Goal: Task Accomplishment & Management: Use online tool/utility

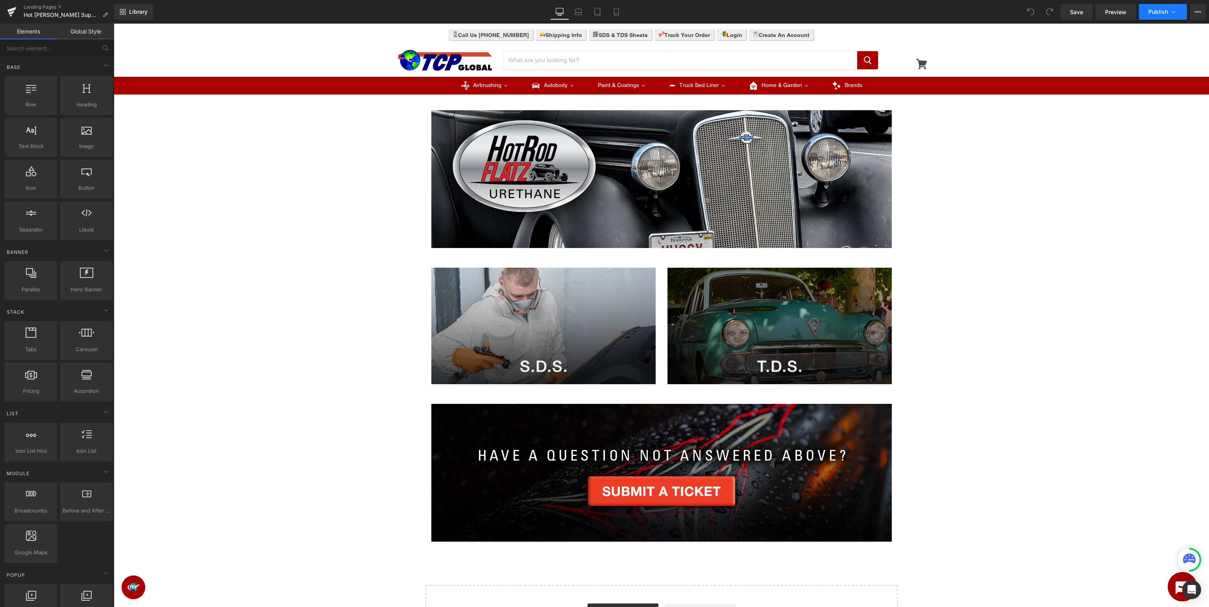
click at [1160, 13] on span "Publish" at bounding box center [1158, 12] width 20 height 6
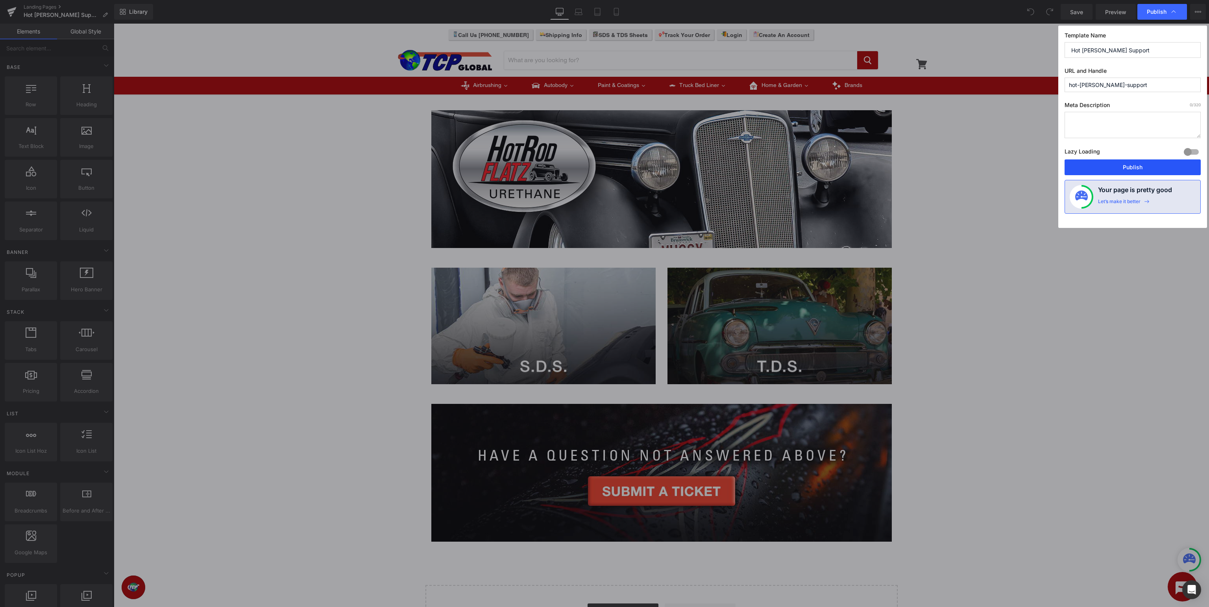
click at [1146, 168] on button "Publish" at bounding box center [1133, 167] width 136 height 16
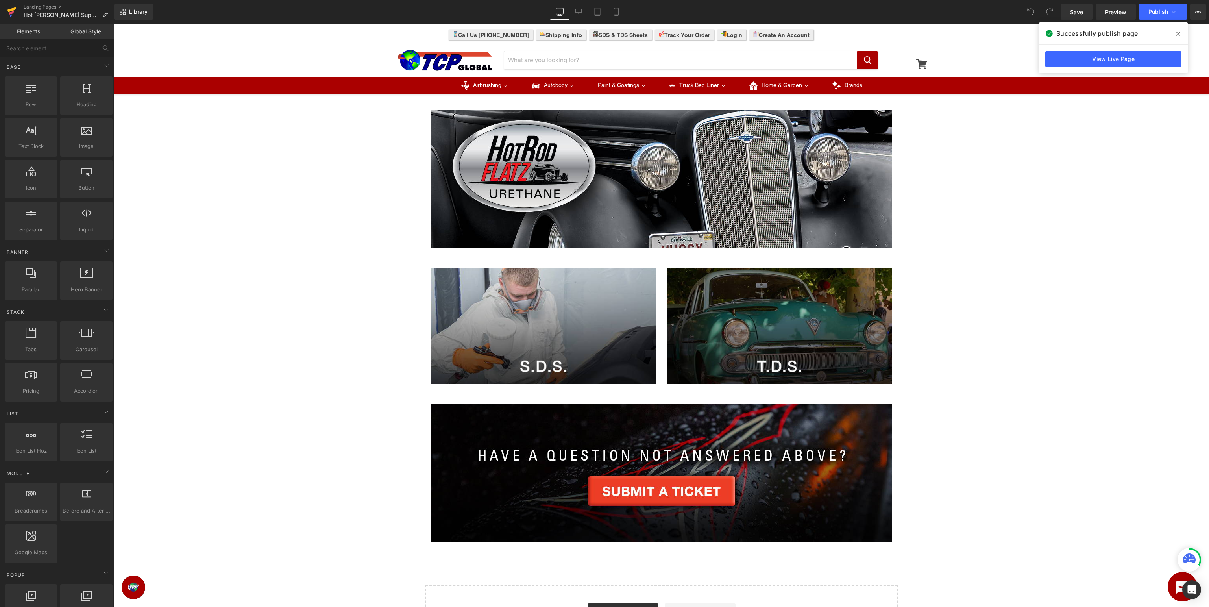
click at [9, 11] on icon at bounding box center [11, 9] width 9 height 5
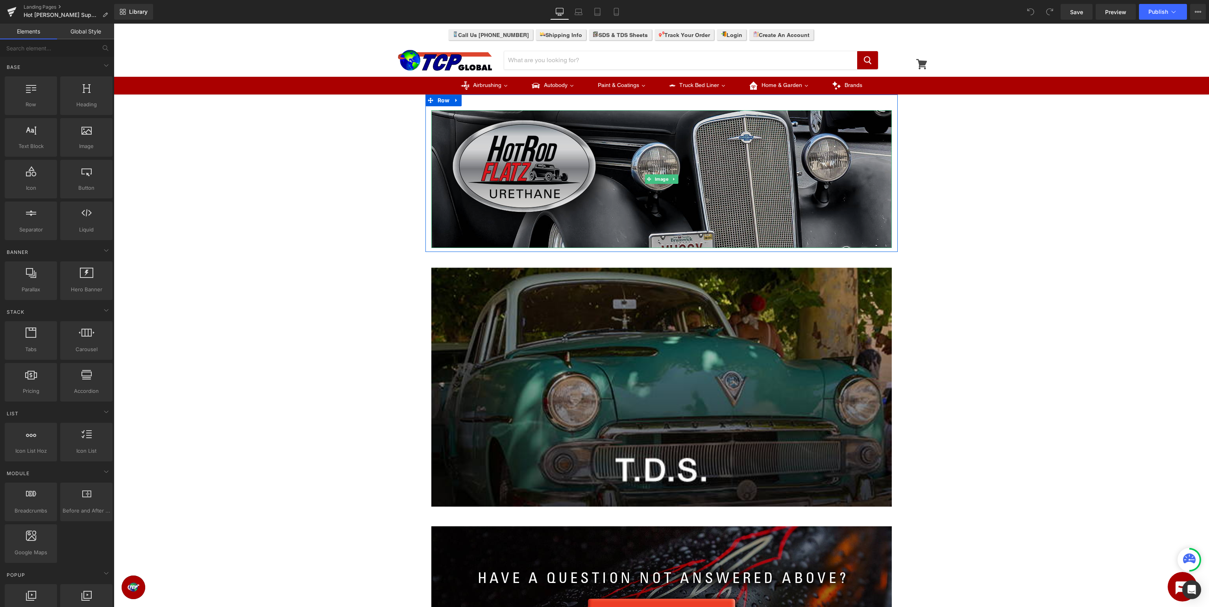
click at [675, 194] on img at bounding box center [661, 179] width 460 height 138
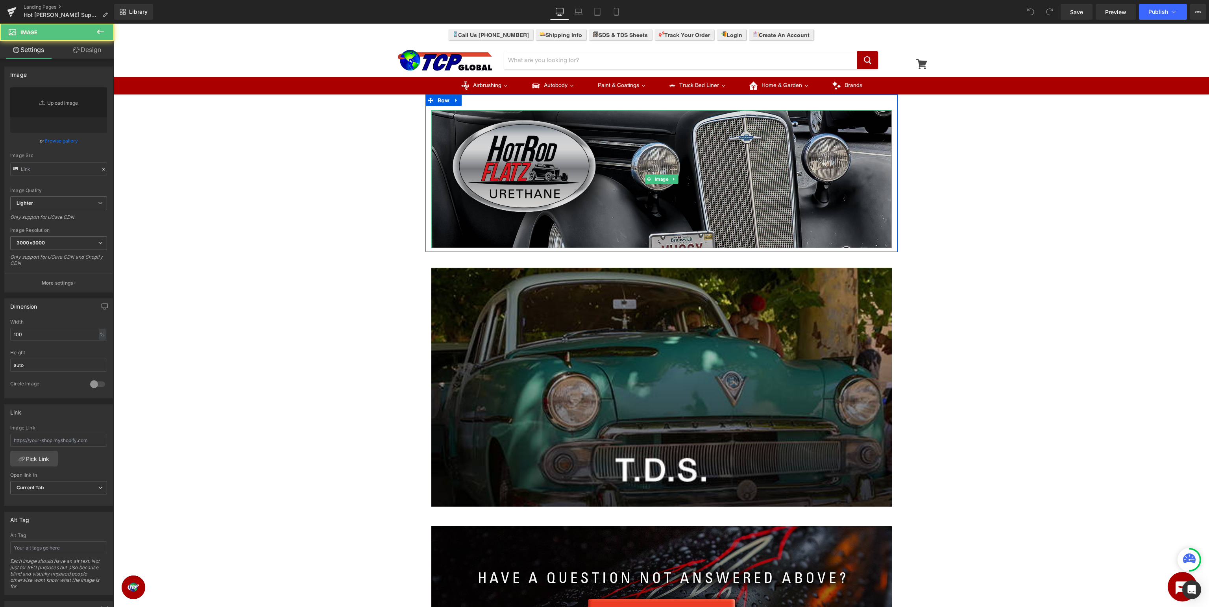
type input "https://ucarecdn.com/593b8d36-7cd4-4477-8385-f385f3dc576a/-/format/auto/-/previ…"
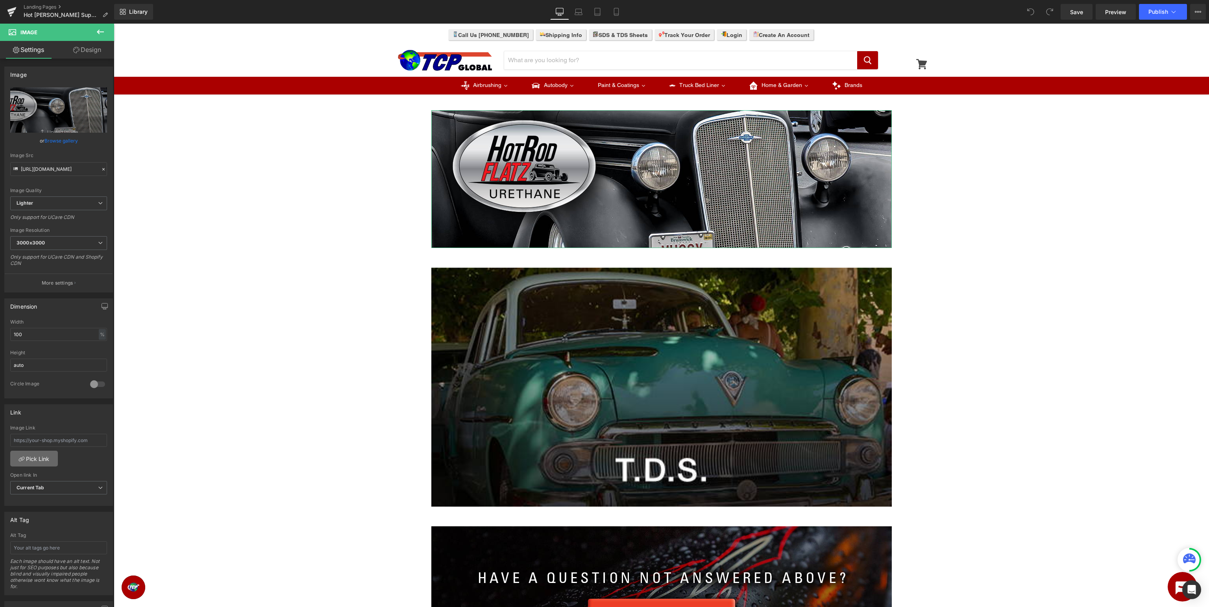
click at [48, 455] on link "Pick Link" at bounding box center [34, 459] width 48 height 16
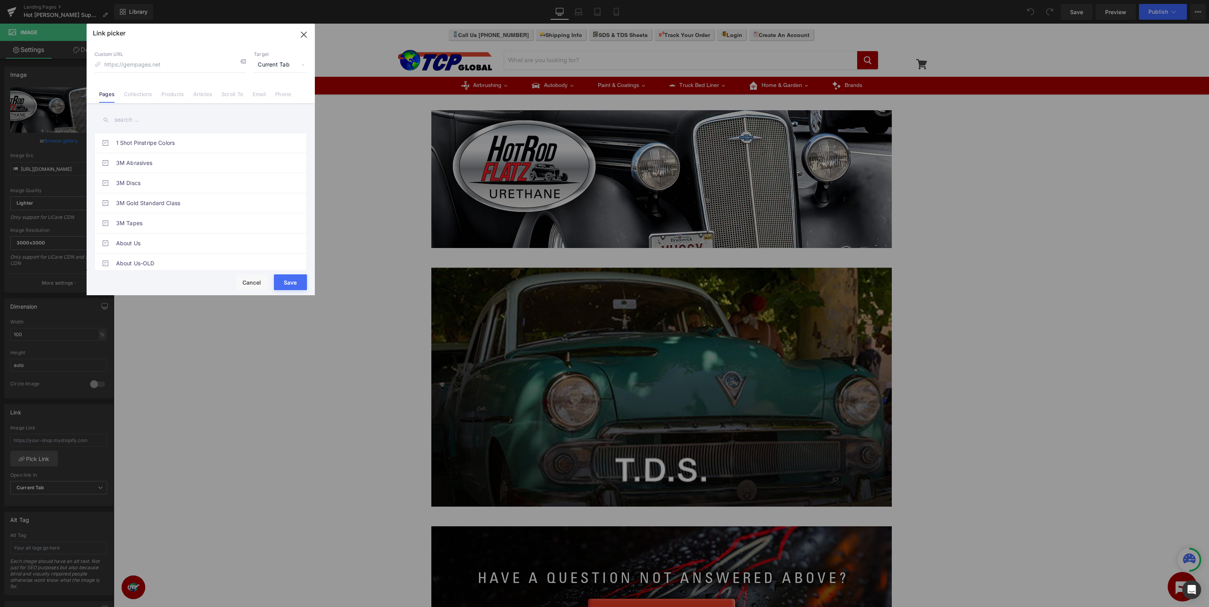
click at [208, 119] on input "text" at bounding box center [200, 120] width 213 height 18
type input "hot rod"
click at [192, 181] on link "Hot [PERSON_NAME] Support" at bounding box center [202, 183] width 173 height 20
type input "/pages/hot-[PERSON_NAME]-support"
click at [297, 283] on button "Save" at bounding box center [290, 282] width 33 height 16
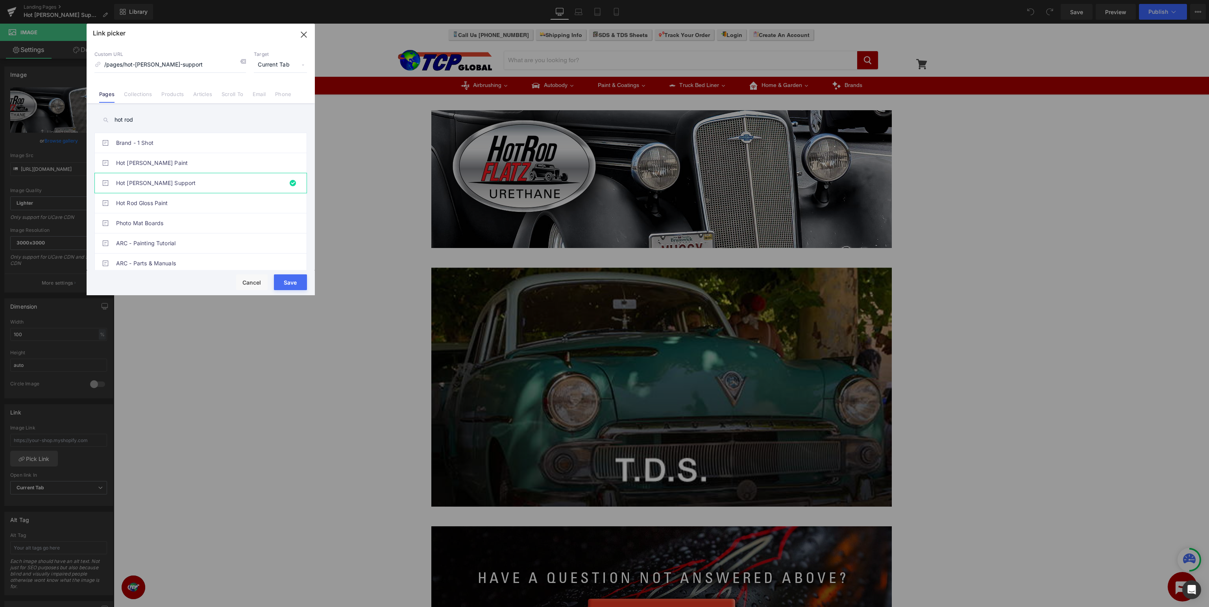
type input "/pages/hot-[PERSON_NAME]-support"
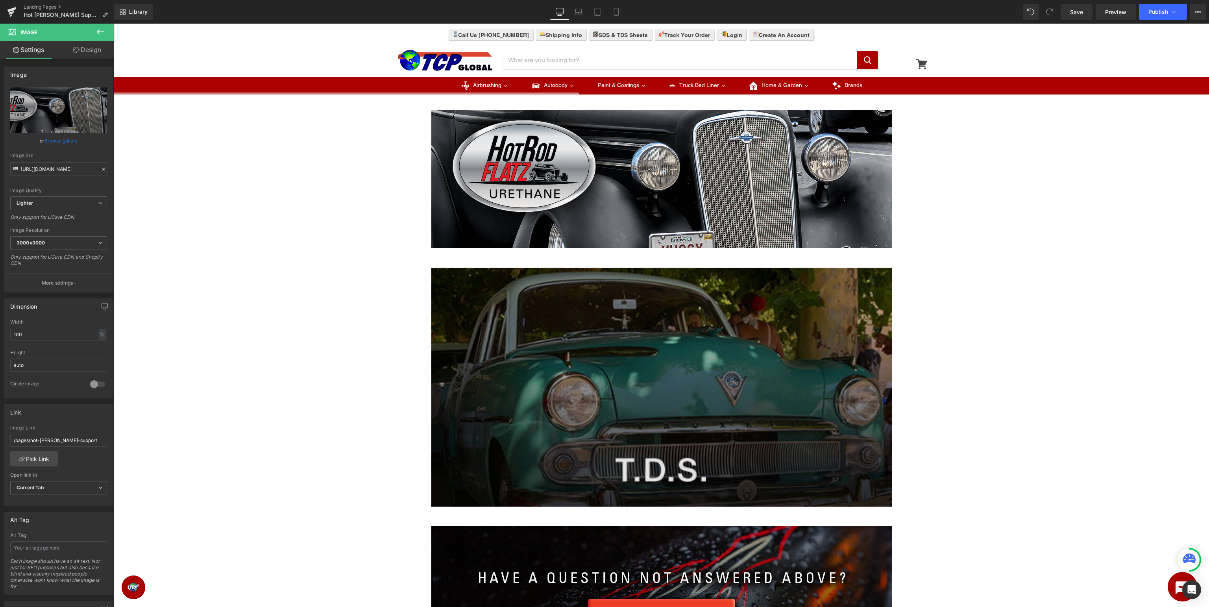
scroll to position [166, 0]
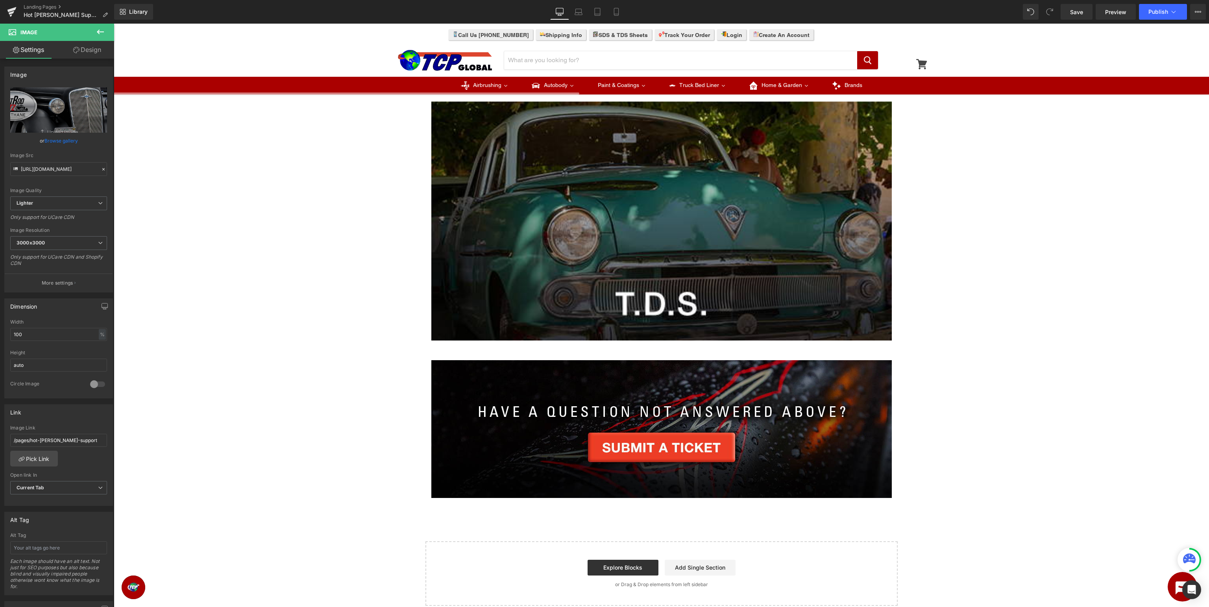
click at [101, 30] on icon at bounding box center [100, 31] width 9 height 9
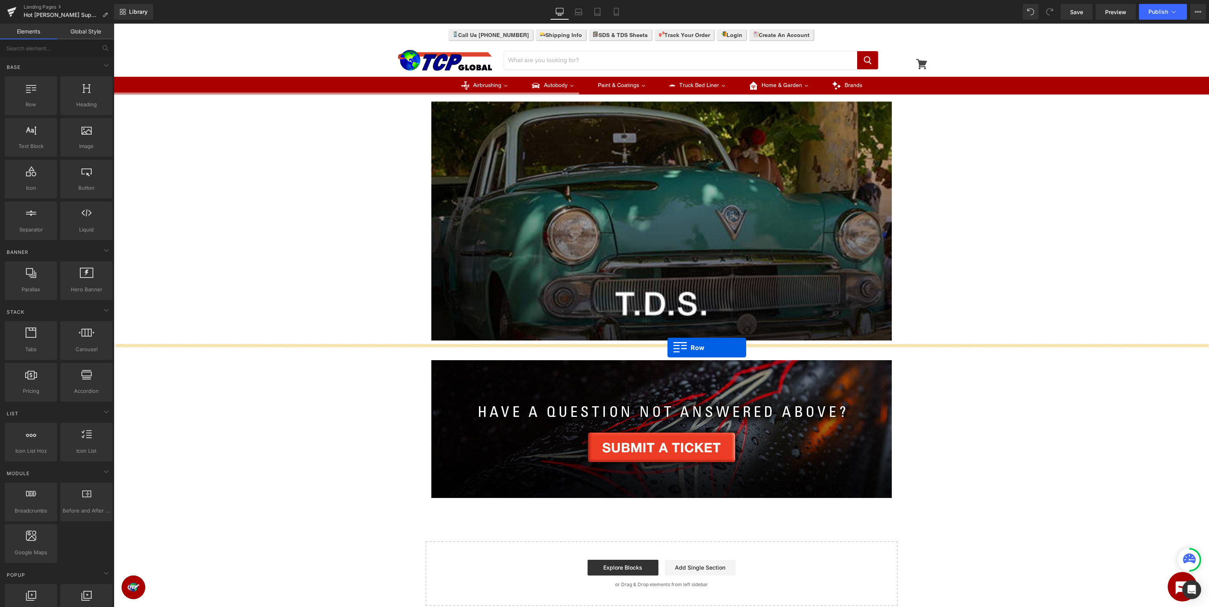
drag, startPoint x: 144, startPoint y: 123, endPoint x: 668, endPoint y: 347, distance: 569.7
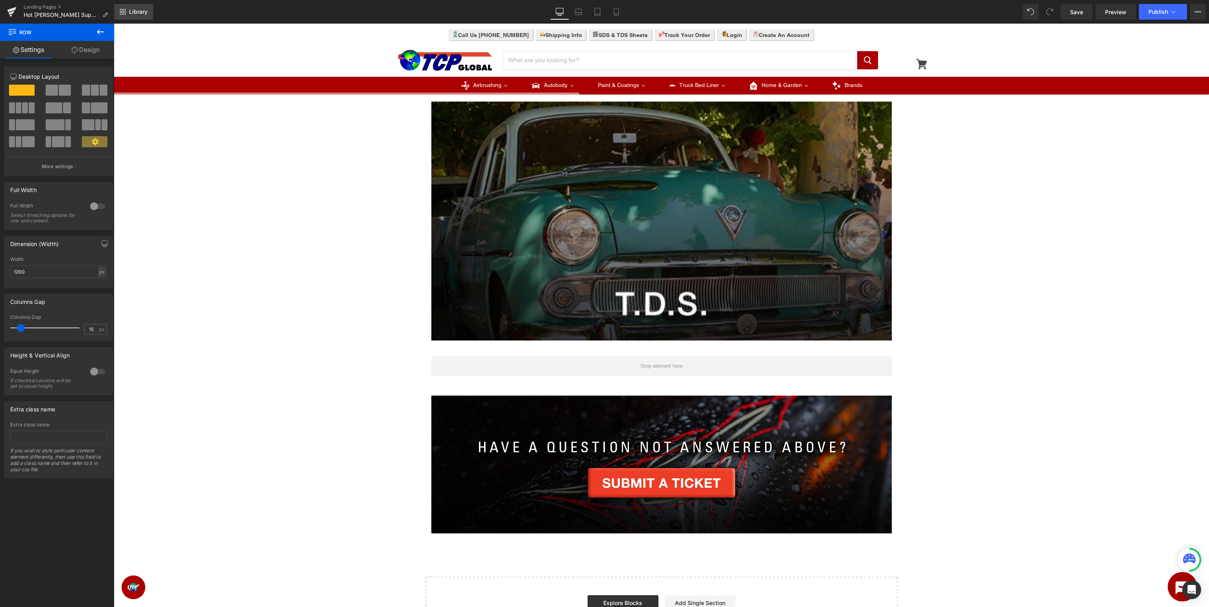
click at [124, 7] on link "Library" at bounding box center [133, 12] width 39 height 16
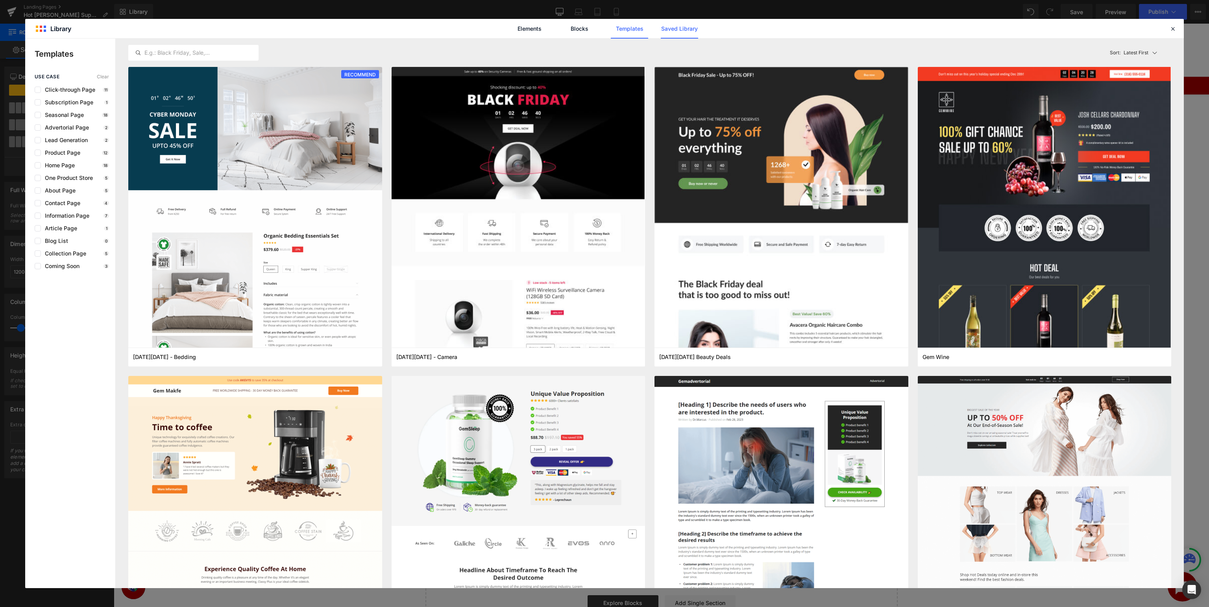
click at [692, 29] on link "Saved Library" at bounding box center [679, 29] width 37 height 20
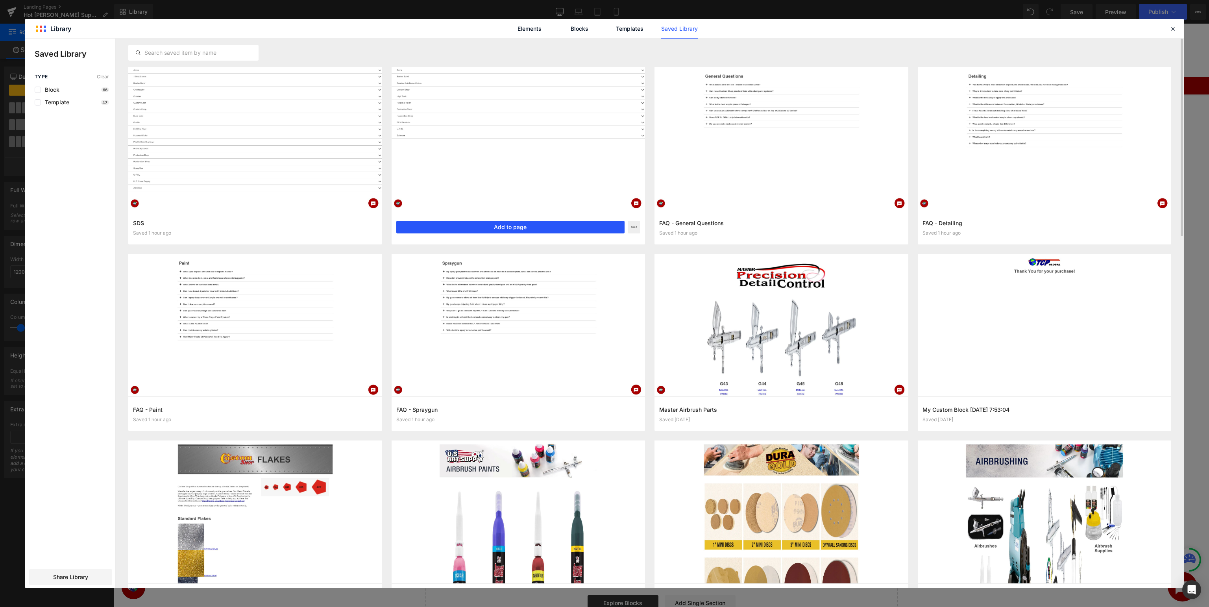
click at [524, 229] on button "Add to page" at bounding box center [510, 227] width 229 height 13
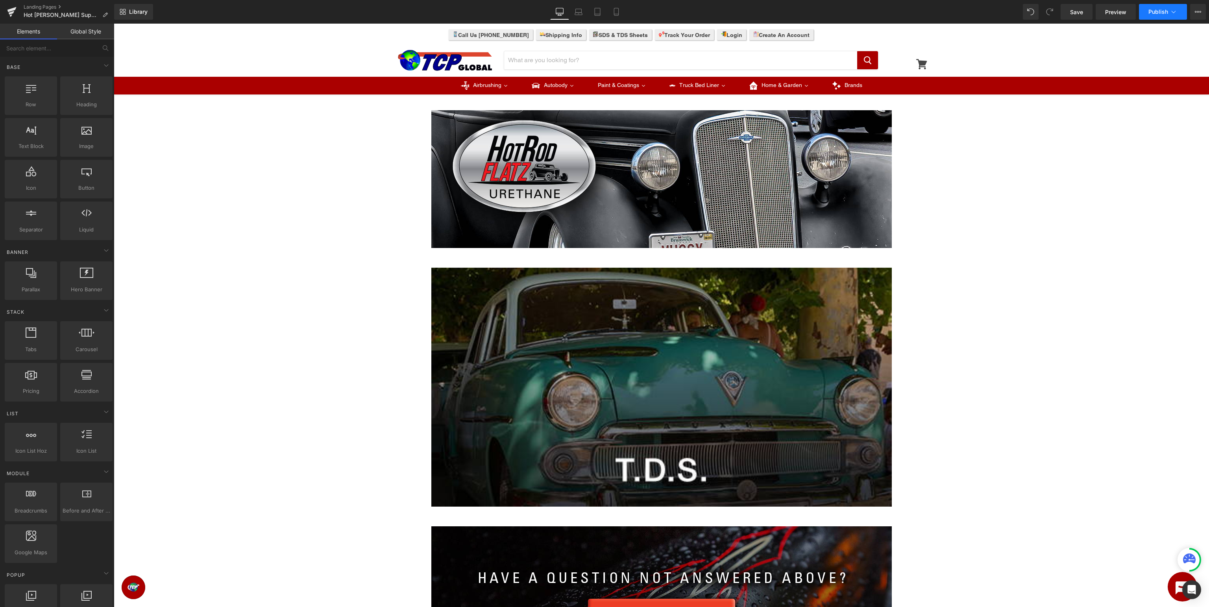
click at [1166, 13] on span "Publish" at bounding box center [1158, 12] width 20 height 6
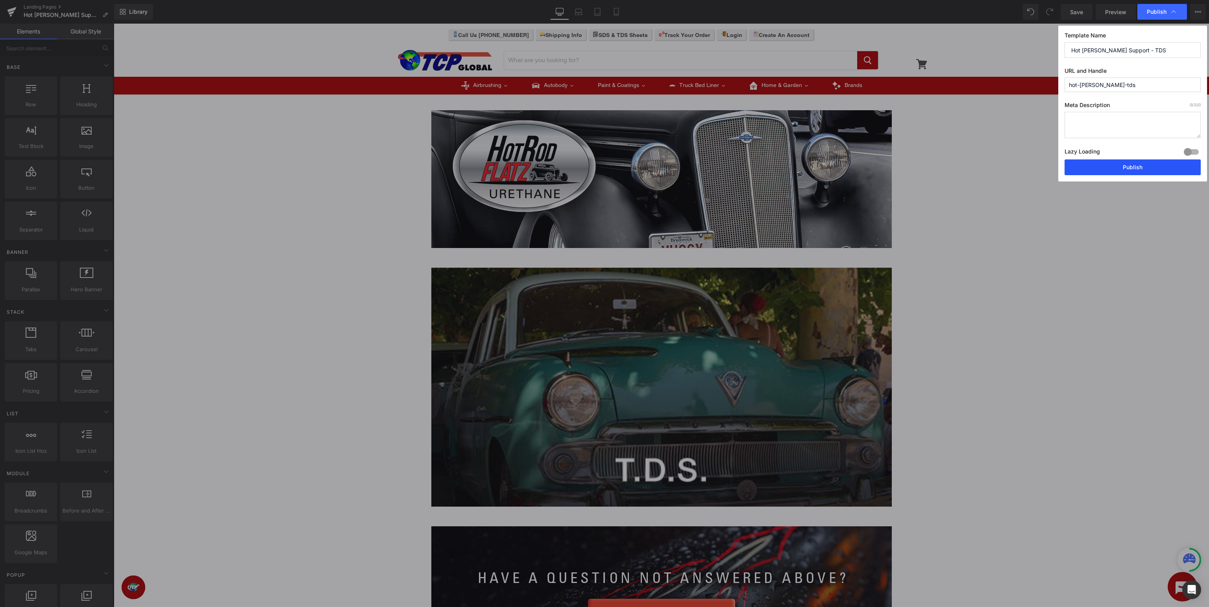
click at [1122, 168] on button "Publish" at bounding box center [1133, 167] width 136 height 16
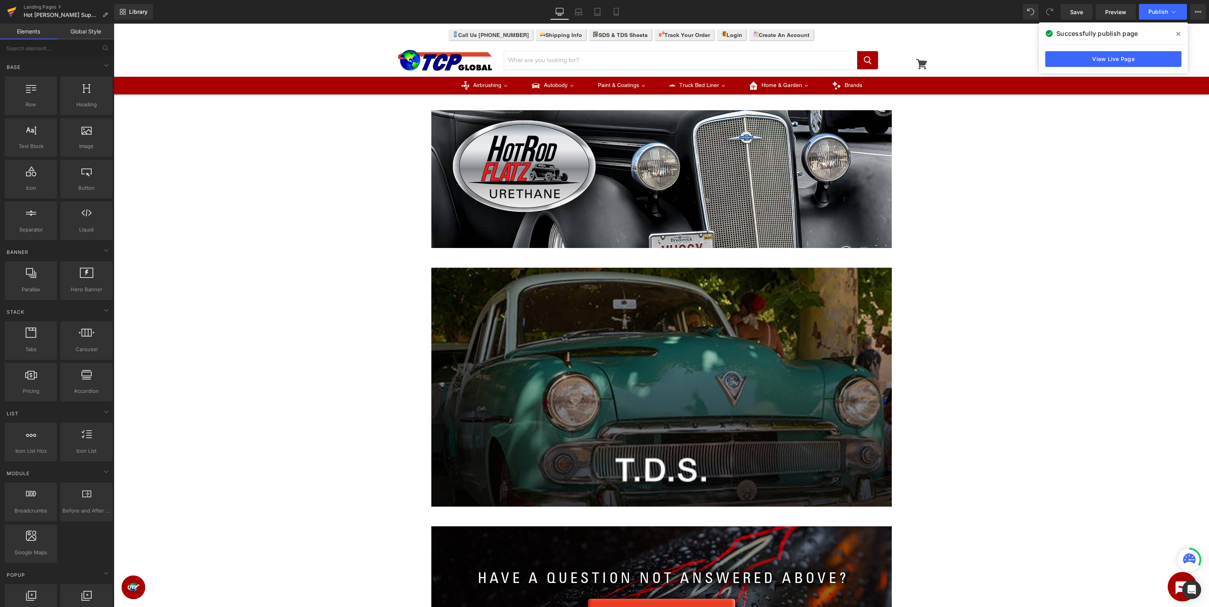
click at [11, 11] on icon at bounding box center [11, 9] width 9 height 5
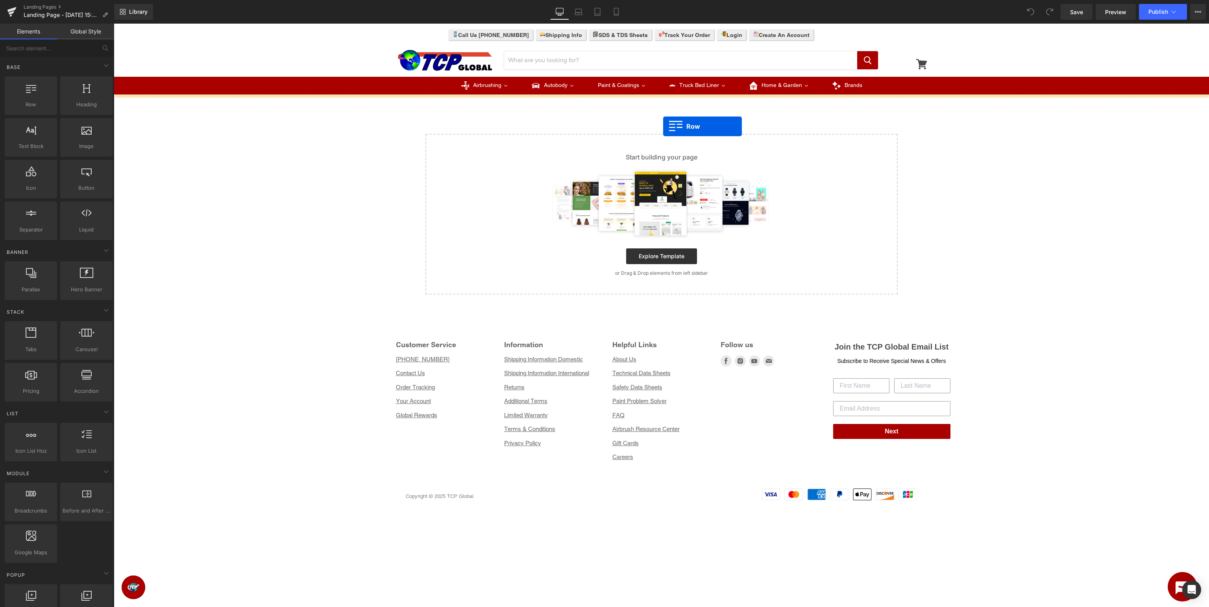
drag, startPoint x: 140, startPoint y: 120, endPoint x: 663, endPoint y: 126, distance: 523.5
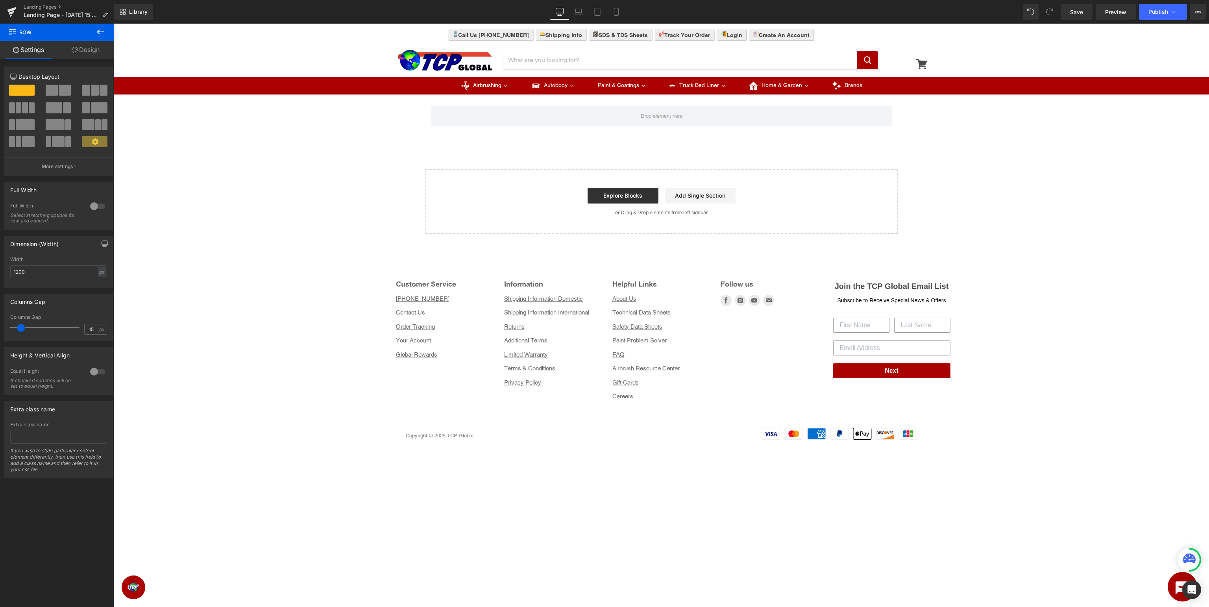
click at [105, 30] on button at bounding box center [101, 32] width 28 height 17
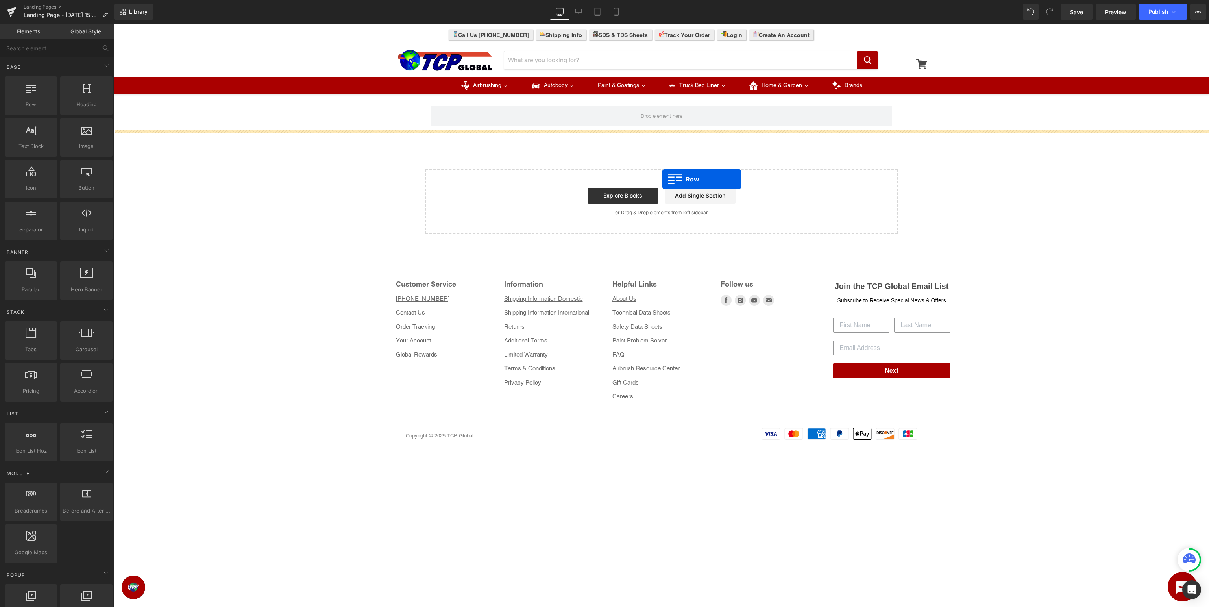
drag, startPoint x: 144, startPoint y: 129, endPoint x: 664, endPoint y: 179, distance: 522.3
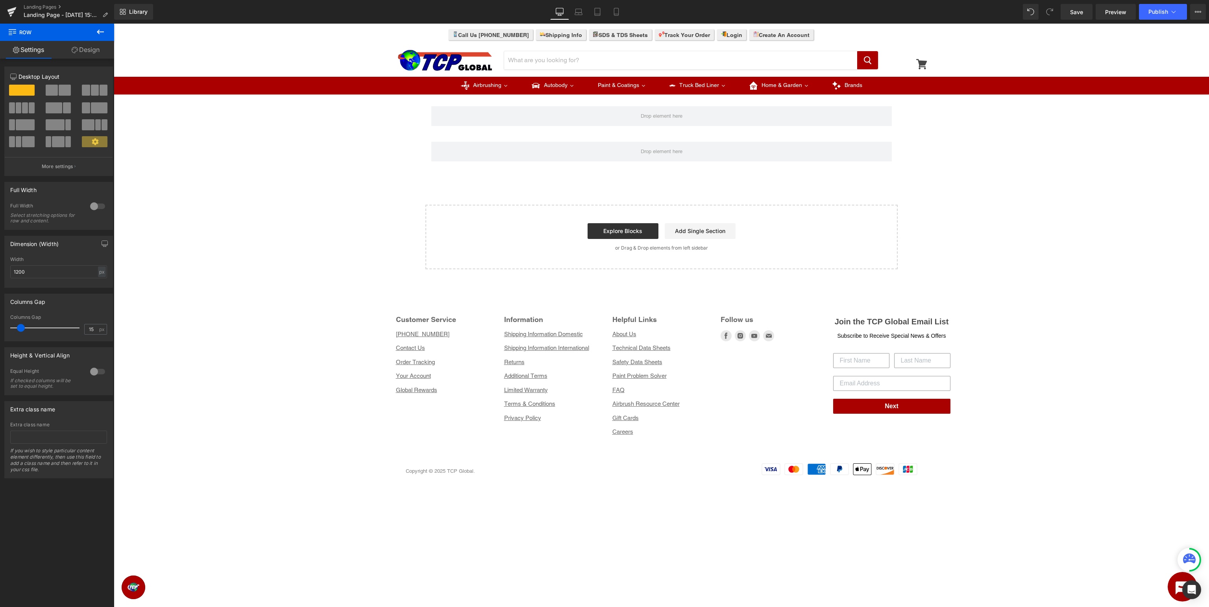
click at [100, 33] on icon at bounding box center [100, 31] width 9 height 9
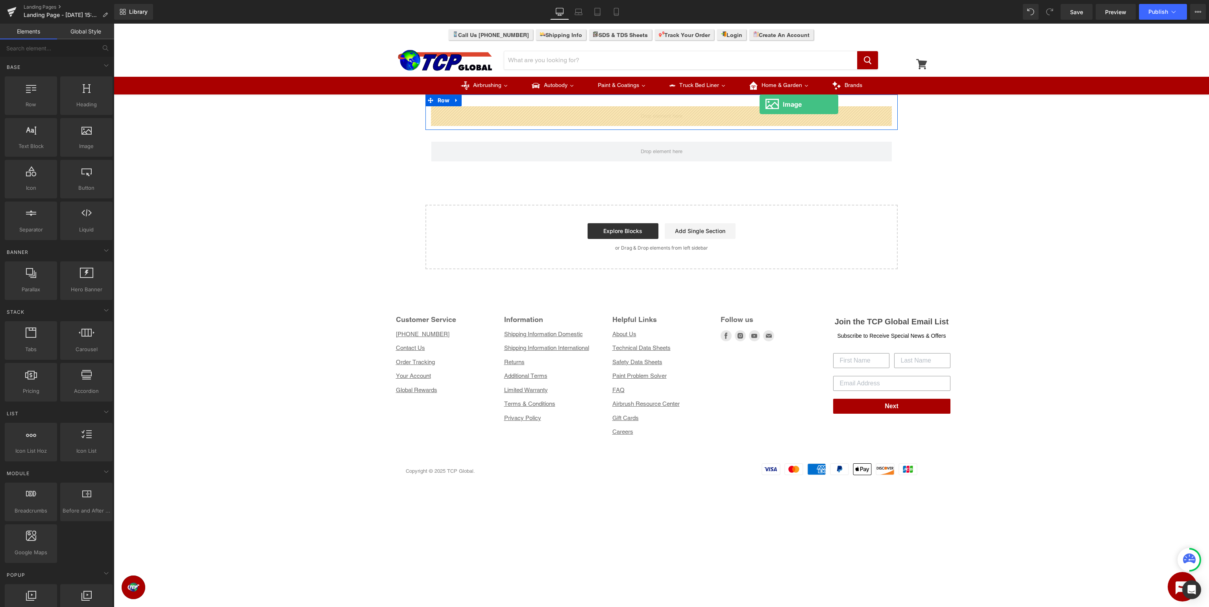
drag, startPoint x: 197, startPoint y: 158, endPoint x: 754, endPoint y: 108, distance: 559.5
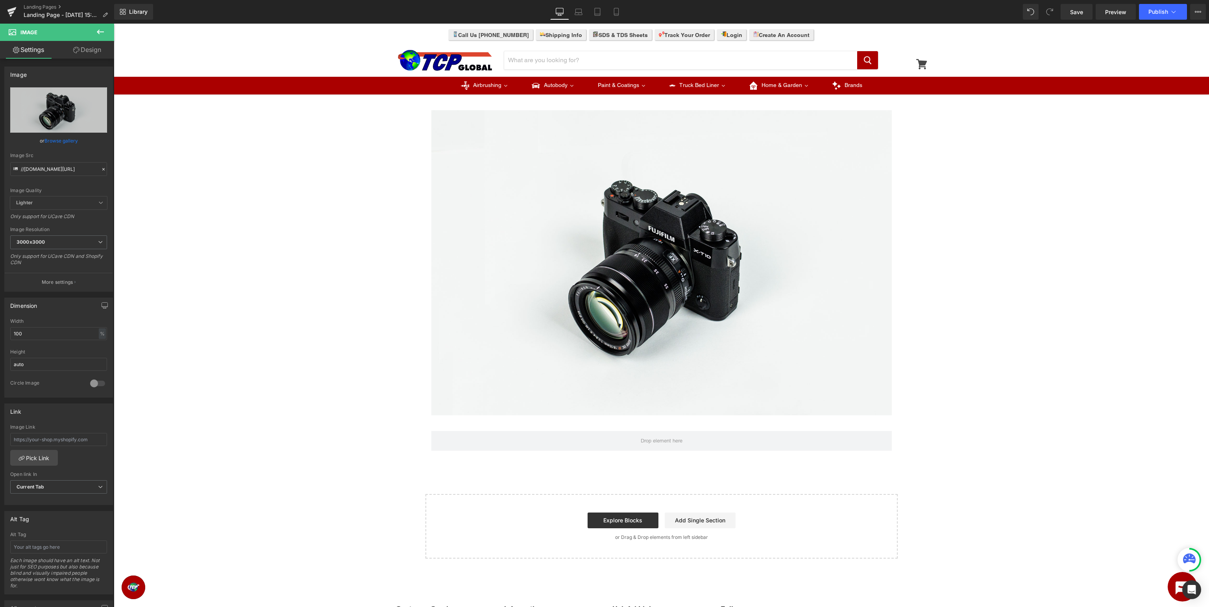
click at [102, 30] on icon at bounding box center [100, 31] width 9 height 9
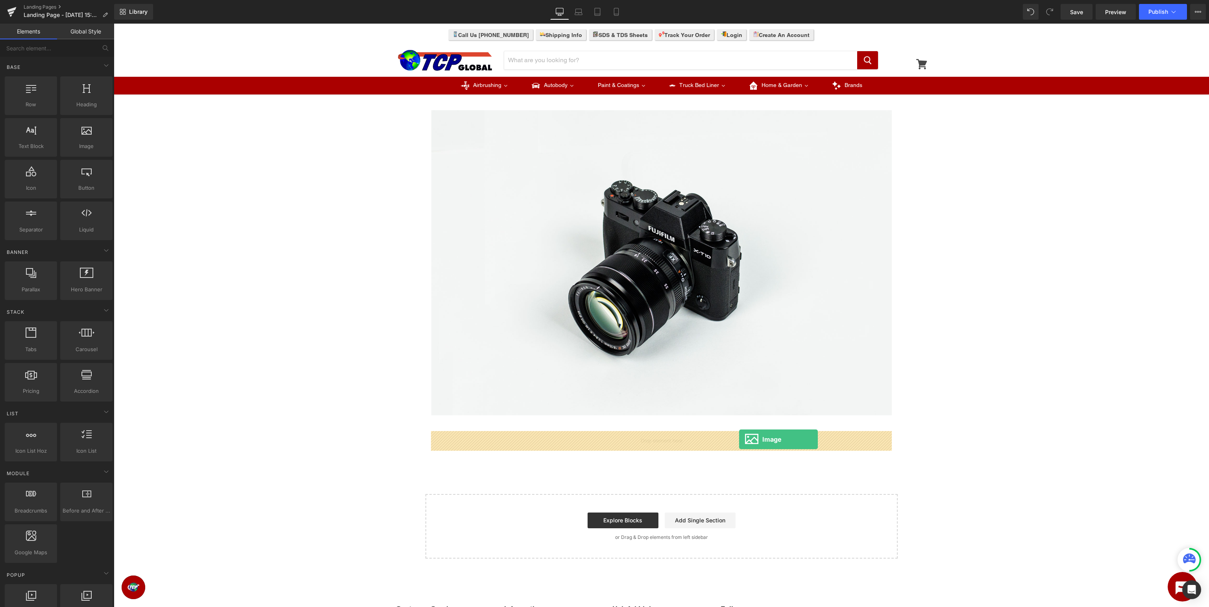
drag, startPoint x: 203, startPoint y: 169, endPoint x: 739, endPoint y: 439, distance: 600.0
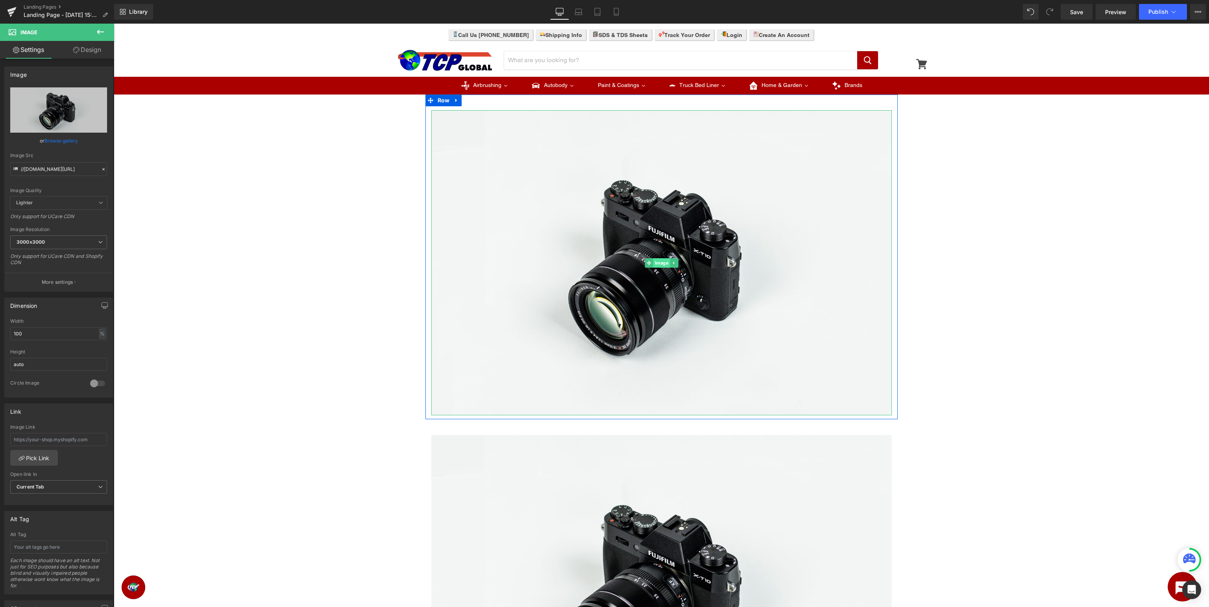
click at [660, 265] on span "Image" at bounding box center [661, 262] width 17 height 9
click at [54, 141] on link "Browse gallery" at bounding box center [60, 141] width 33 height 14
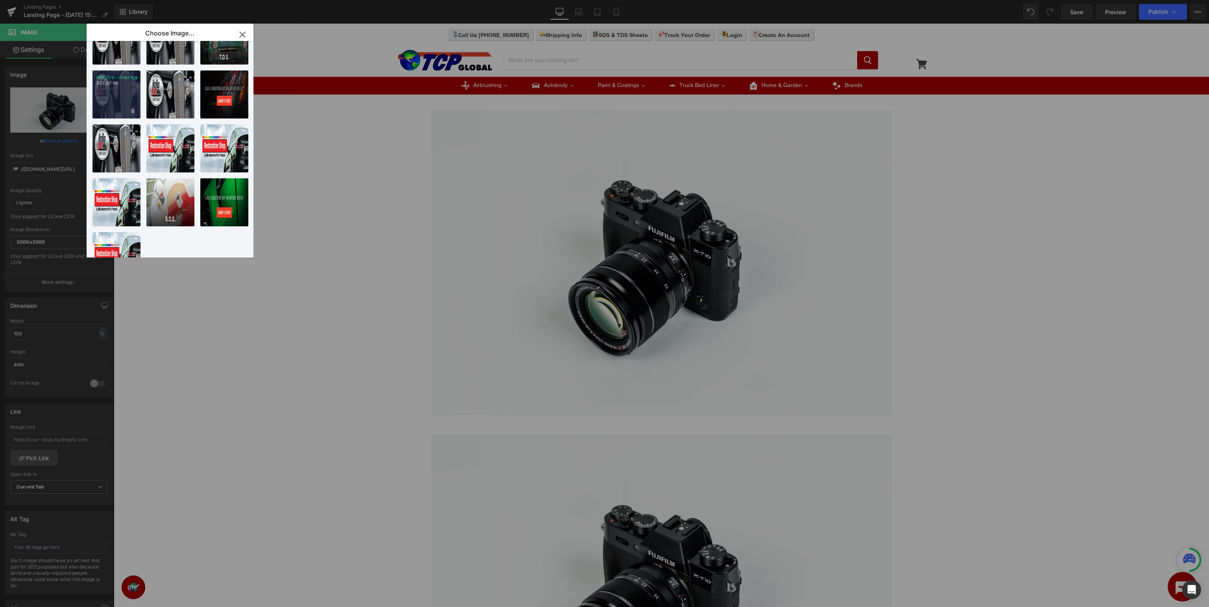
scroll to position [317, 0]
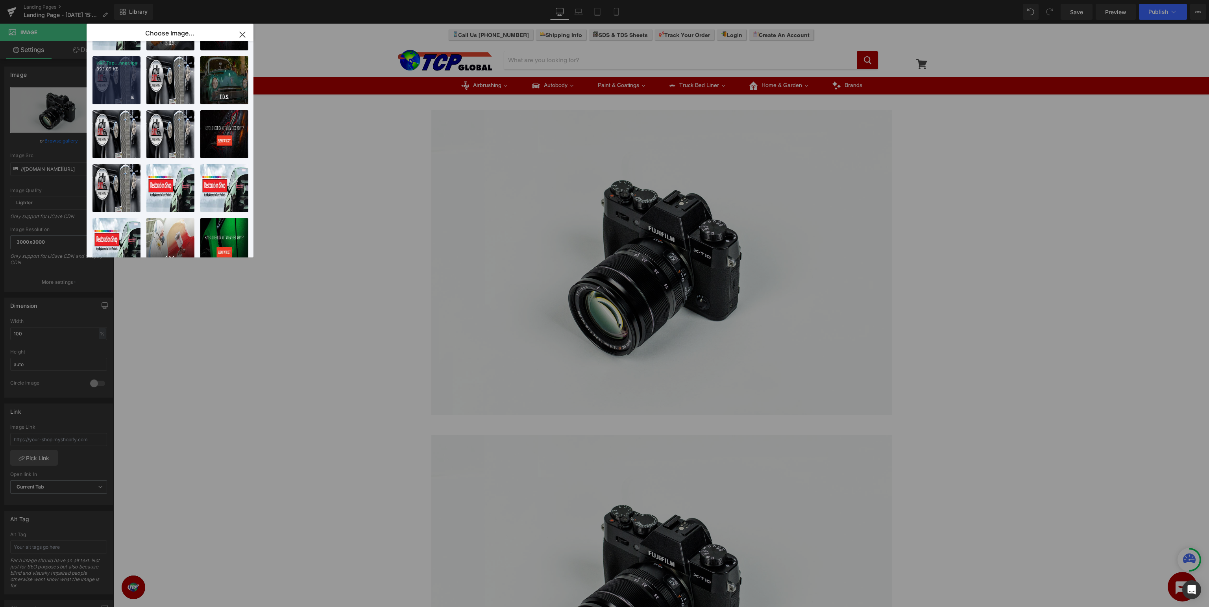
click at [107, 110] on img at bounding box center [116, 134] width 48 height 48
type input "[URL][DOMAIN_NAME]"
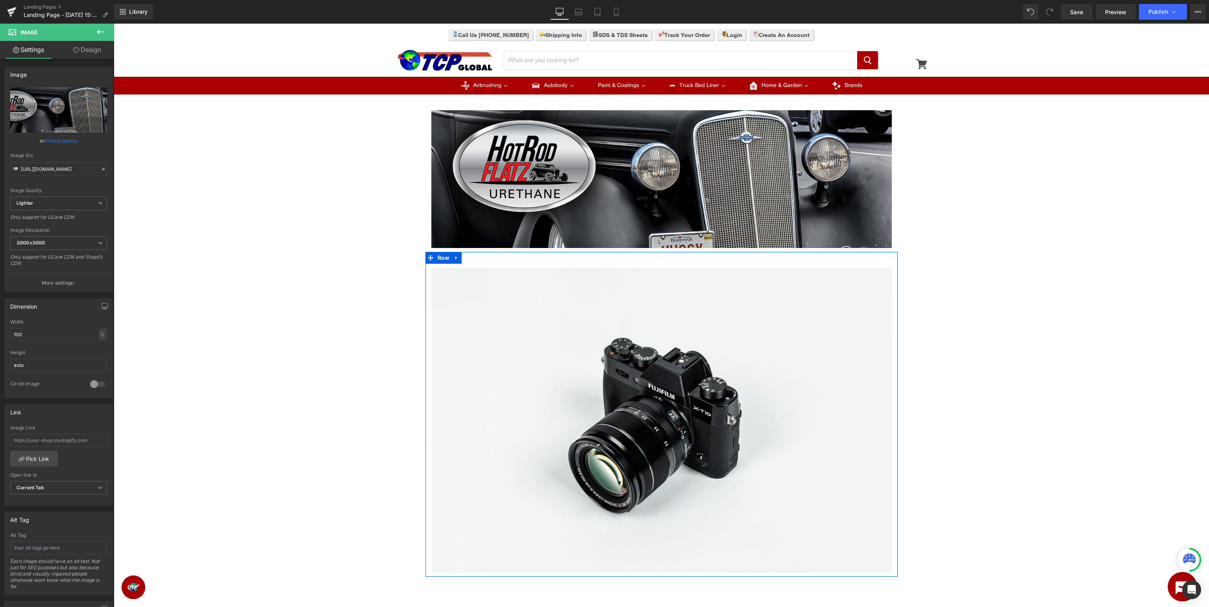
scroll to position [83, 0]
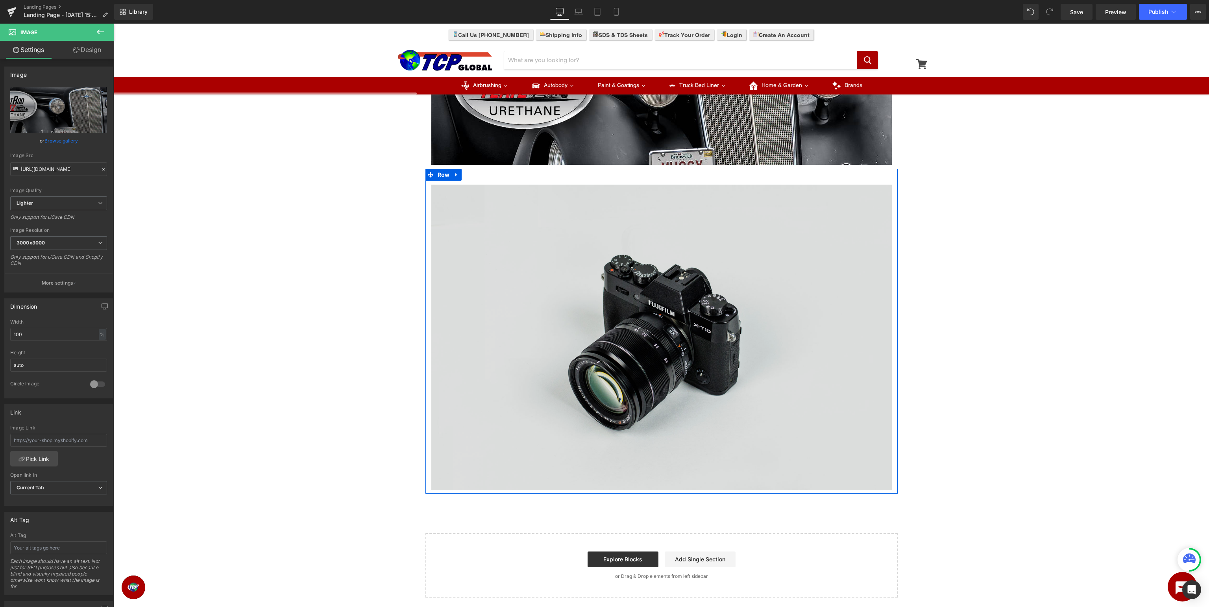
click at [681, 275] on img at bounding box center [661, 337] width 460 height 305
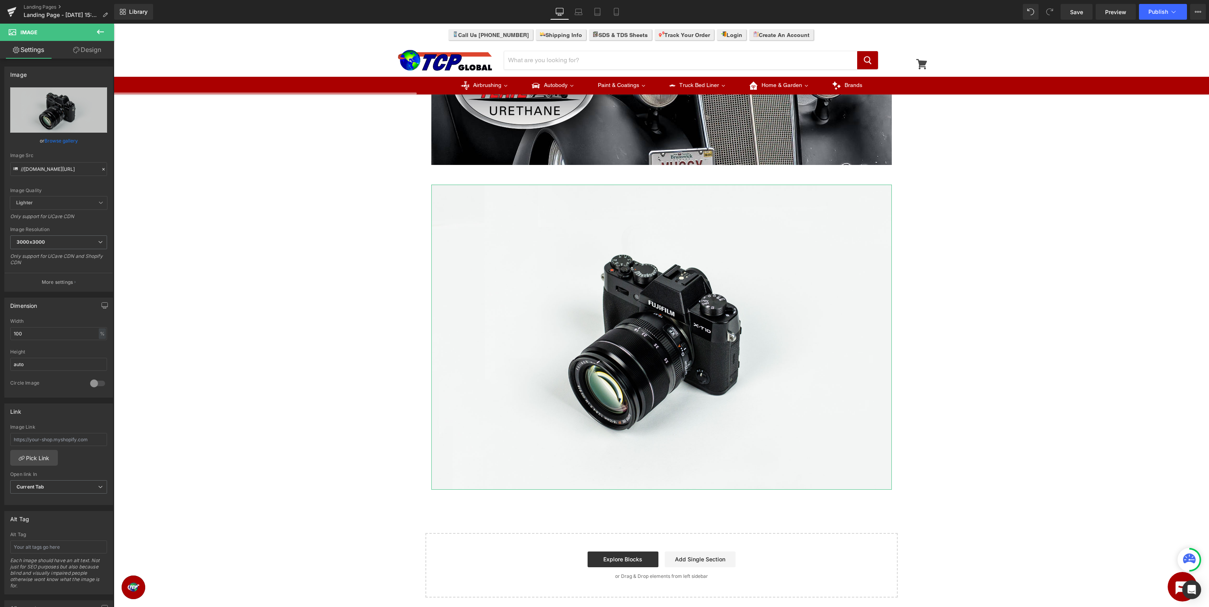
click at [70, 142] on link "Browse gallery" at bounding box center [60, 141] width 33 height 14
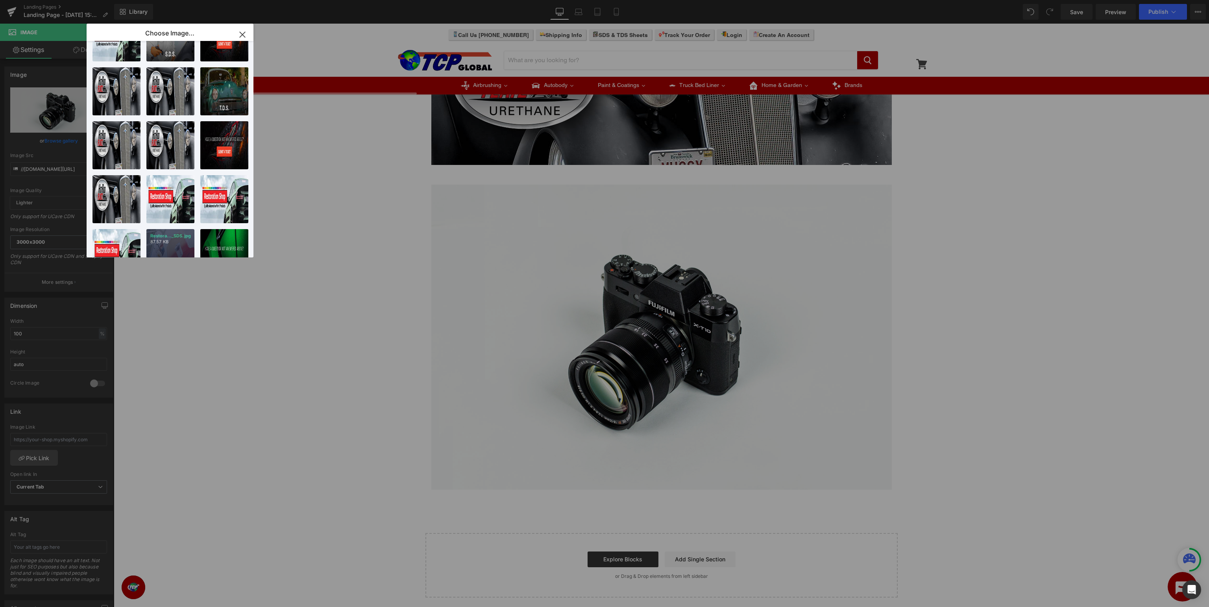
scroll to position [227, 0]
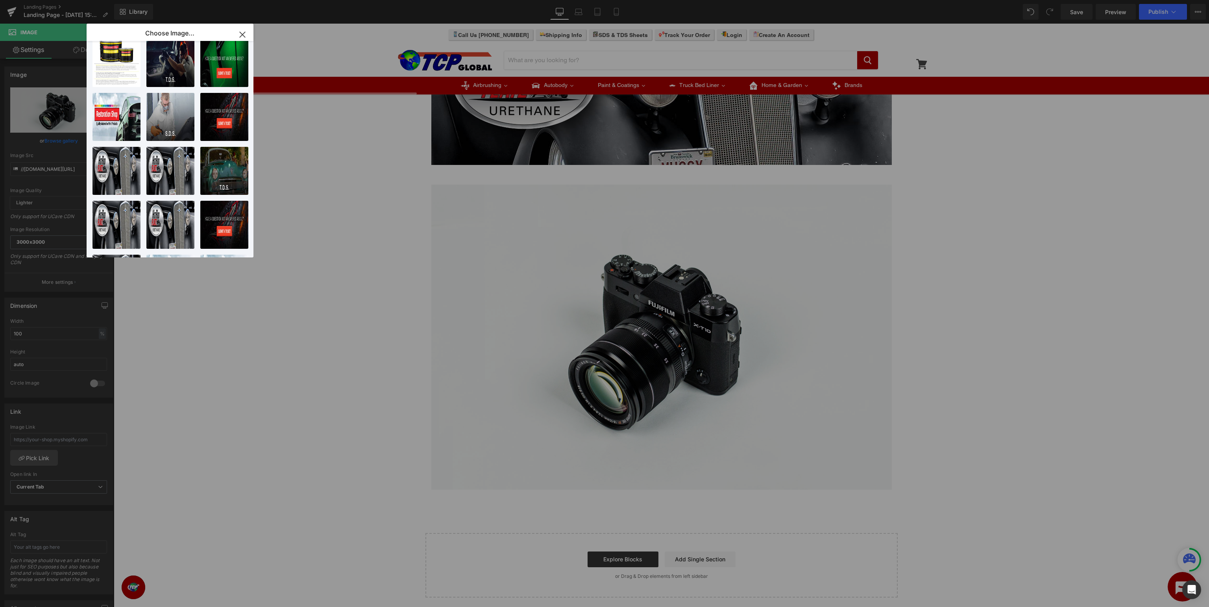
click at [244, 33] on icon "button" at bounding box center [242, 34] width 13 height 13
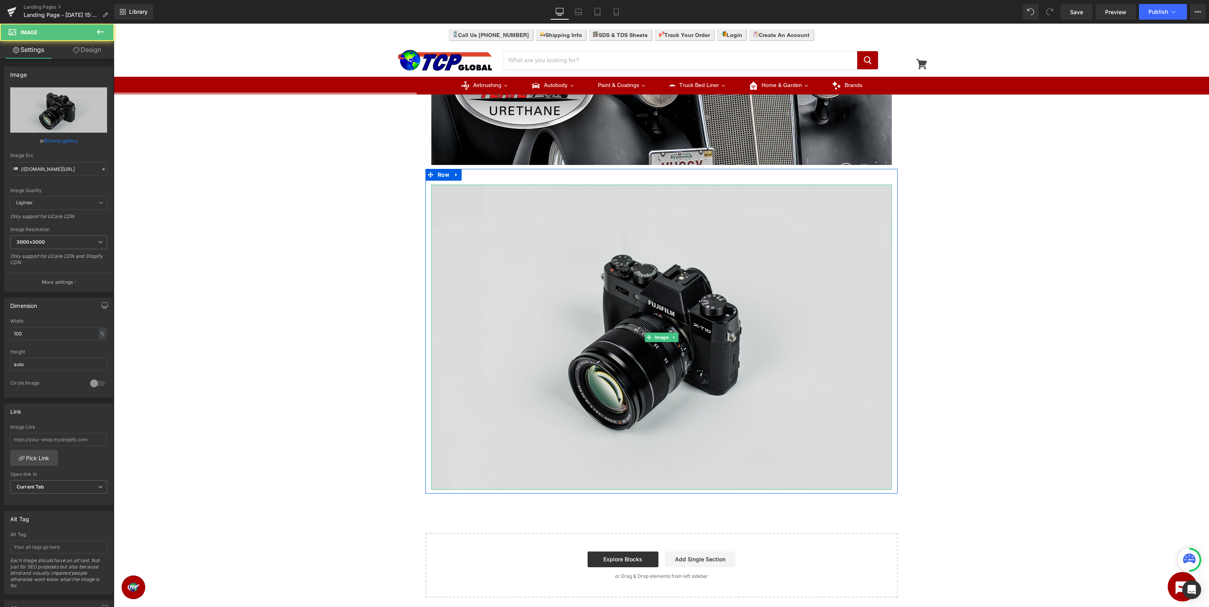
click at [642, 330] on img at bounding box center [661, 337] width 460 height 305
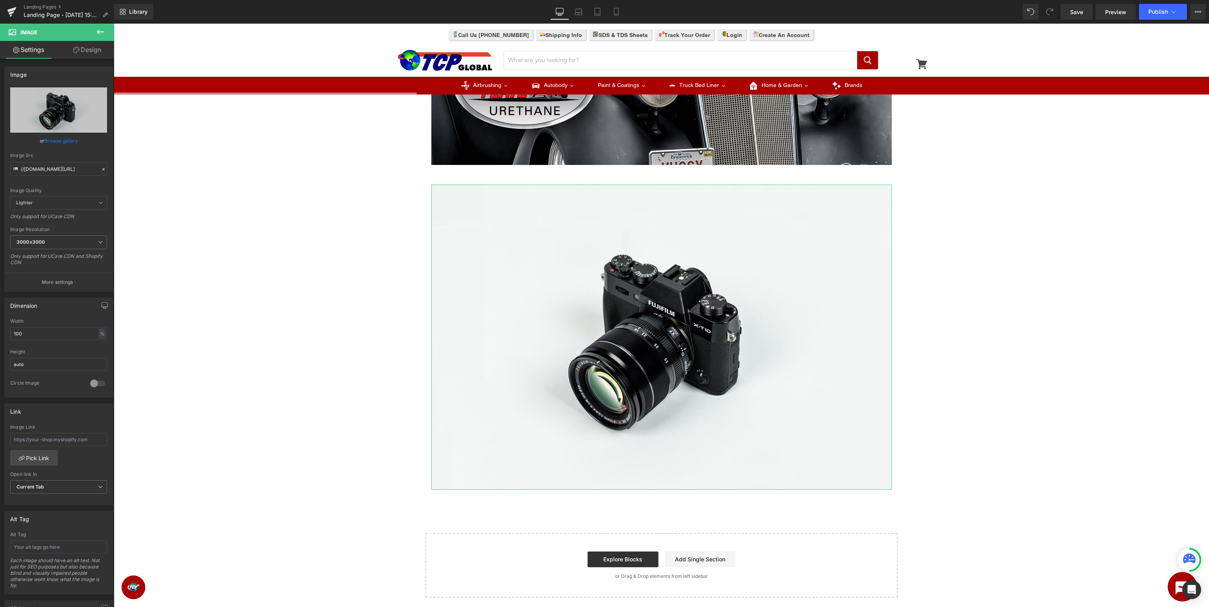
click at [62, 140] on link "Browse gallery" at bounding box center [60, 141] width 33 height 14
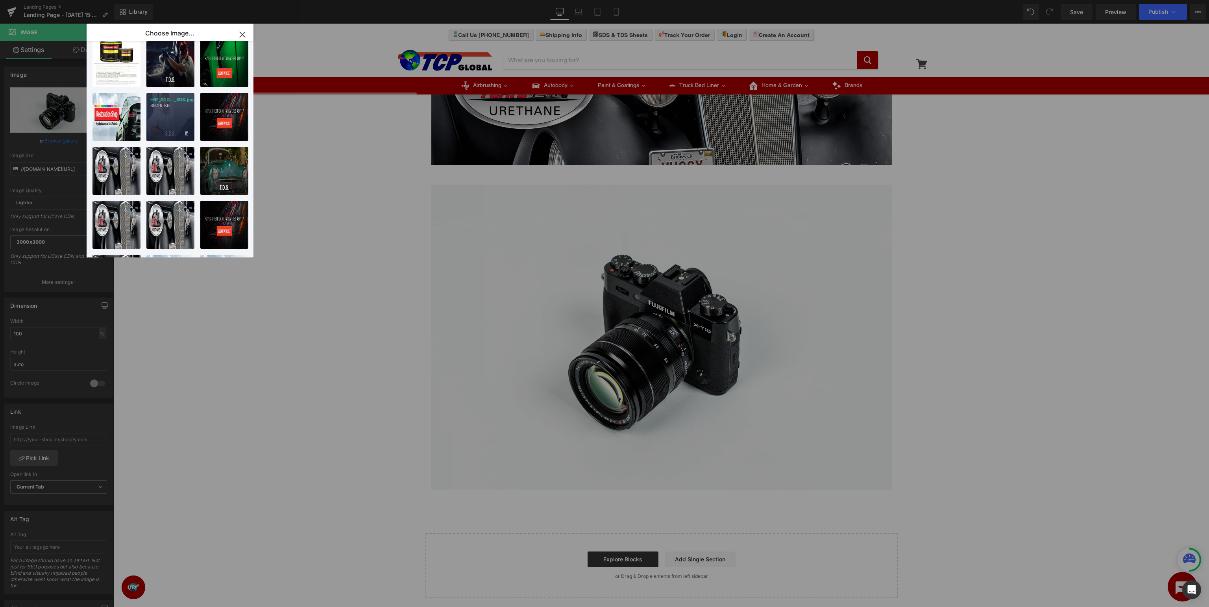
click at [165, 115] on div "HRF_SDS..._SDS.jpg 89.29 KB" at bounding box center [170, 117] width 48 height 48
type input "https://ucarecdn.com/c6437503-2c0a-4c9e-bb93-2bb237acbe56/-/format/auto/-/previ…"
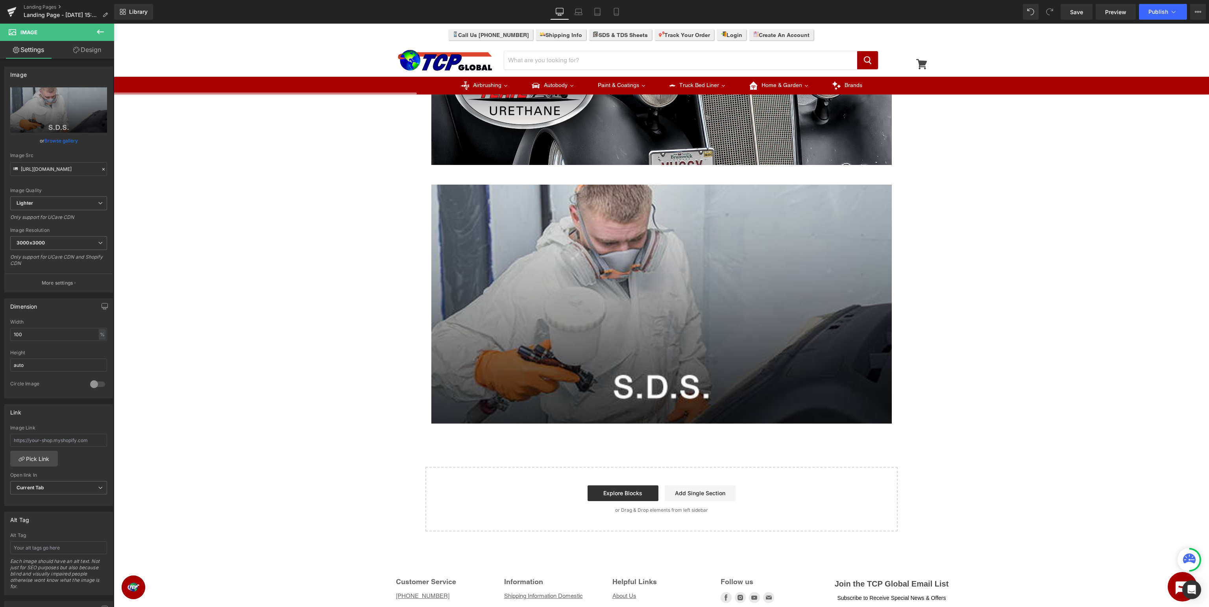
click at [102, 32] on icon at bounding box center [100, 32] width 7 height 5
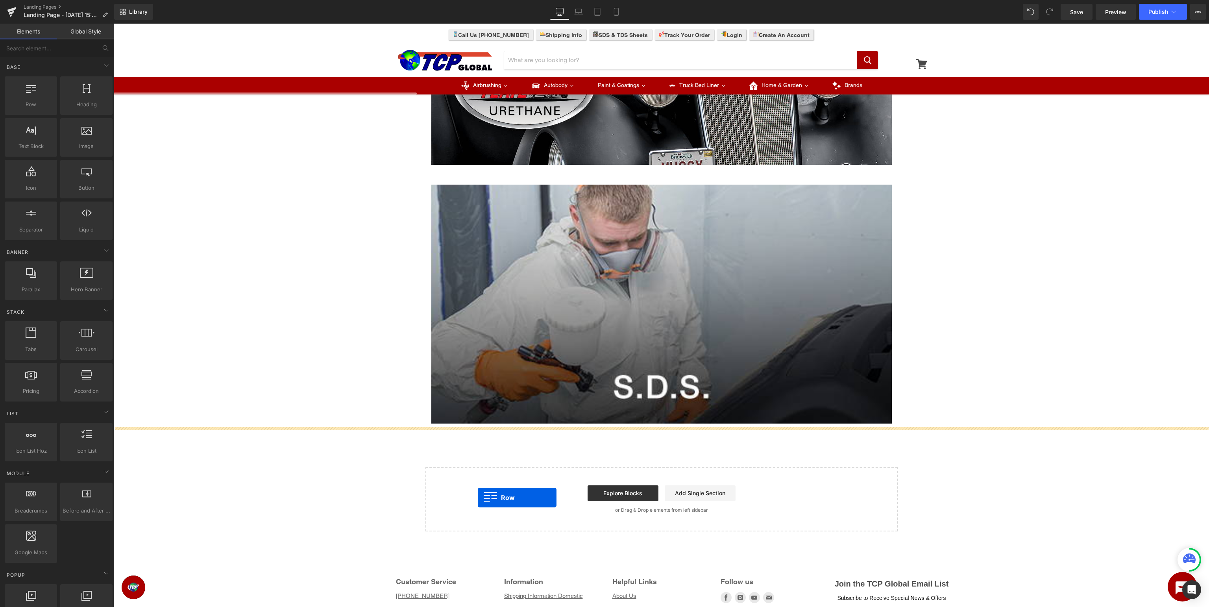
drag, startPoint x: 153, startPoint y: 118, endPoint x: 478, endPoint y: 497, distance: 499.4
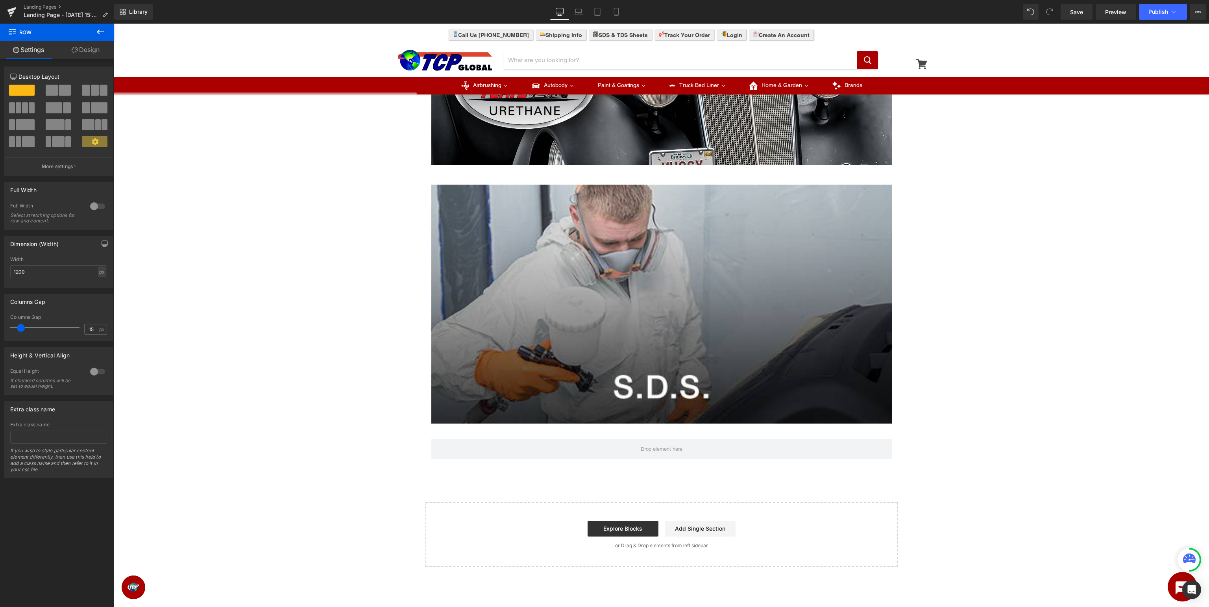
click at [102, 31] on icon at bounding box center [100, 31] width 9 height 9
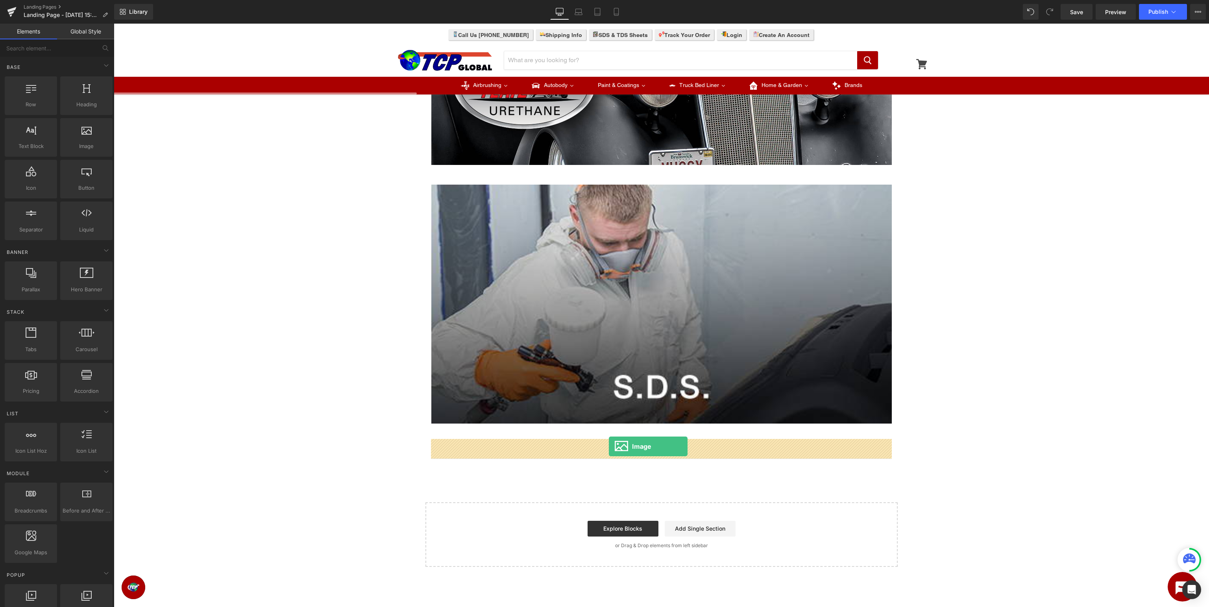
drag, startPoint x: 215, startPoint y: 170, endPoint x: 609, endPoint y: 446, distance: 480.7
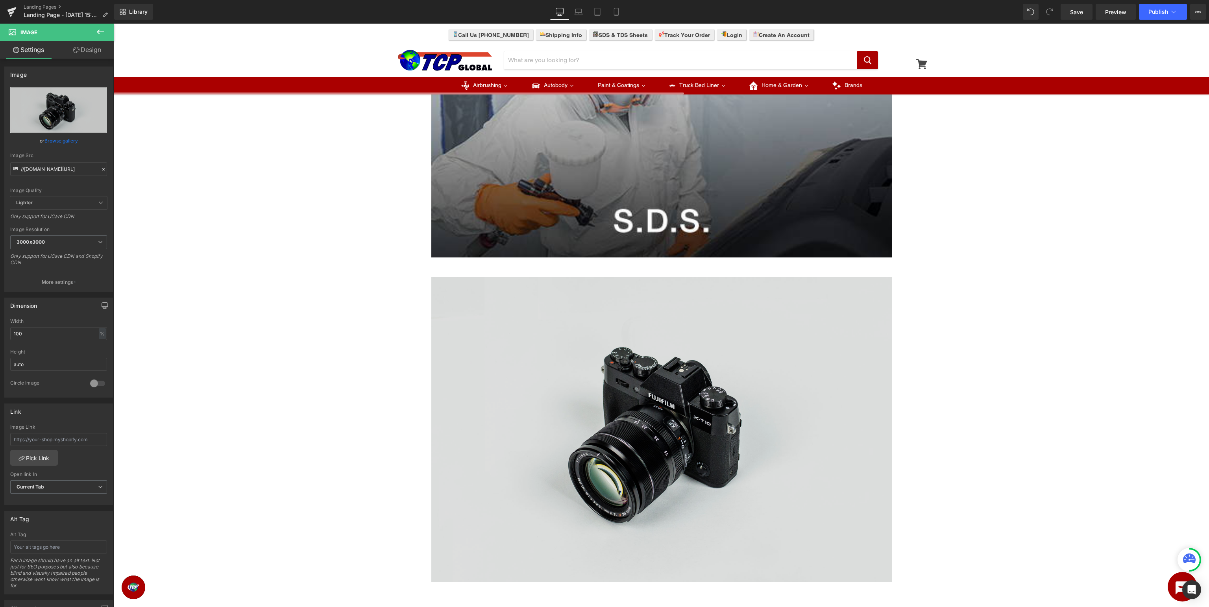
scroll to position [332, 0]
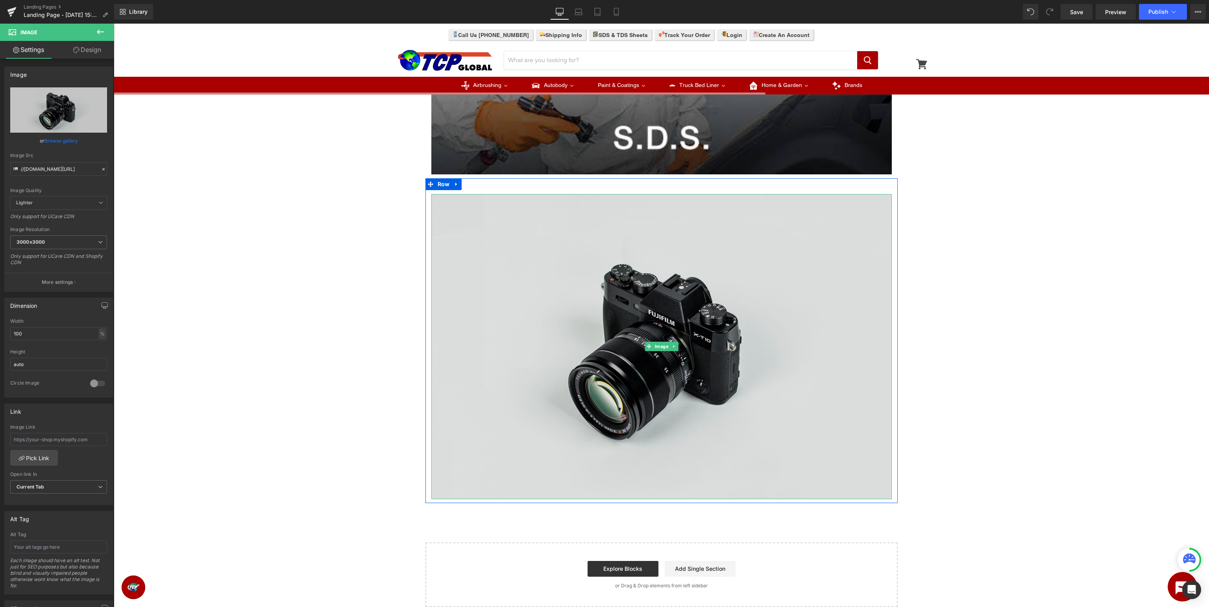
click at [669, 372] on img at bounding box center [661, 346] width 460 height 305
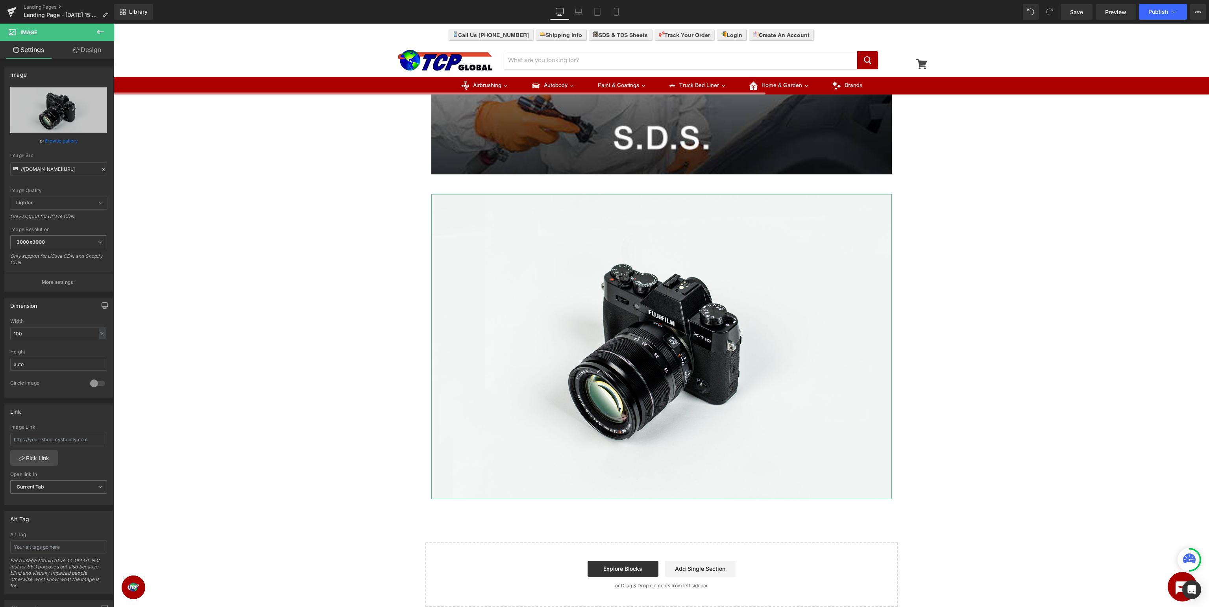
click at [61, 141] on link "Browse gallery" at bounding box center [60, 141] width 33 height 14
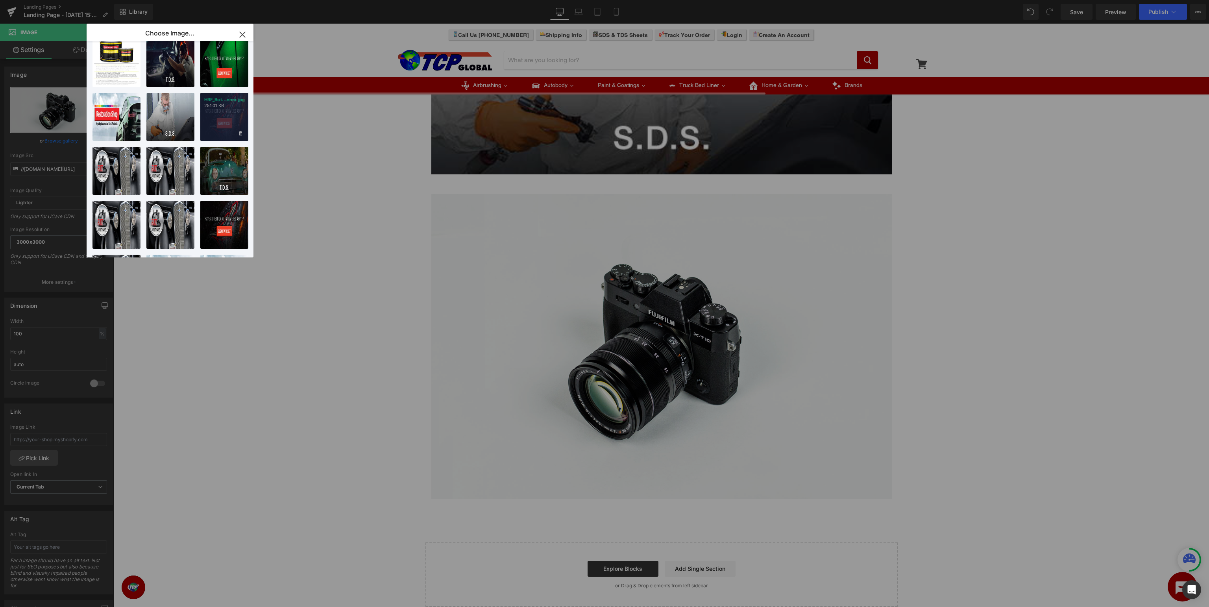
click at [226, 115] on div "HRF_Bot...nner.jpg 251.01 KB" at bounding box center [224, 117] width 48 height 48
type input "https://ucarecdn.com/3f487d0b-034b-4c4e-a4fb-b840ae8b89f2/-/format/auto/-/previ…"
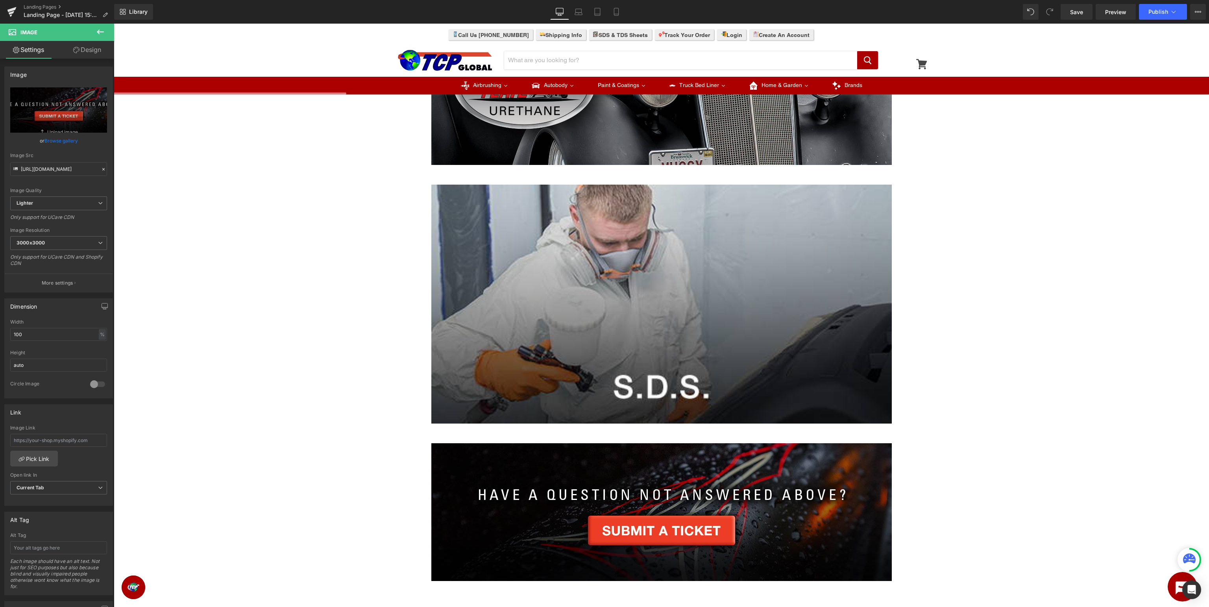
scroll to position [0, 0]
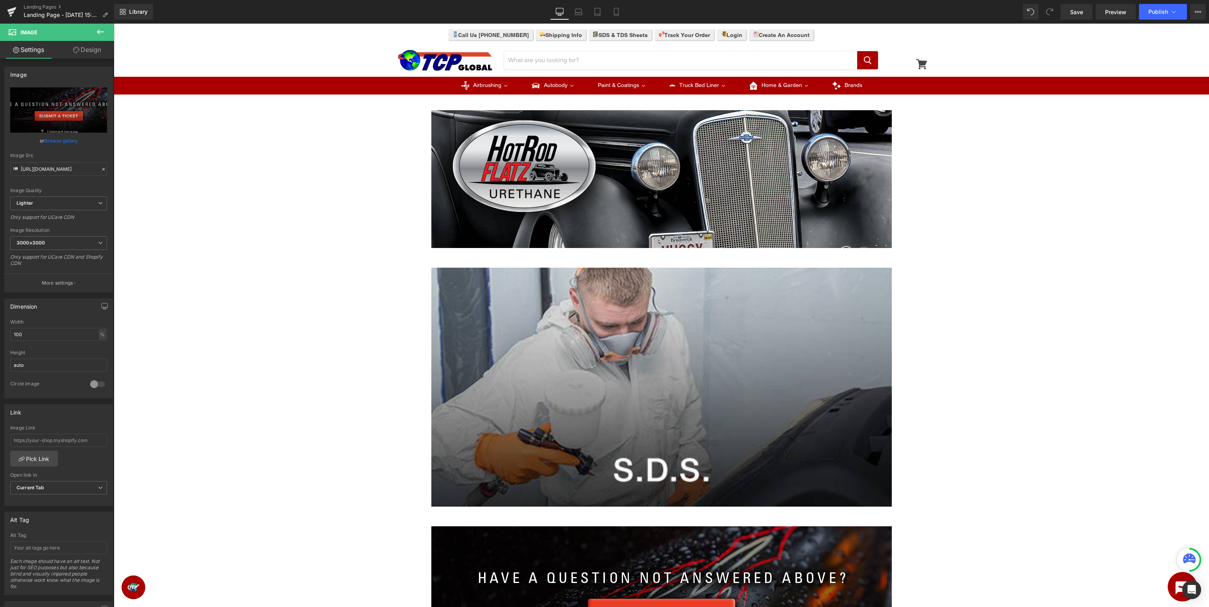
click at [97, 30] on icon at bounding box center [100, 31] width 9 height 9
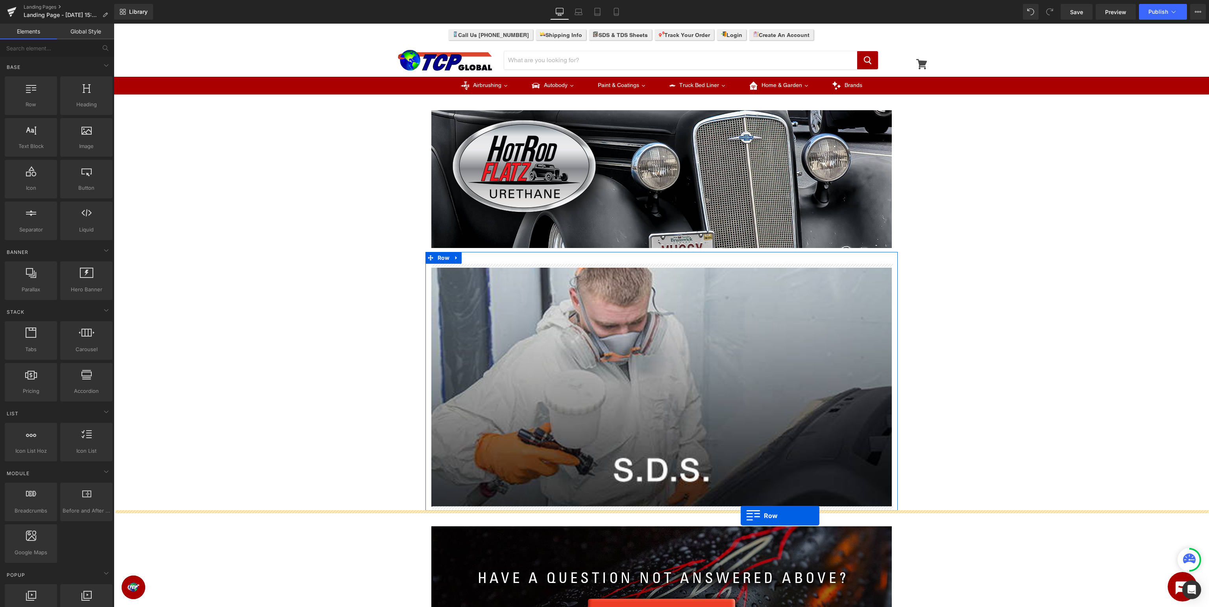
drag, startPoint x: 142, startPoint y: 116, endPoint x: 741, endPoint y: 516, distance: 719.6
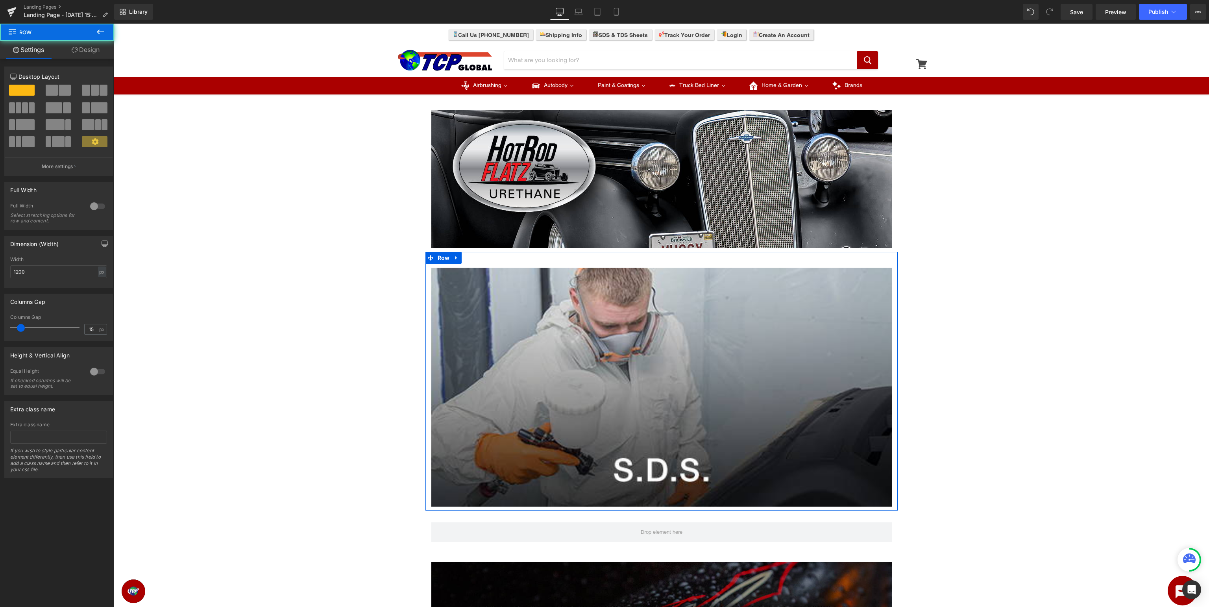
scroll to position [208, 0]
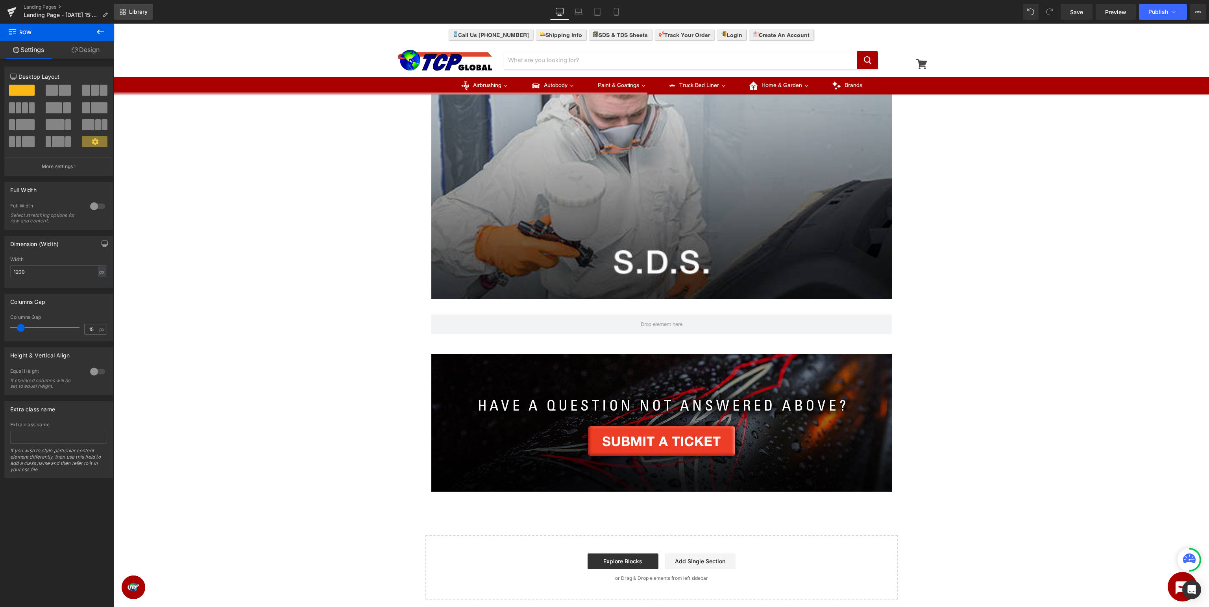
click at [134, 16] on link "Library" at bounding box center [133, 12] width 39 height 16
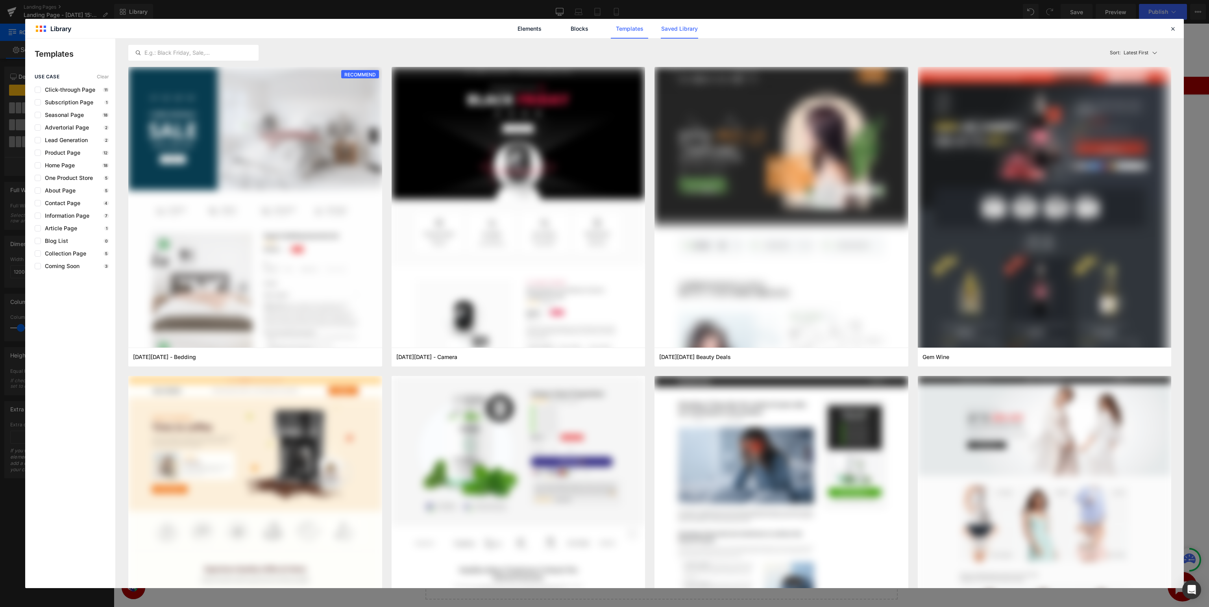
click at [689, 26] on link "Saved Library" at bounding box center [679, 29] width 37 height 20
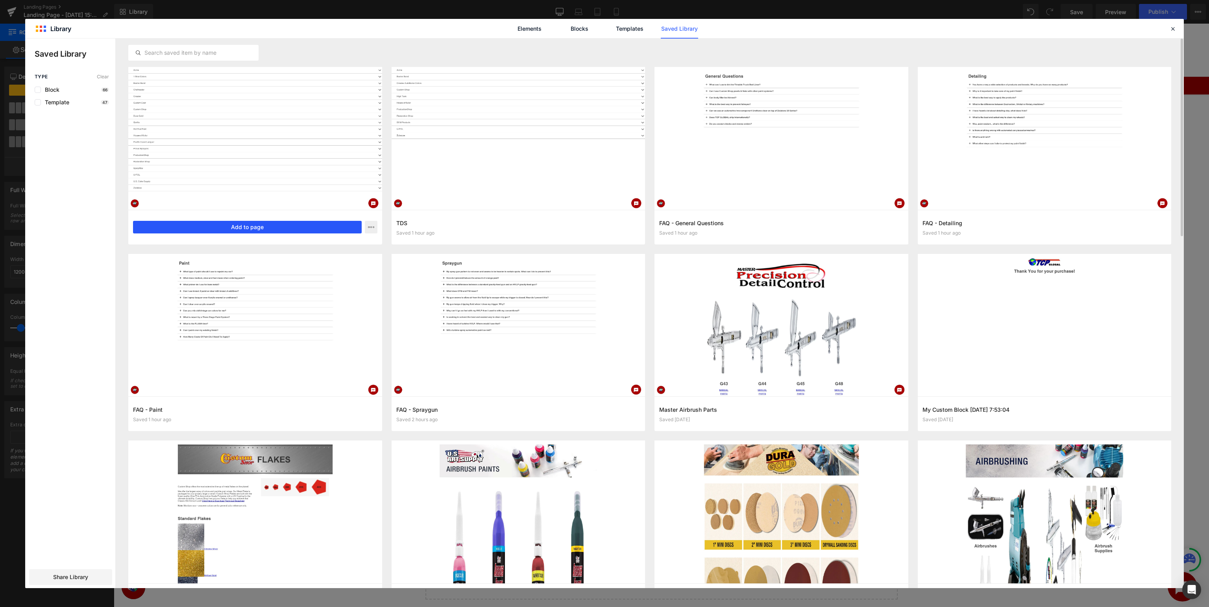
click at [203, 226] on button "Add to page" at bounding box center [247, 227] width 229 height 13
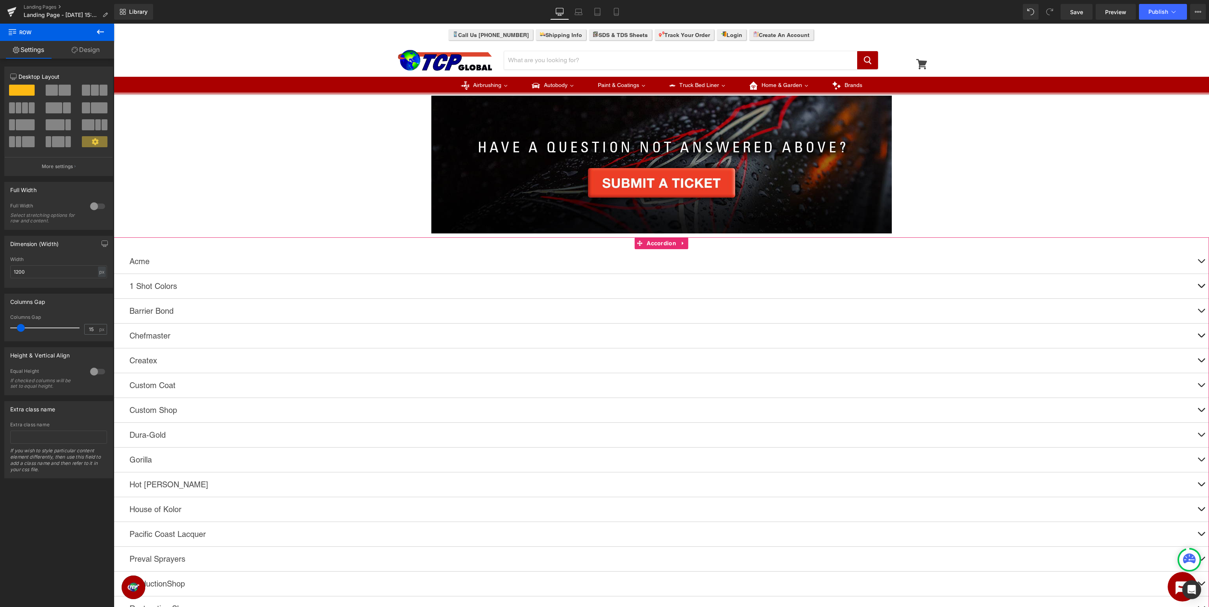
scroll to position [549, 0]
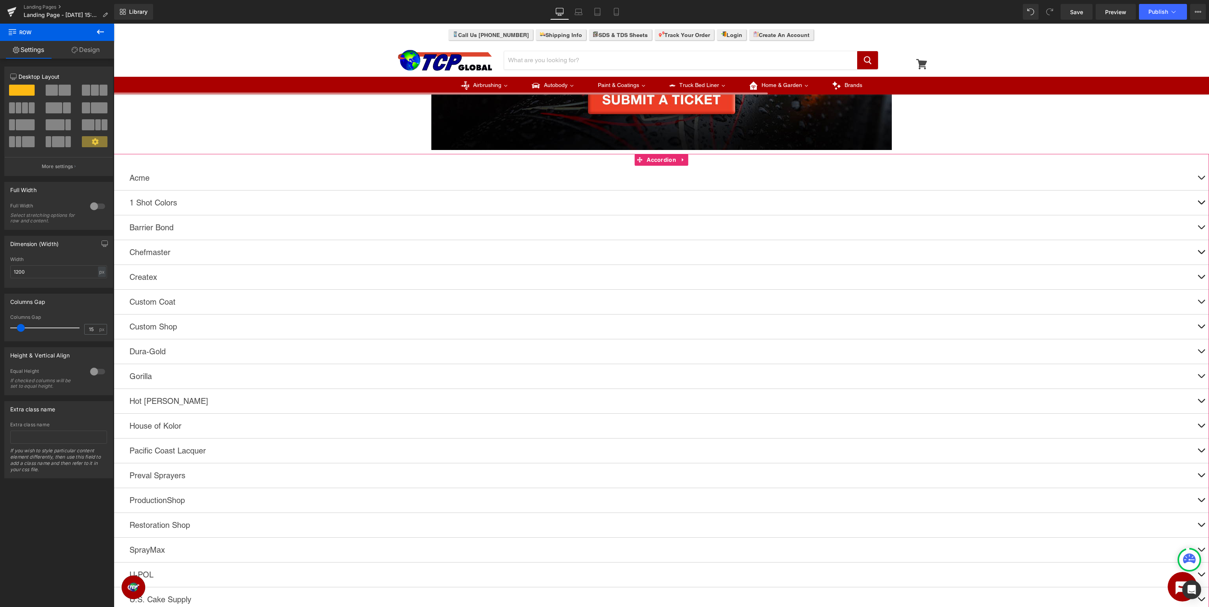
click at [1199, 400] on button at bounding box center [1201, 401] width 16 height 24
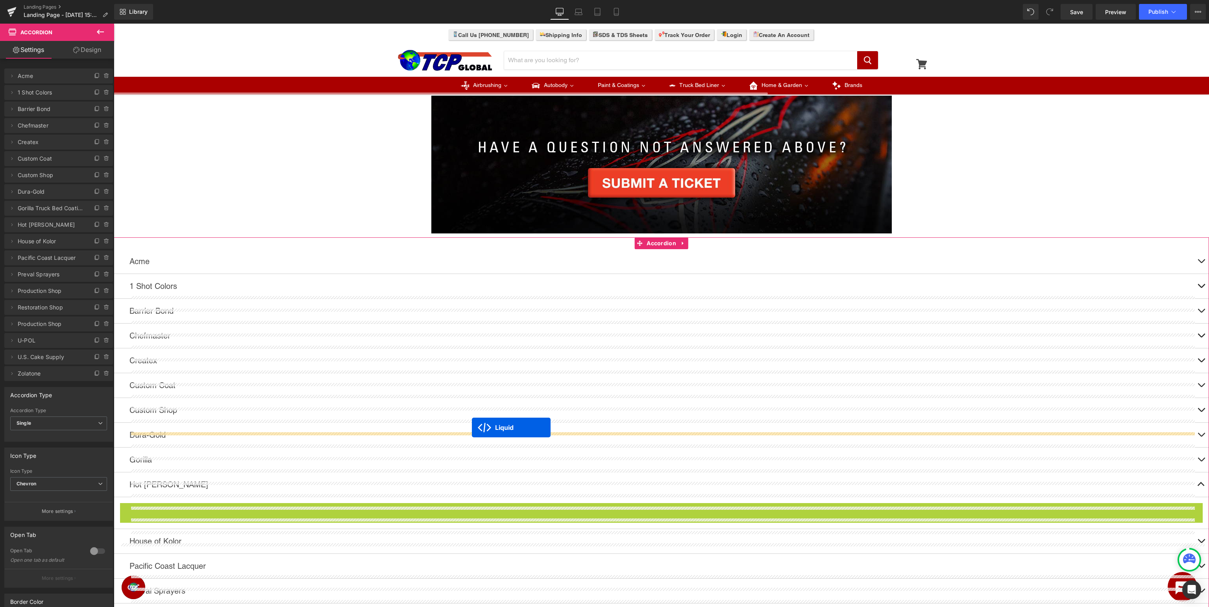
scroll to position [425, 0]
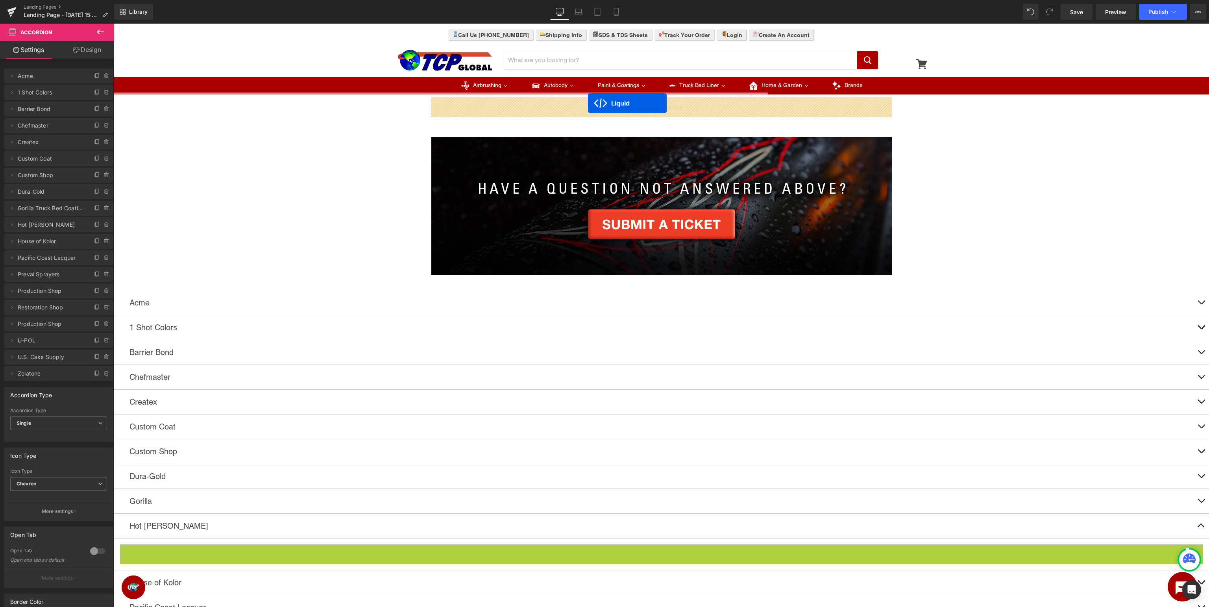
drag, startPoint x: 654, startPoint y: 425, endPoint x: 588, endPoint y: 103, distance: 328.2
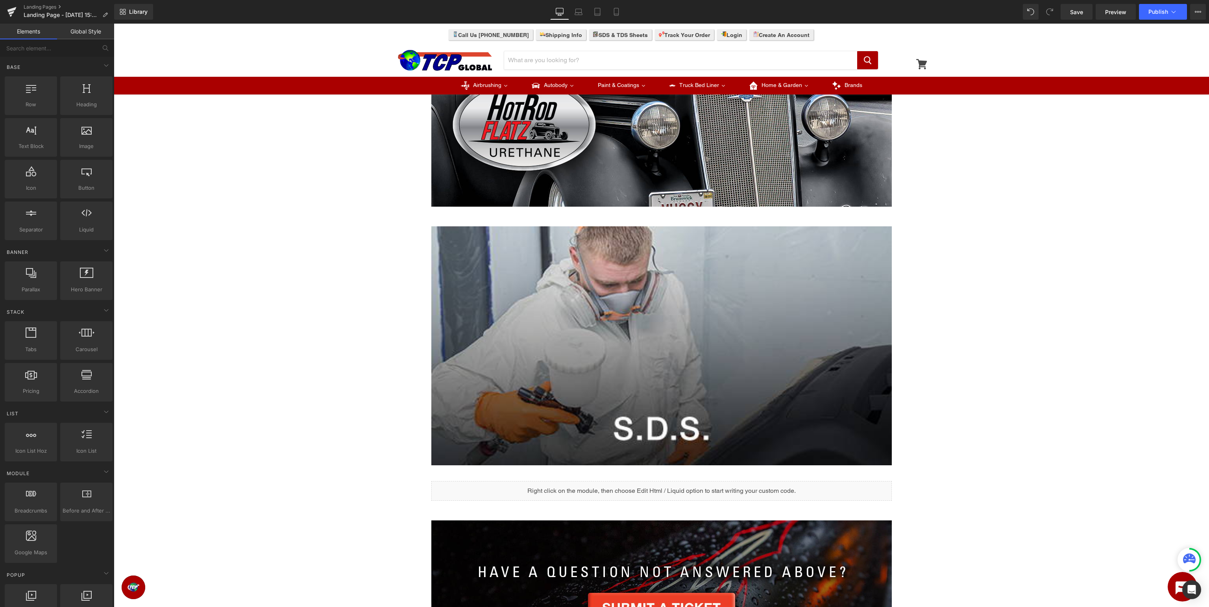
scroll to position [0, 0]
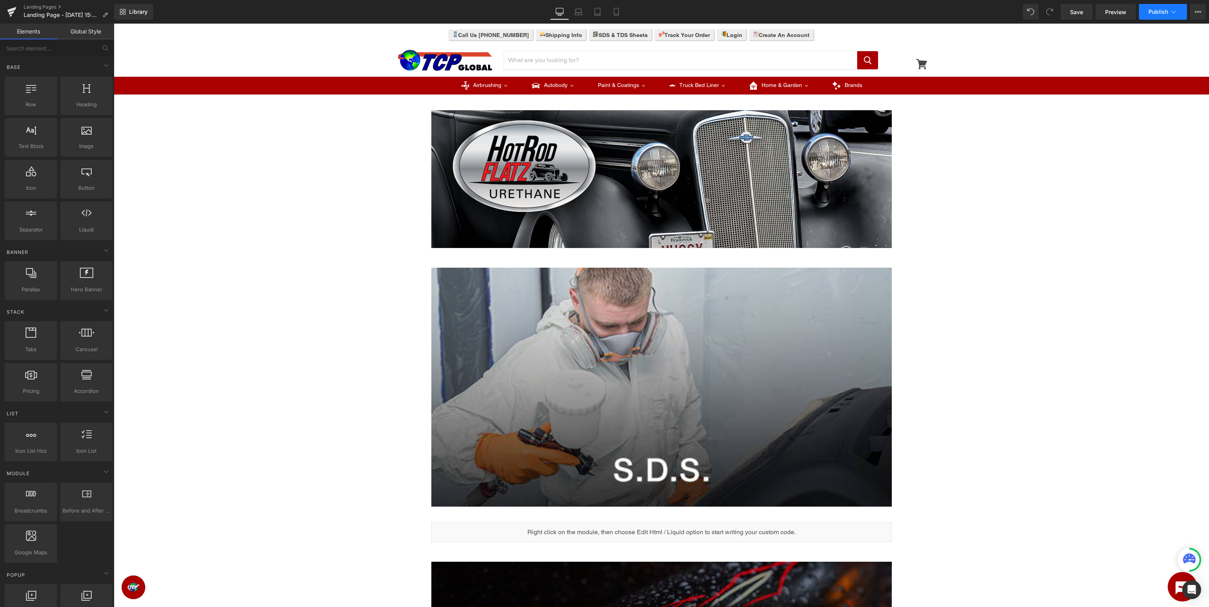
click at [1159, 13] on span "Publish" at bounding box center [1158, 12] width 20 height 6
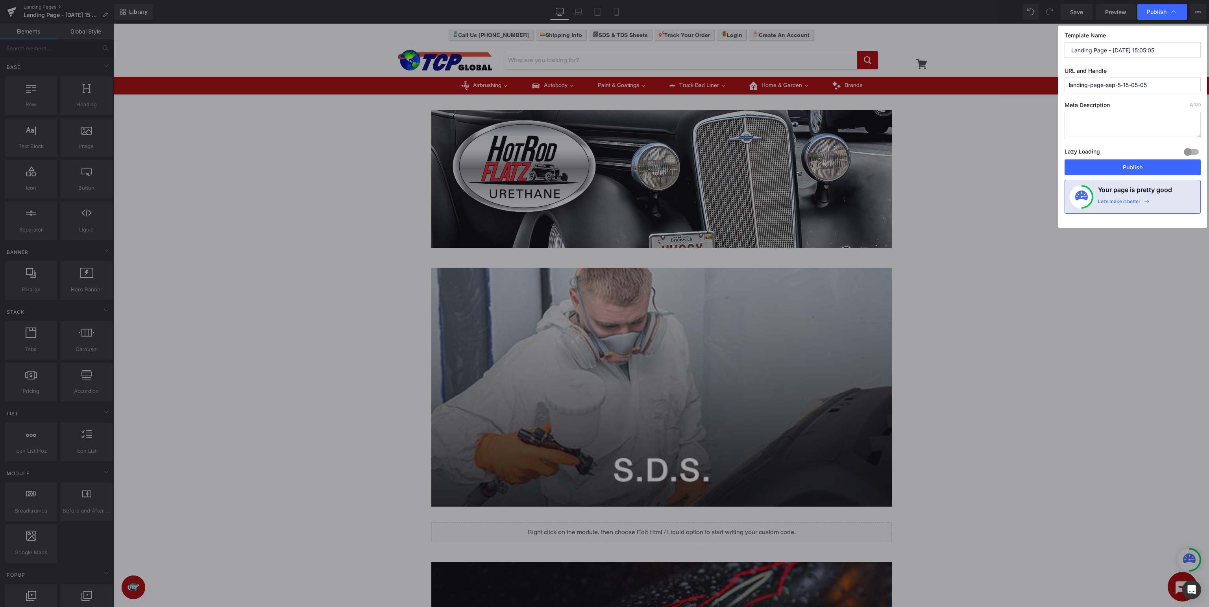
click at [1162, 41] on label "Template Name" at bounding box center [1133, 37] width 136 height 10
click at [1168, 45] on input "Landing Page - Sep 5, 15:05:05" at bounding box center [1133, 50] width 136 height 16
click at [1183, 50] on input "Landing Page - Sep 5, 15:05:05" at bounding box center [1133, 50] width 136 height 16
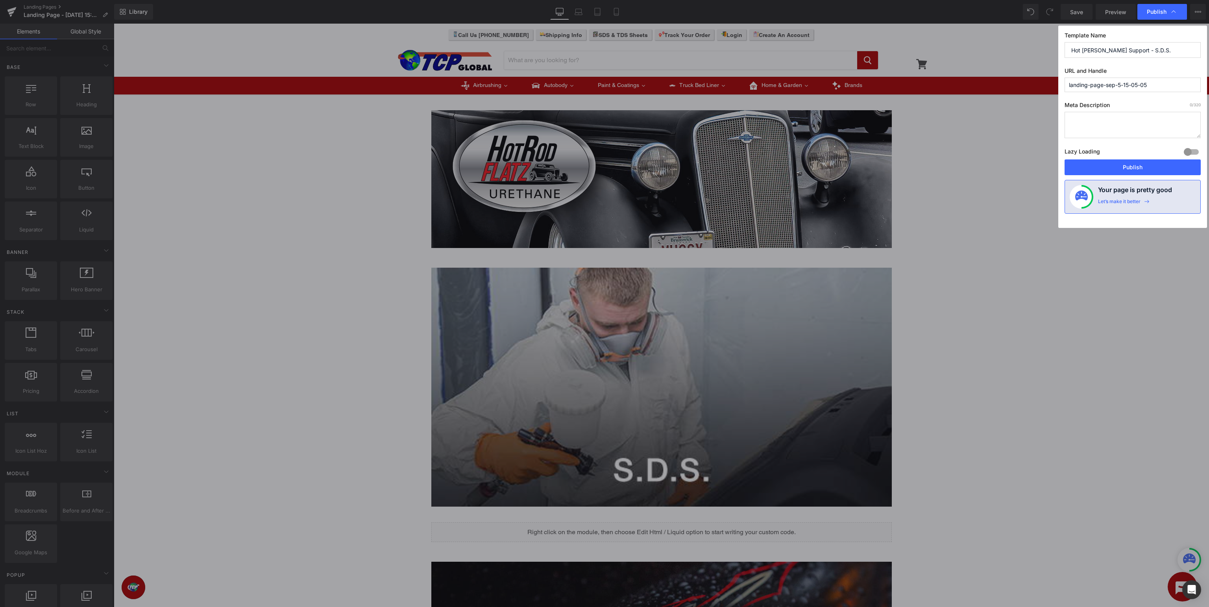
type input "Hot Rod Flatz Support - S.D.S."
click at [1166, 85] on input "landing-page-sep-5-15-05-05" at bounding box center [1133, 85] width 136 height 15
type input "hot-rod-flatz-sds"
click at [1123, 166] on button "Publish" at bounding box center [1133, 167] width 136 height 16
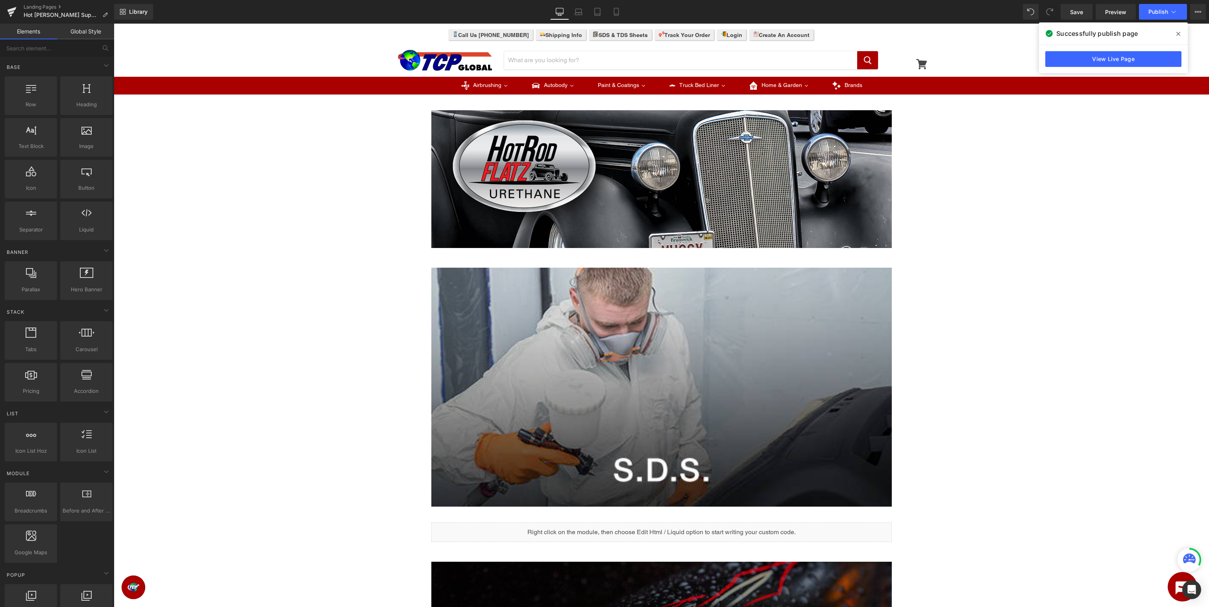
click at [1177, 34] on icon at bounding box center [1178, 34] width 4 height 6
click at [1170, 15] on icon at bounding box center [1174, 12] width 8 height 8
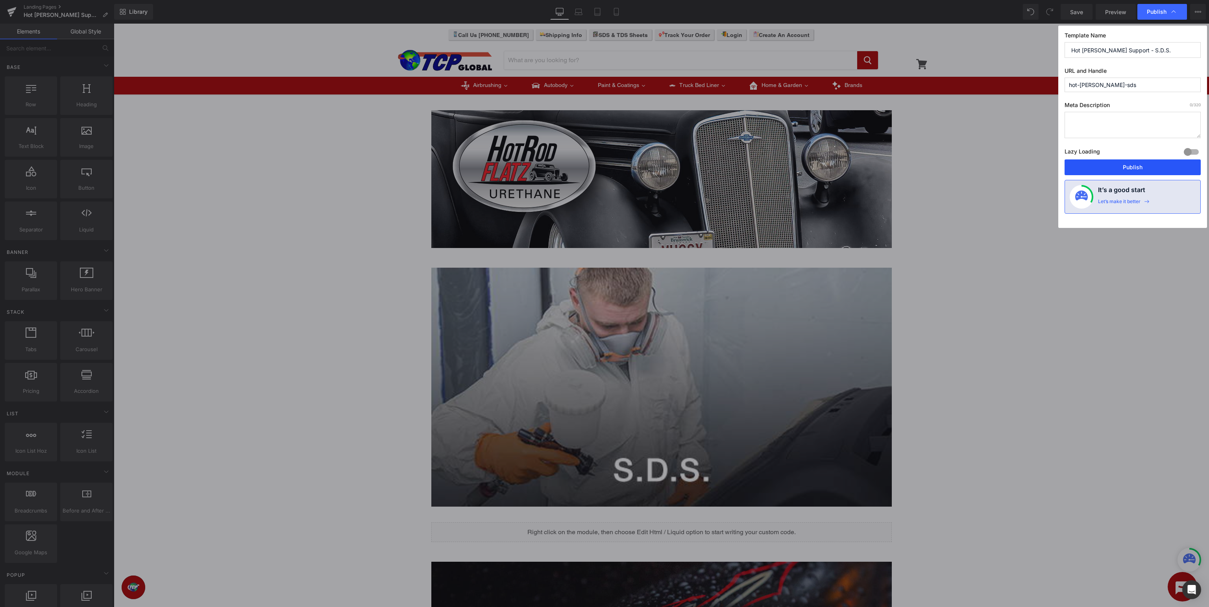
click at [1134, 166] on button "Publish" at bounding box center [1133, 167] width 136 height 16
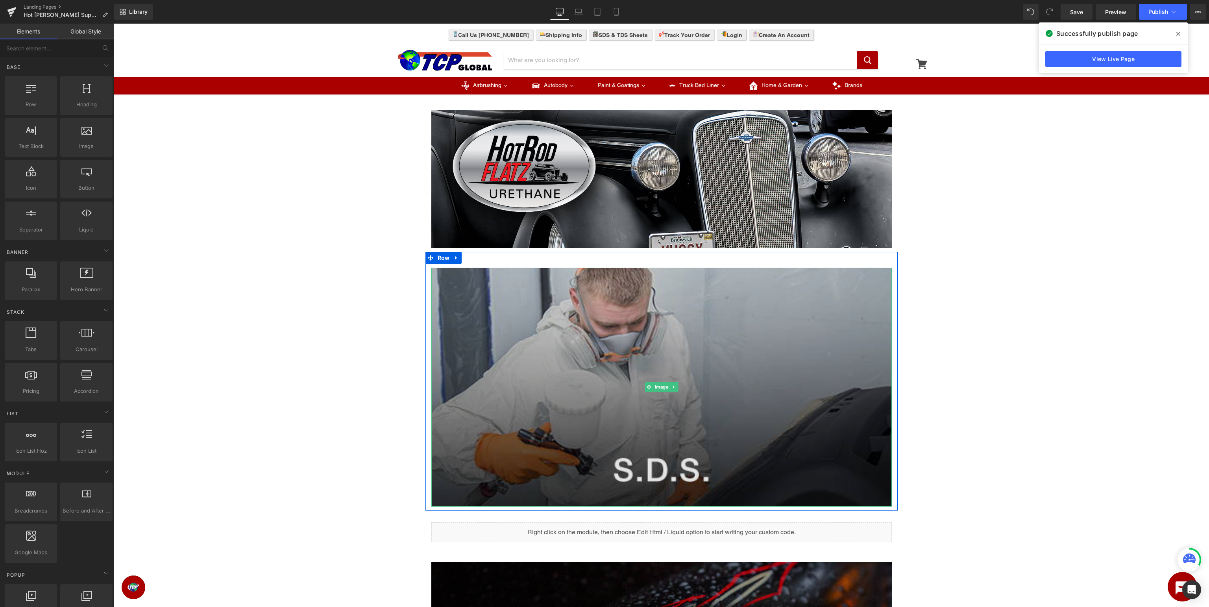
scroll to position [124, 0]
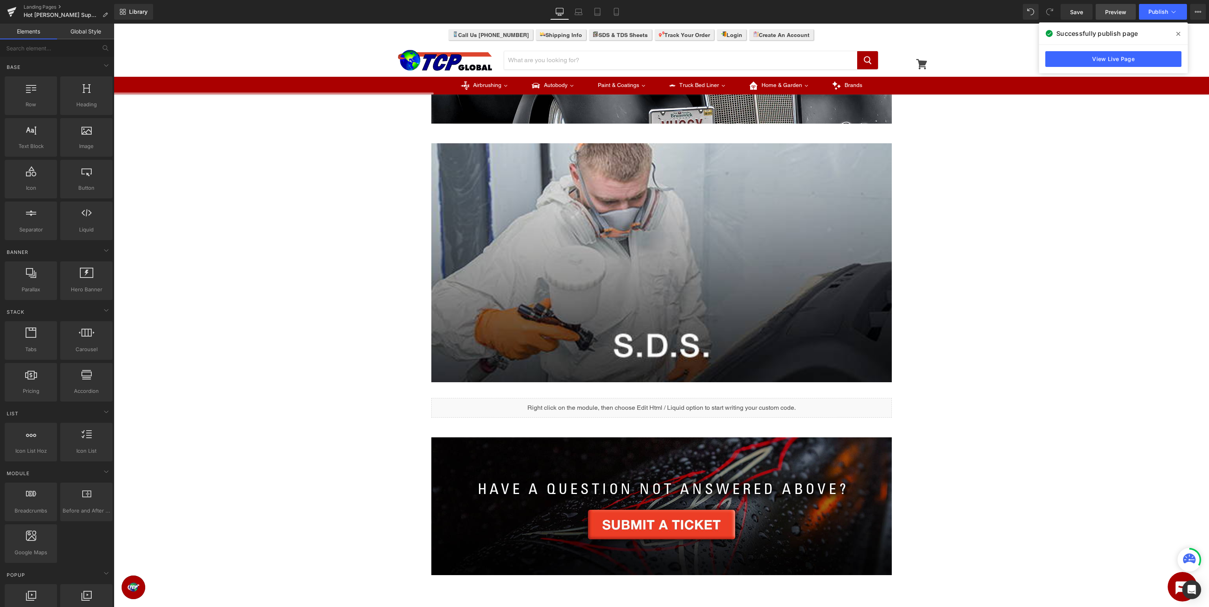
click at [1119, 13] on span "Preview" at bounding box center [1115, 12] width 21 height 8
click at [14, 11] on icon at bounding box center [12, 13] width 6 height 4
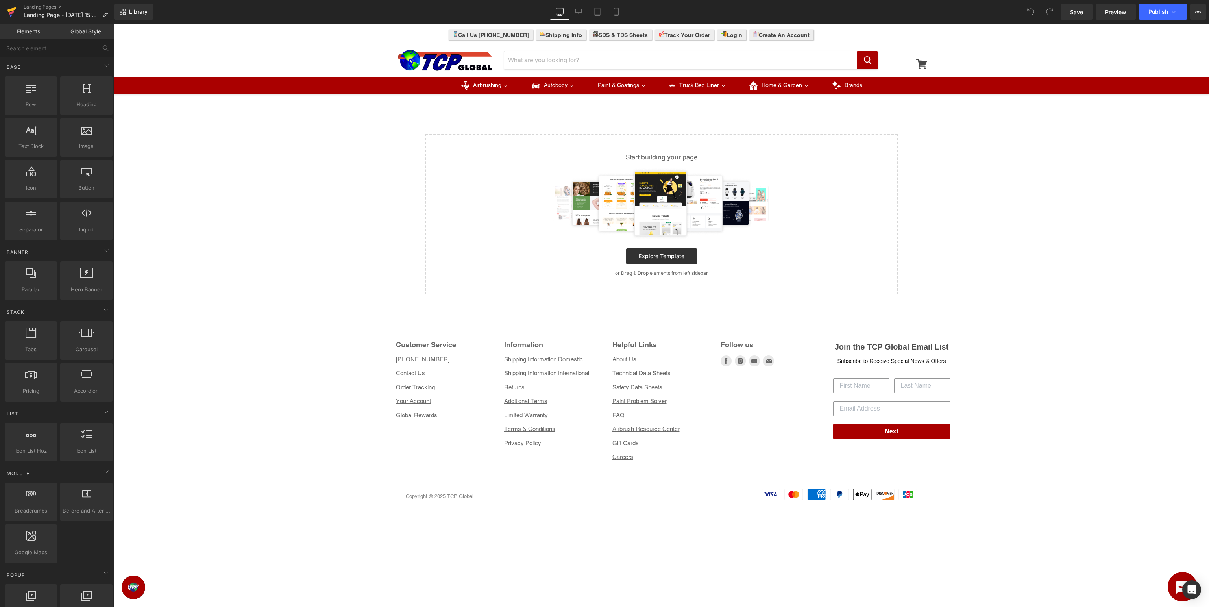
click at [10, 11] on icon at bounding box center [11, 9] width 9 height 5
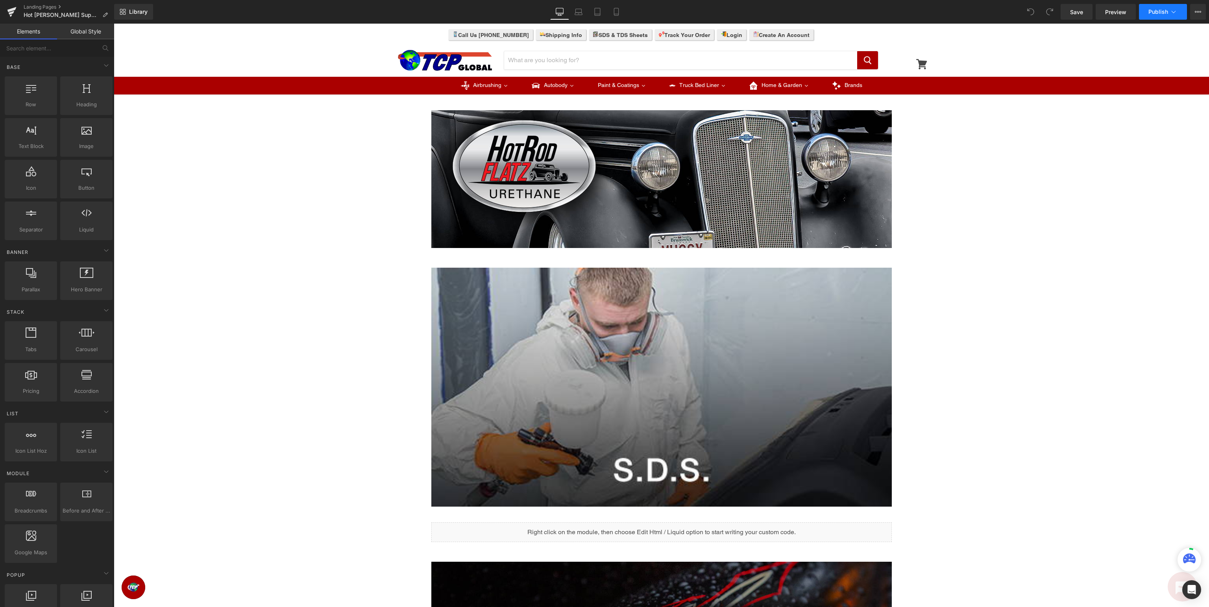
click at [1176, 15] on icon at bounding box center [1174, 12] width 8 height 8
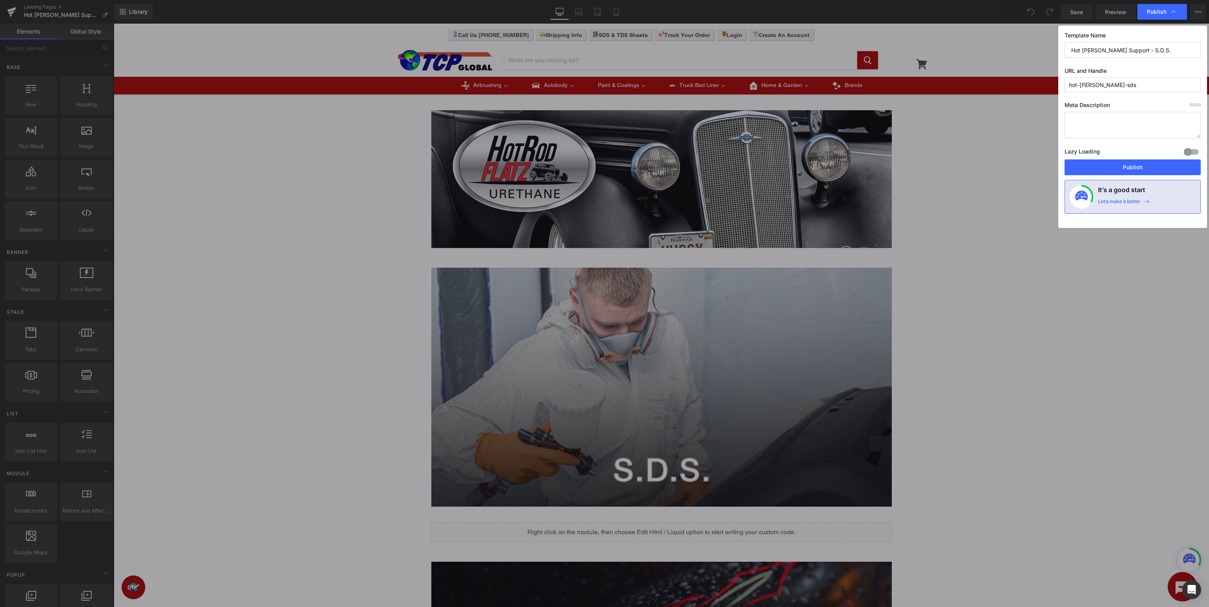
click at [1164, 53] on input "Hot Rod Flatz Support - S.D.S." at bounding box center [1133, 50] width 136 height 16
type input "Hot [PERSON_NAME] Support - SDS"
click at [1126, 163] on button "Publish" at bounding box center [1133, 167] width 136 height 16
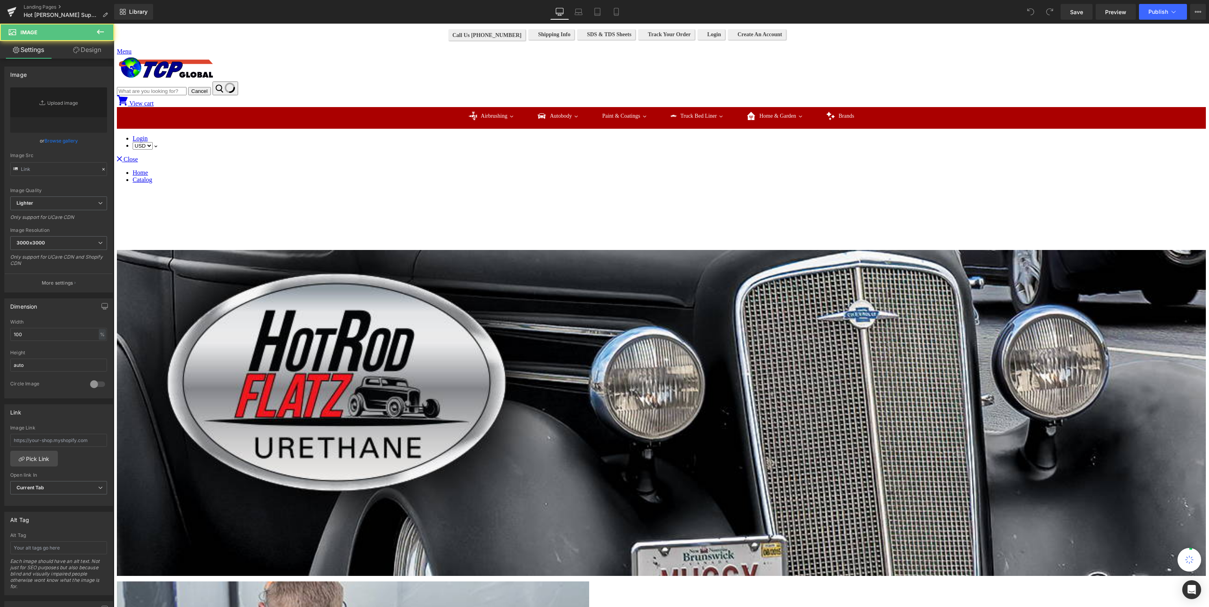
type input "https://ucarecdn.com/c6437503-2c0a-4c9e-bb93-2bb237acbe56/-/format/auto/-/previ…"
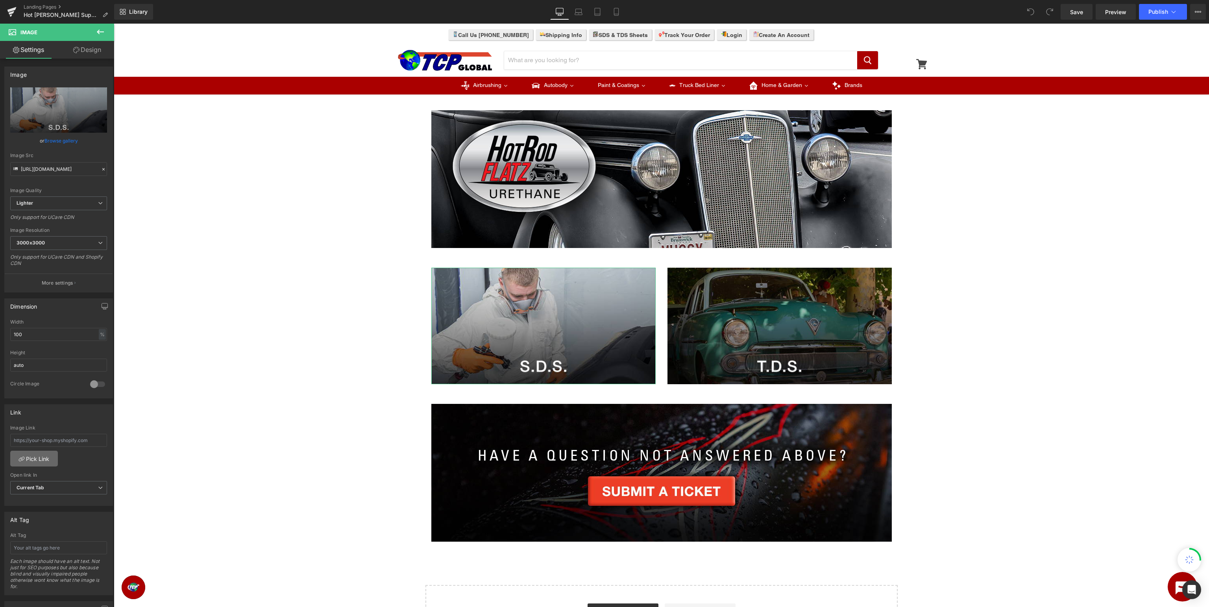
click at [45, 459] on link "Pick Link" at bounding box center [34, 459] width 48 height 16
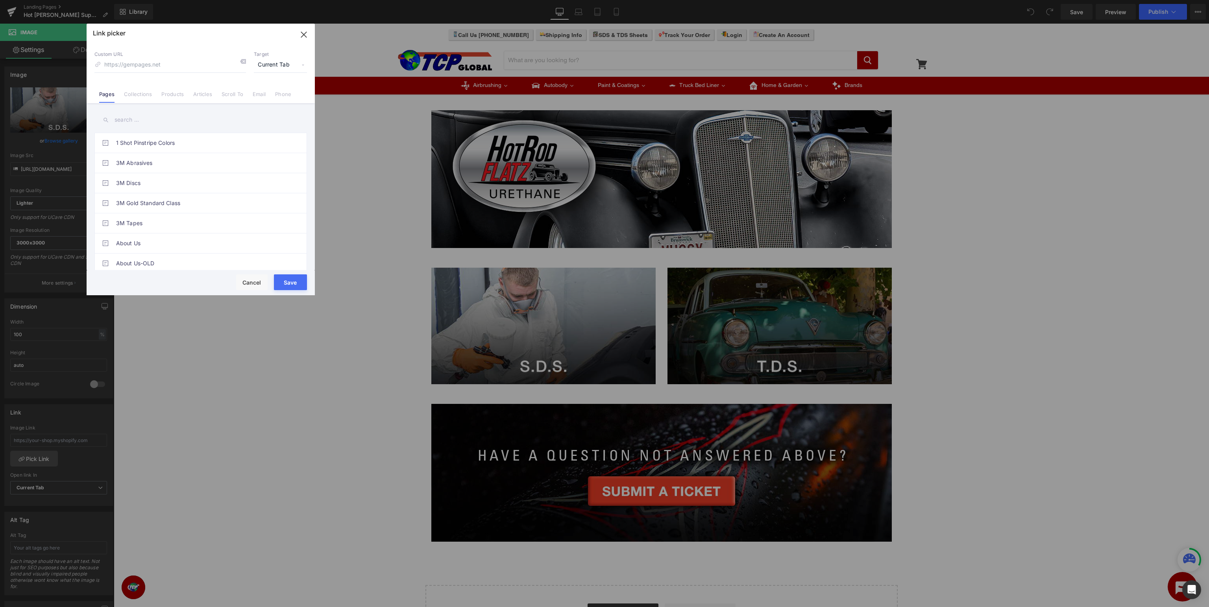
click at [213, 119] on input "text" at bounding box center [200, 120] width 213 height 18
type input "hot [PERSON_NAME]"
click at [210, 181] on link "Hot [PERSON_NAME] Support - SDS" at bounding box center [202, 183] width 173 height 20
type input "/pages/hot-rod-flatz-sds"
click at [289, 283] on button "Save" at bounding box center [290, 282] width 33 height 16
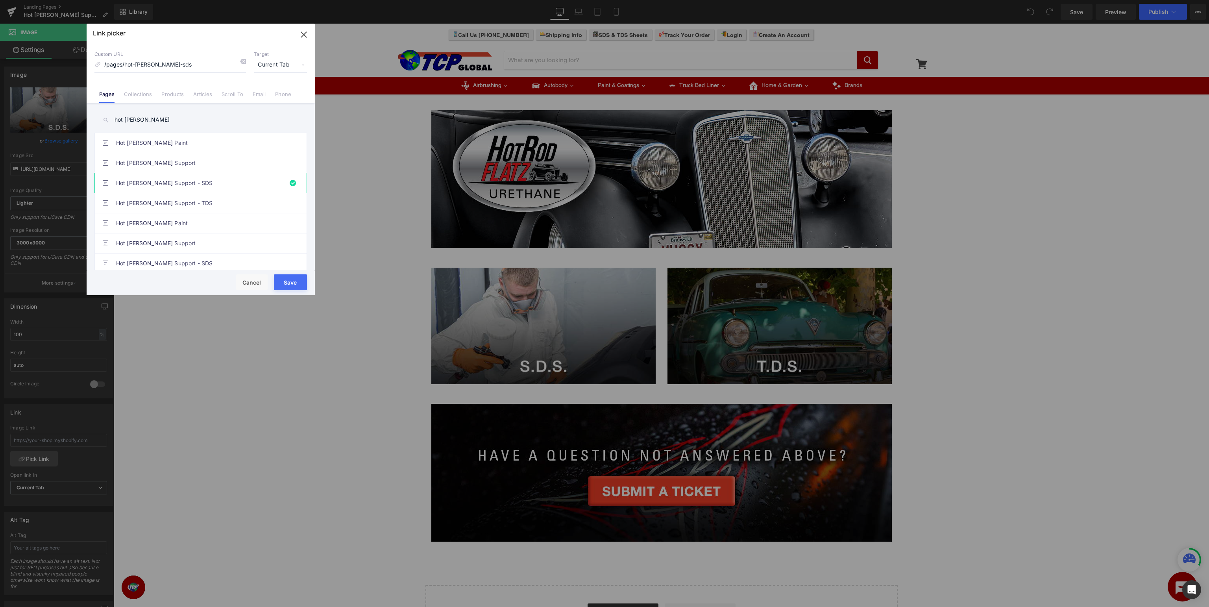
type input "/pages/hot-rod-flatz-sds"
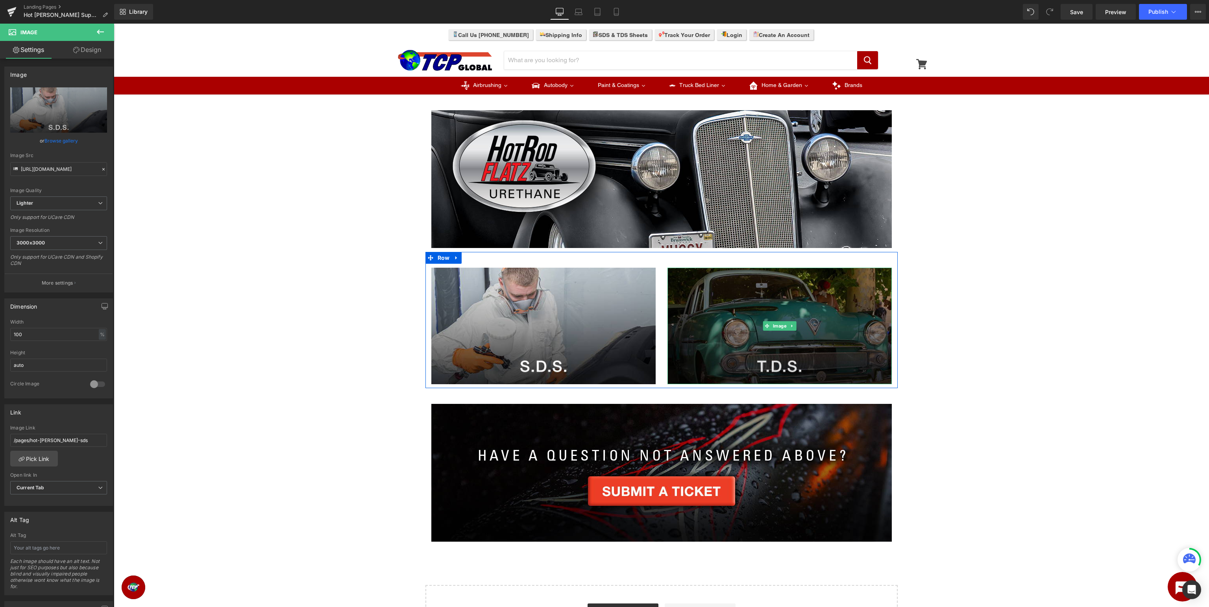
click at [838, 309] on img at bounding box center [780, 326] width 224 height 117
type input "https://ucarecdn.com/33a9cbd1-c85f-4827-a1ab-f131551aab60/-/format/auto/-/previ…"
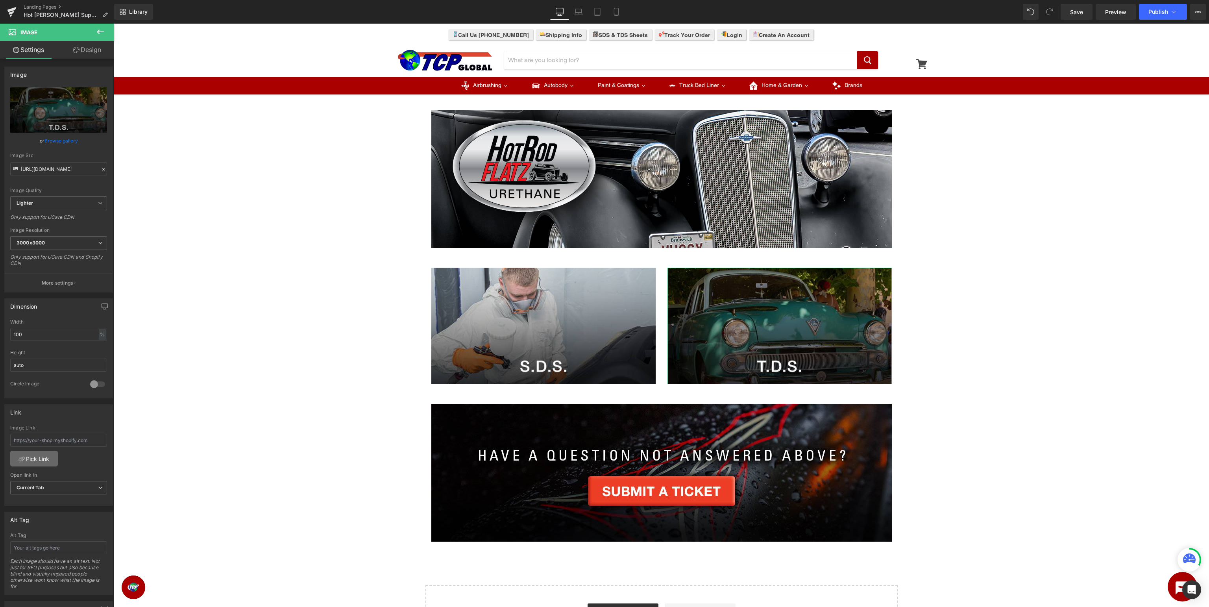
click at [46, 458] on link "Pick Link" at bounding box center [34, 459] width 48 height 16
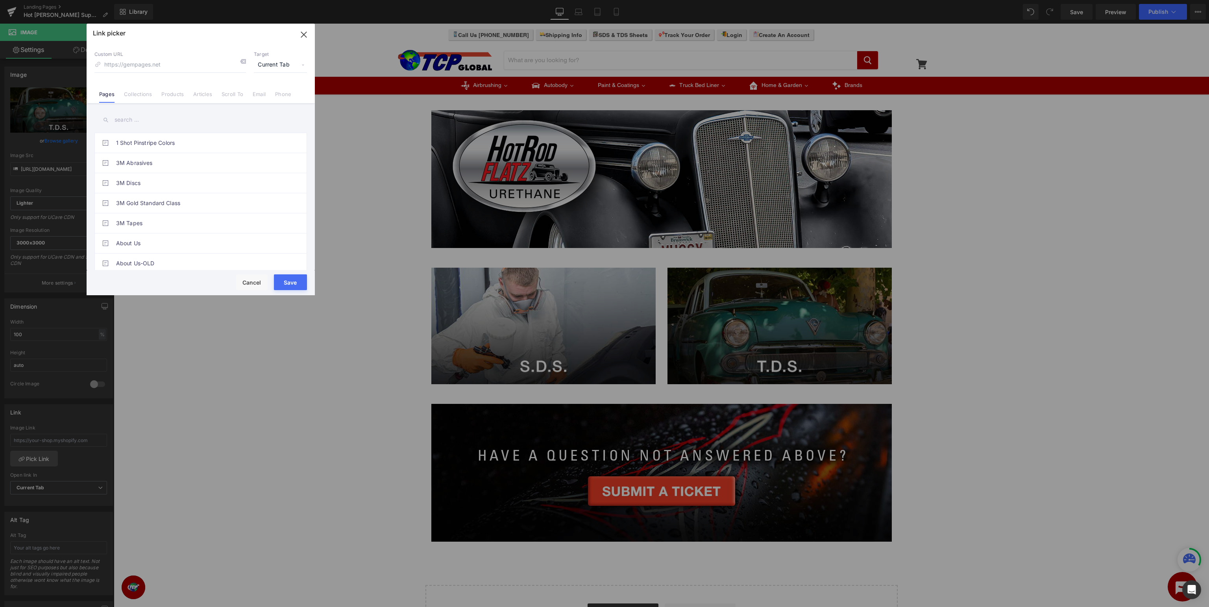
click at [185, 122] on input "text" at bounding box center [200, 120] width 213 height 18
type input "hot [PERSON_NAME]"
click at [207, 222] on link "Hot [PERSON_NAME] Support - TDS" at bounding box center [202, 223] width 173 height 20
type input "/pages/hot-rod-flatz-tds"
click at [293, 288] on button "Save" at bounding box center [290, 282] width 33 height 16
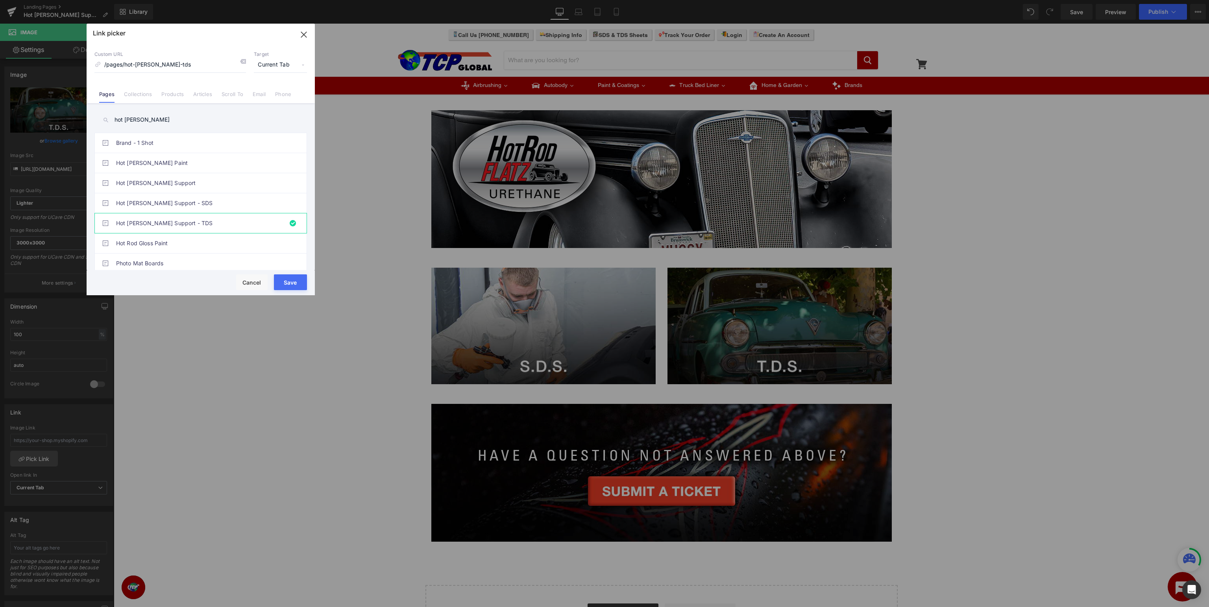
type input "/pages/hot-rod-flatz-tds"
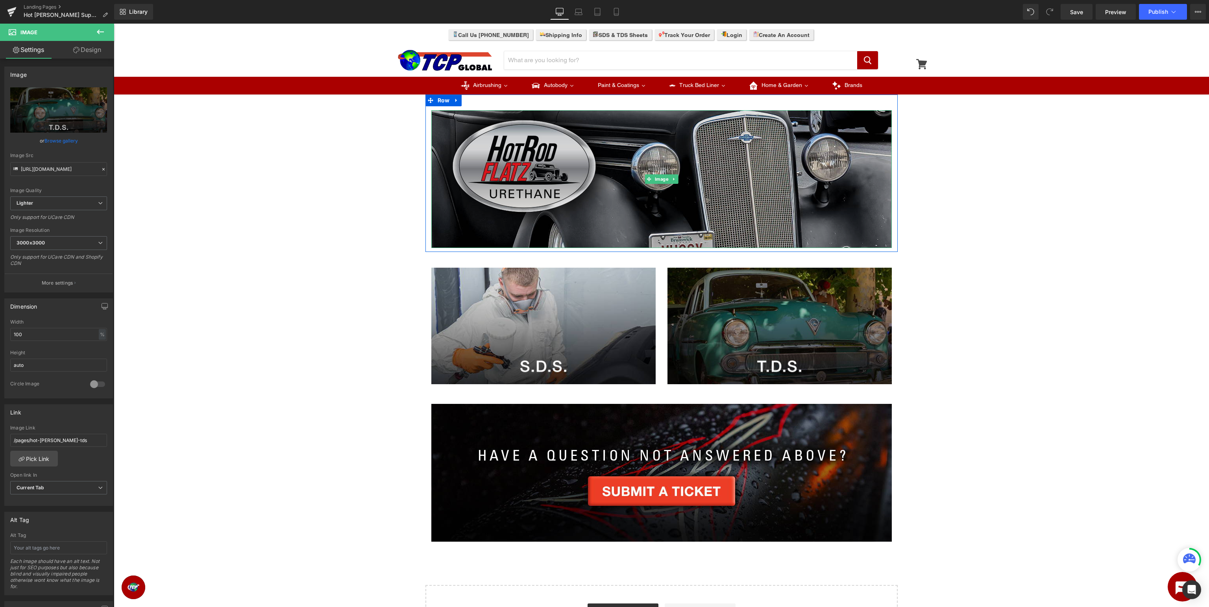
click at [701, 179] on img at bounding box center [661, 179] width 460 height 138
type input "https://ucarecdn.com/43ea5ad1-6a43-4f60-b9d1-24db48f99f4a/-/format/auto/-/previ…"
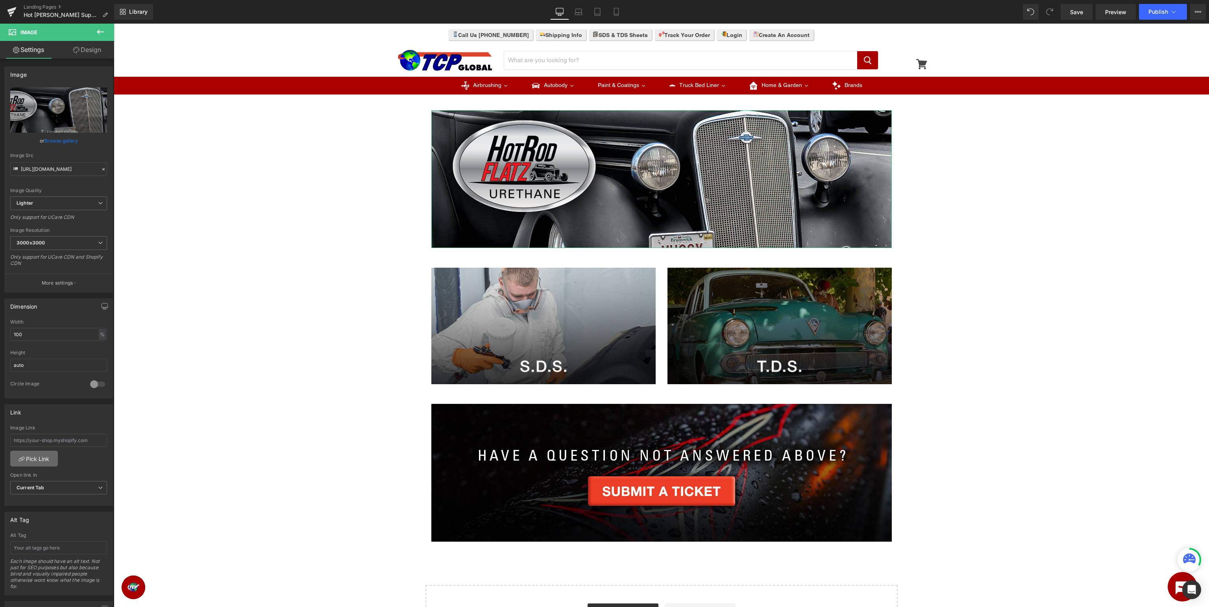
click at [27, 457] on link "Pick Link" at bounding box center [34, 459] width 48 height 16
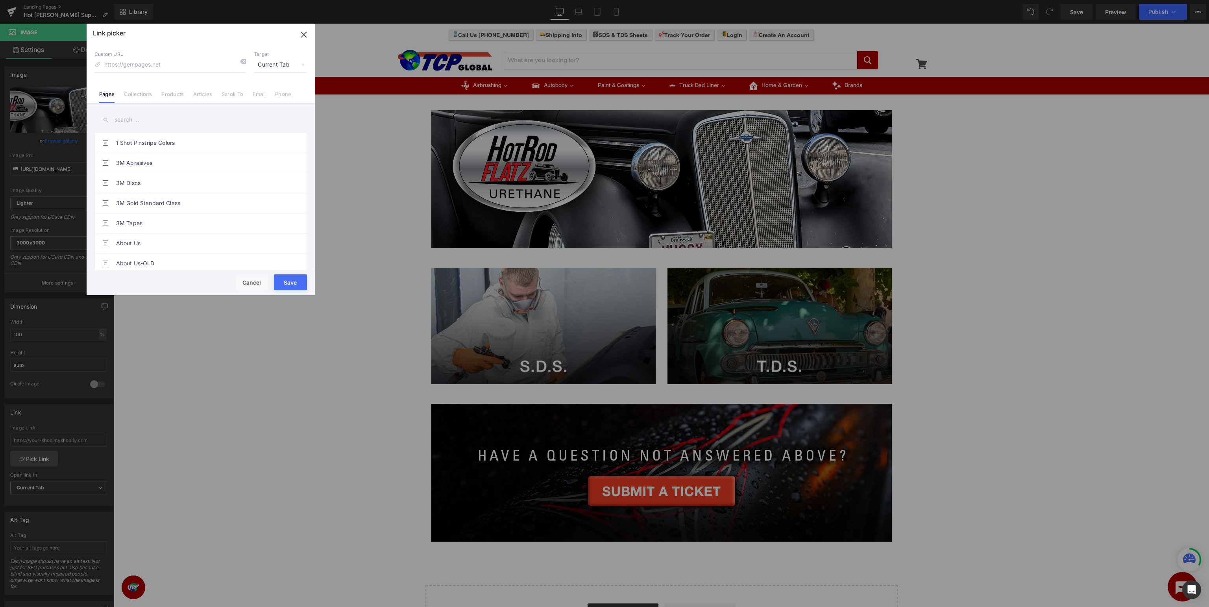
click at [200, 117] on input "text" at bounding box center [200, 120] width 213 height 18
type input "hot rod flatz"
click at [240, 186] on link "Hot Rod Flatz Support" at bounding box center [202, 183] width 173 height 20
type input "/pages/hot-[PERSON_NAME]-support"
click at [288, 281] on button "Save" at bounding box center [290, 282] width 33 height 16
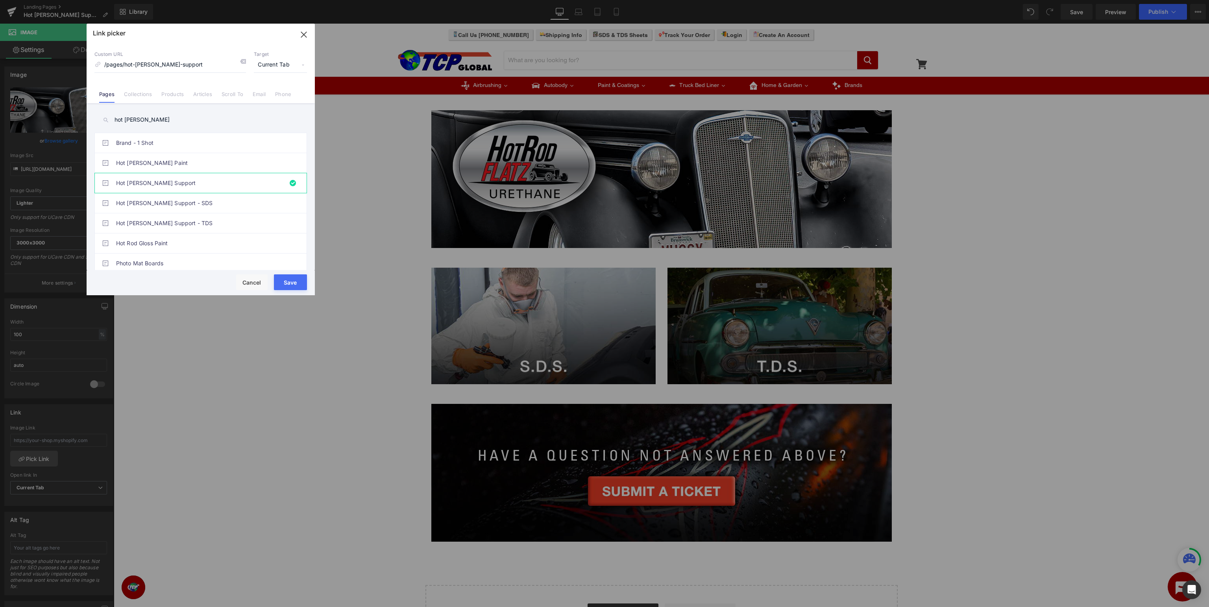
type input "/pages/hot-[PERSON_NAME]-support"
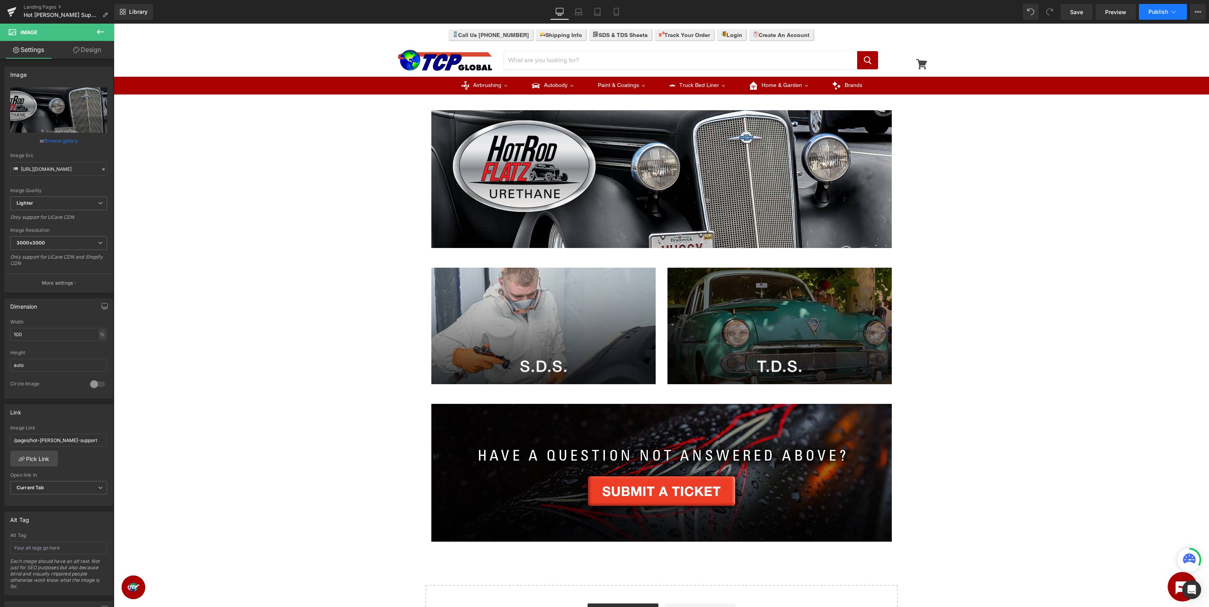
click at [1152, 14] on span "Publish" at bounding box center [1158, 12] width 20 height 6
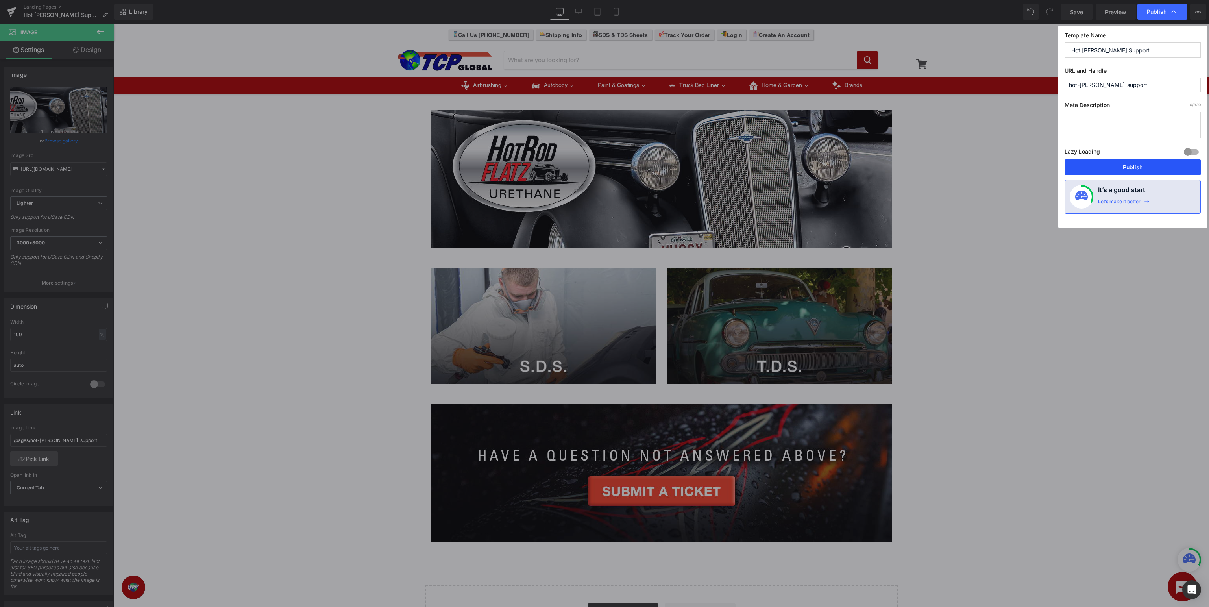
click at [1138, 165] on button "Publish" at bounding box center [1133, 167] width 136 height 16
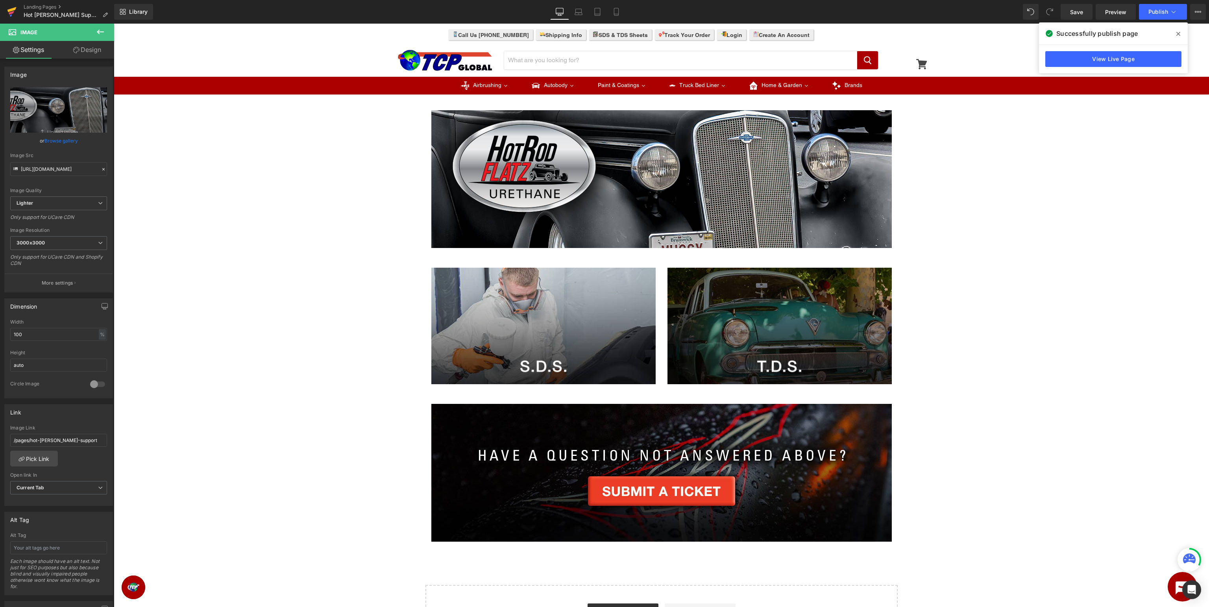
click at [14, 9] on icon at bounding box center [11, 9] width 9 height 5
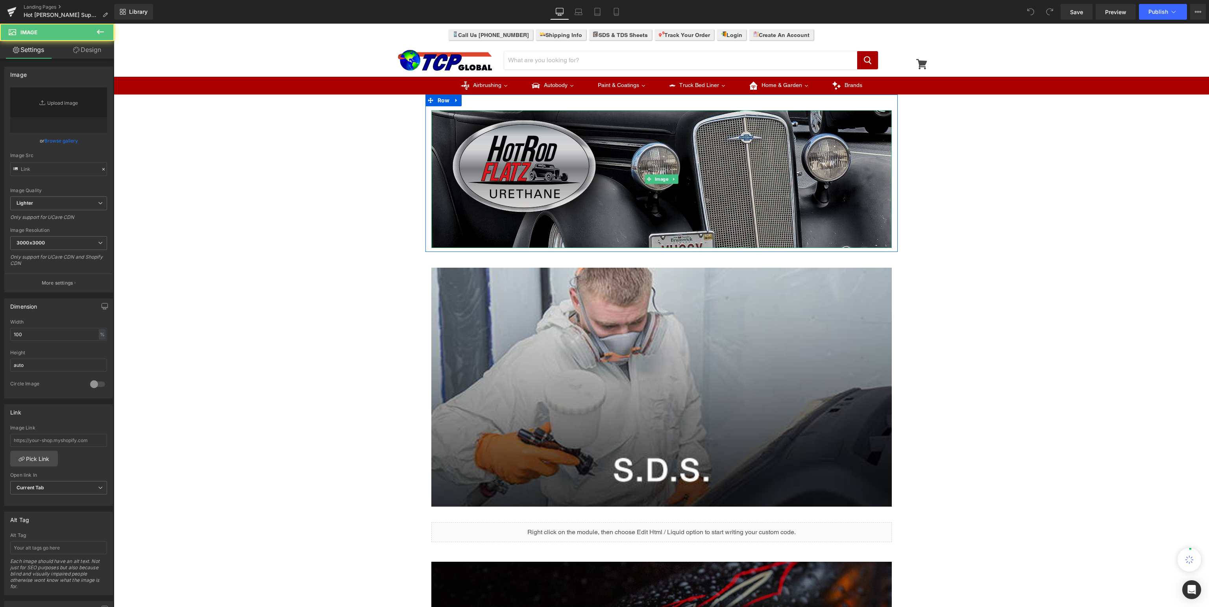
click at [609, 167] on img at bounding box center [661, 179] width 460 height 138
type input "[URL][DOMAIN_NAME]"
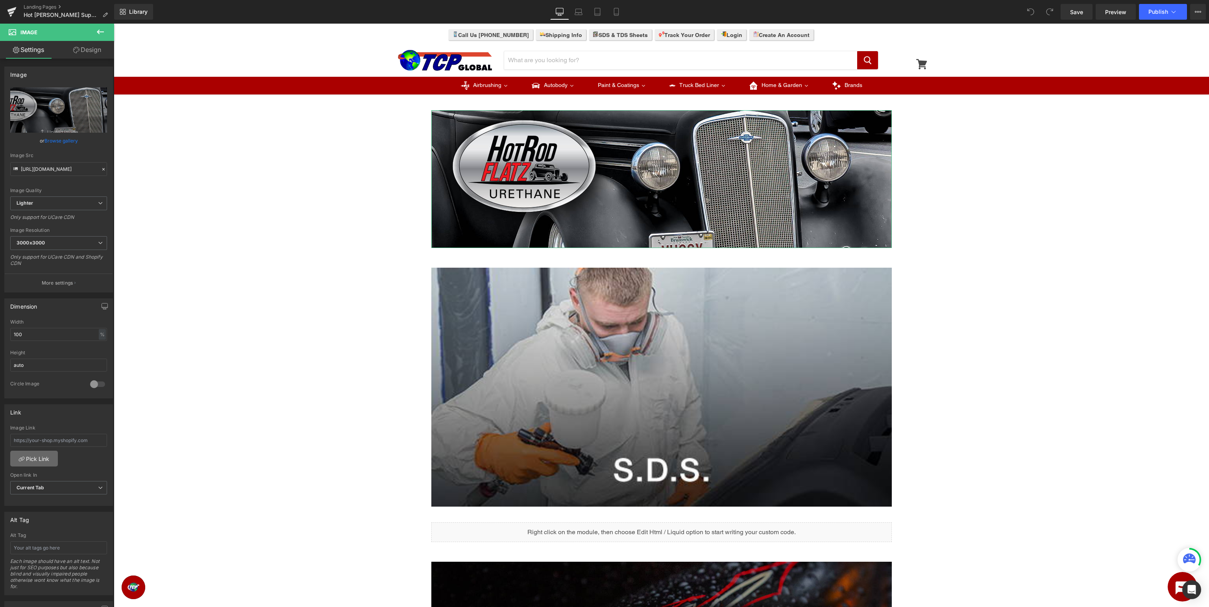
click at [42, 453] on link "Pick Link" at bounding box center [34, 459] width 48 height 16
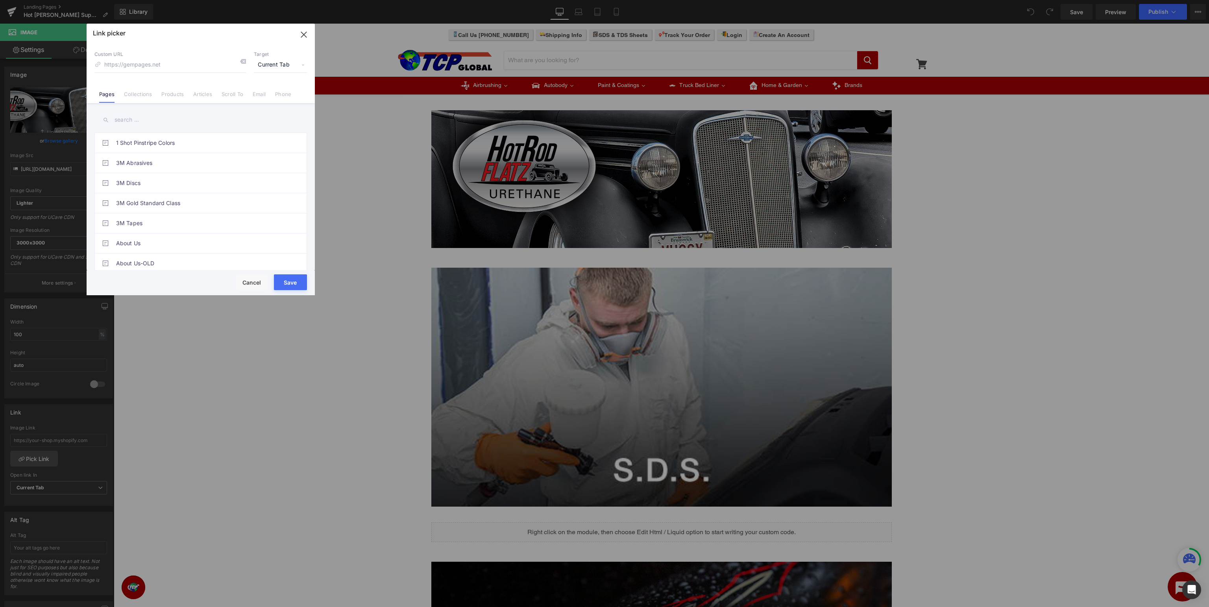
click at [263, 130] on div "1 Shot Pinstripe Colors 3M Abrasives 3M Discs 3M Gold Standard Class 3M Tapes A…" at bounding box center [201, 187] width 228 height 169
click at [263, 125] on input "text" at bounding box center [200, 120] width 213 height 18
type input "hot [PERSON_NAME]"
click at [253, 181] on link "Hot [PERSON_NAME] Support" at bounding box center [202, 183] width 173 height 20
type input "/pages/hot-[PERSON_NAME]-support"
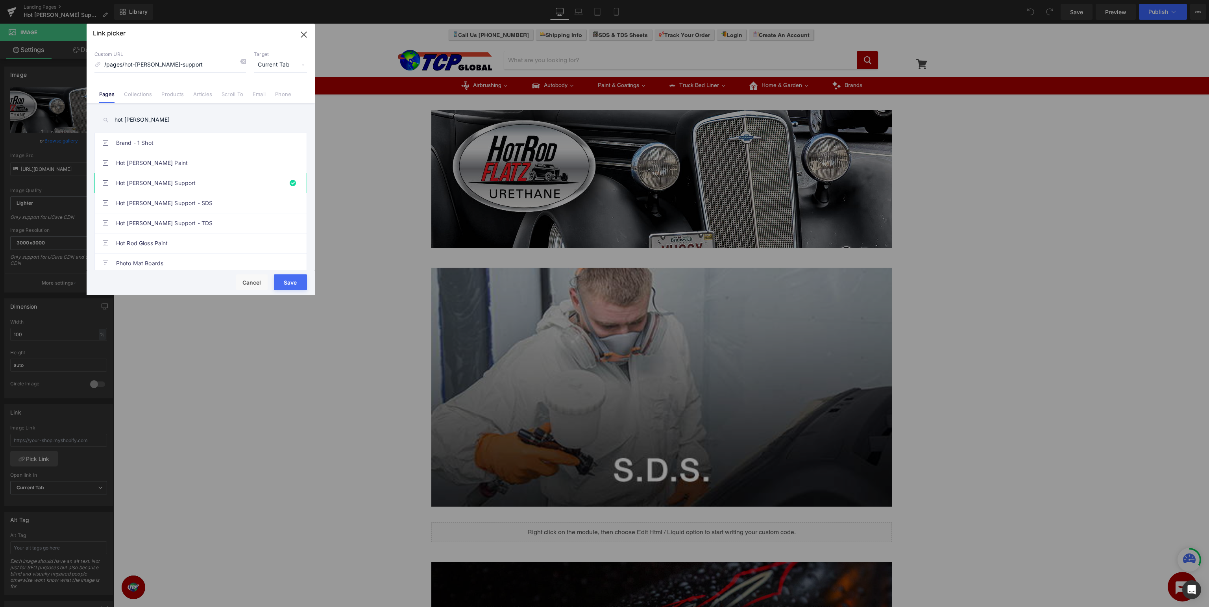
click at [287, 280] on button "Save" at bounding box center [290, 282] width 33 height 16
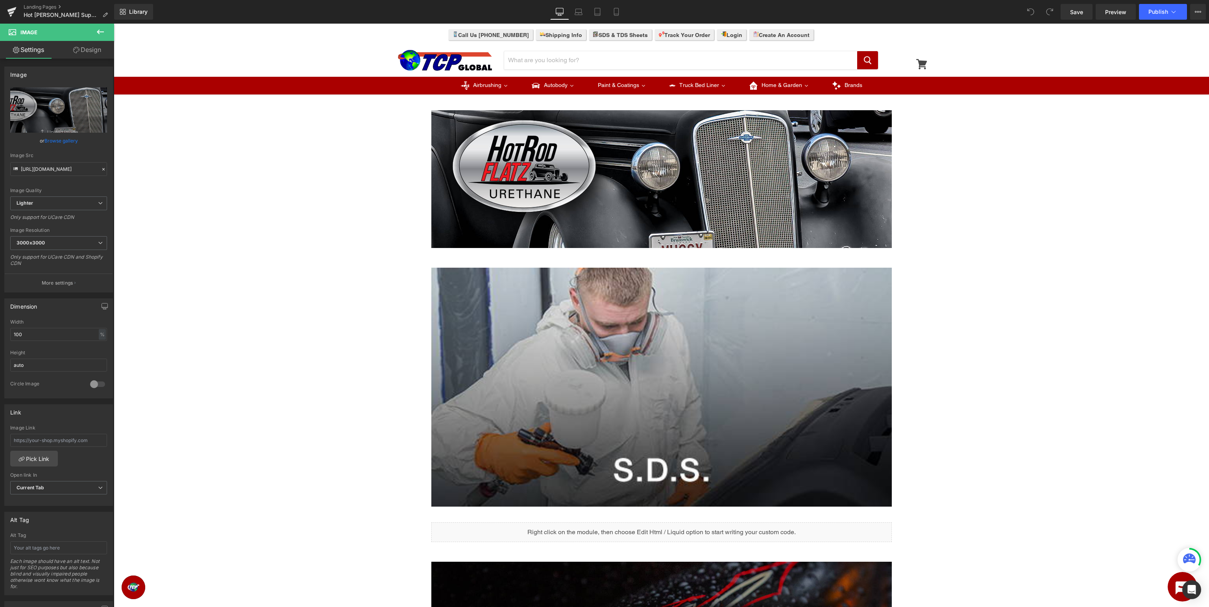
type input "/pages/hot-[PERSON_NAME]-support"
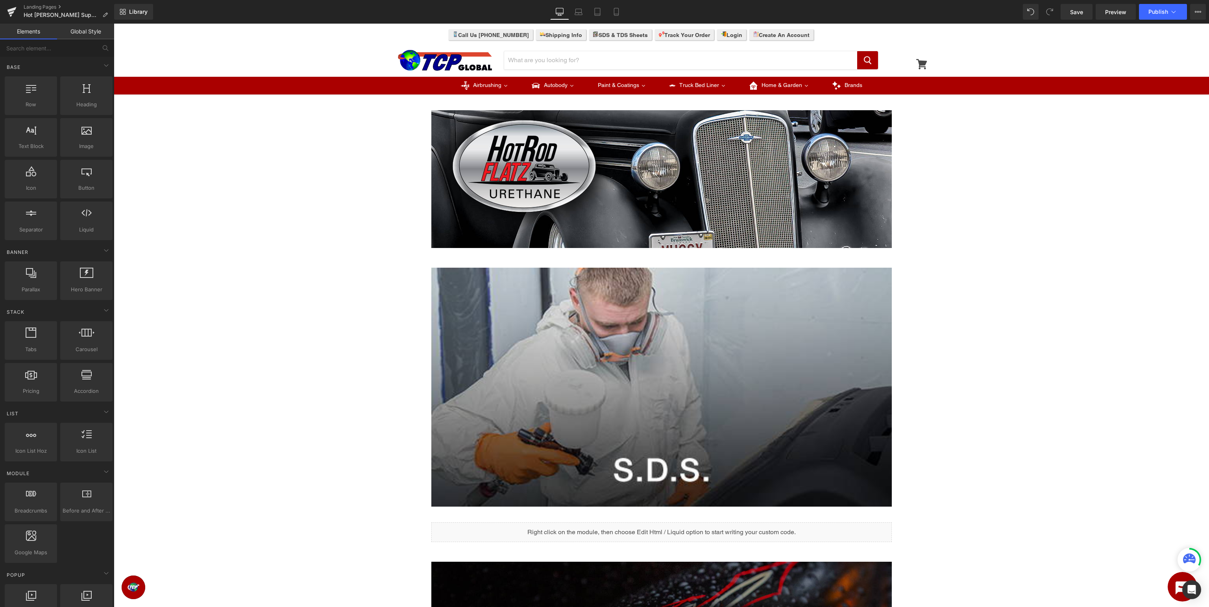
click at [319, 333] on div "Image Row Image Row Liquid Row Image Row Select your layout" at bounding box center [661, 450] width 1095 height 713
click at [1152, 16] on button "Publish" at bounding box center [1163, 12] width 48 height 16
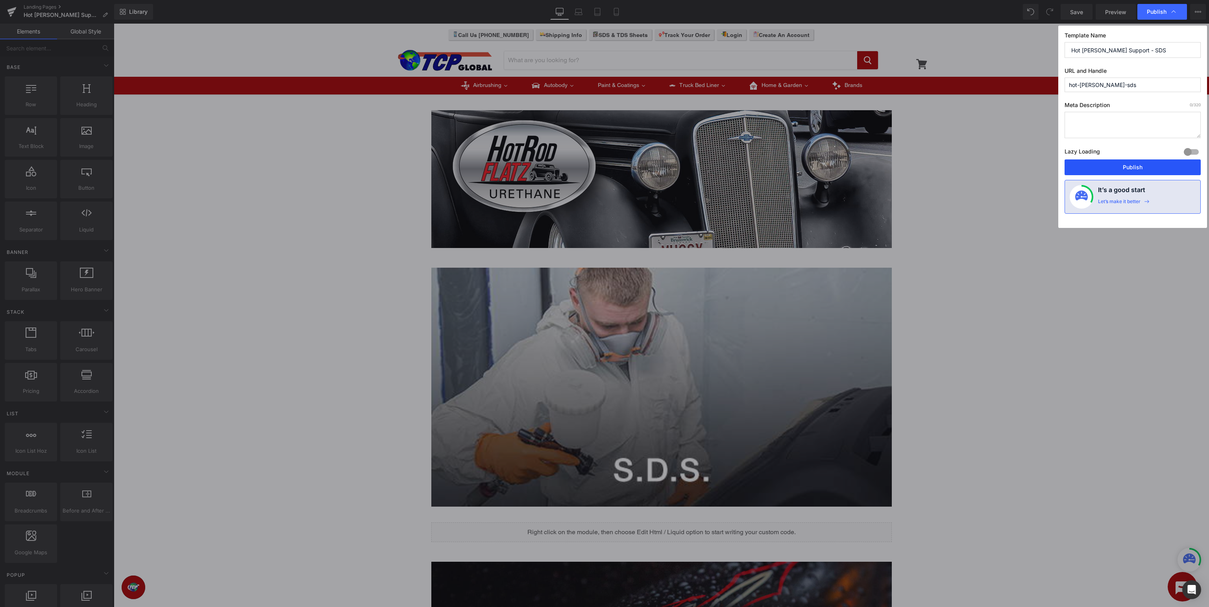
click at [1134, 166] on button "Publish" at bounding box center [1133, 167] width 136 height 16
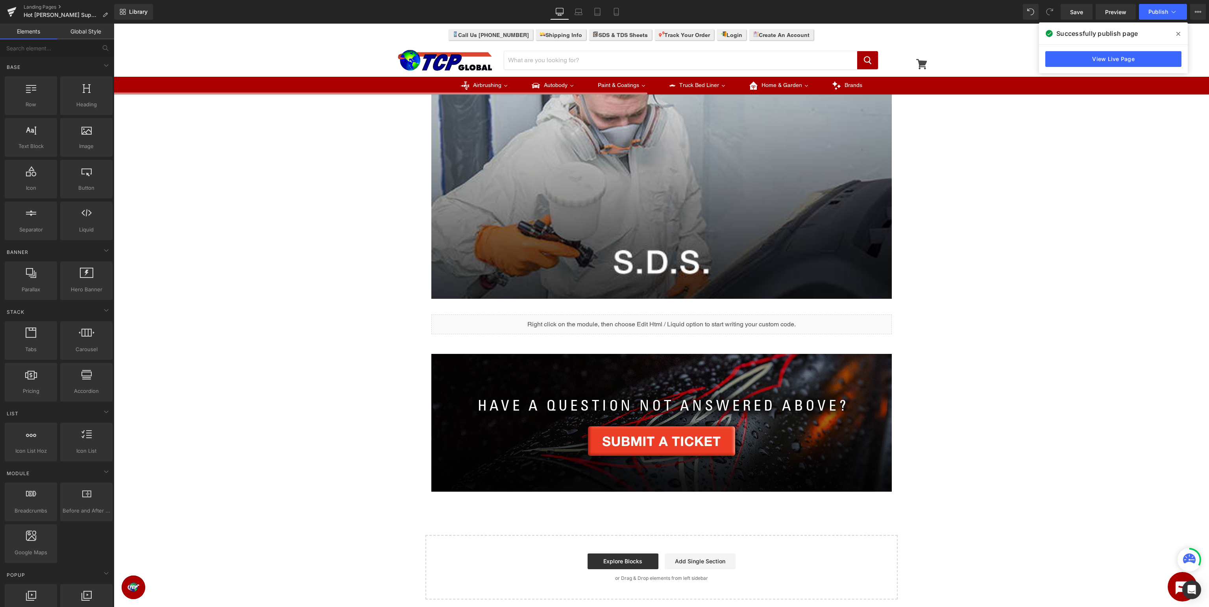
scroll to position [83, 0]
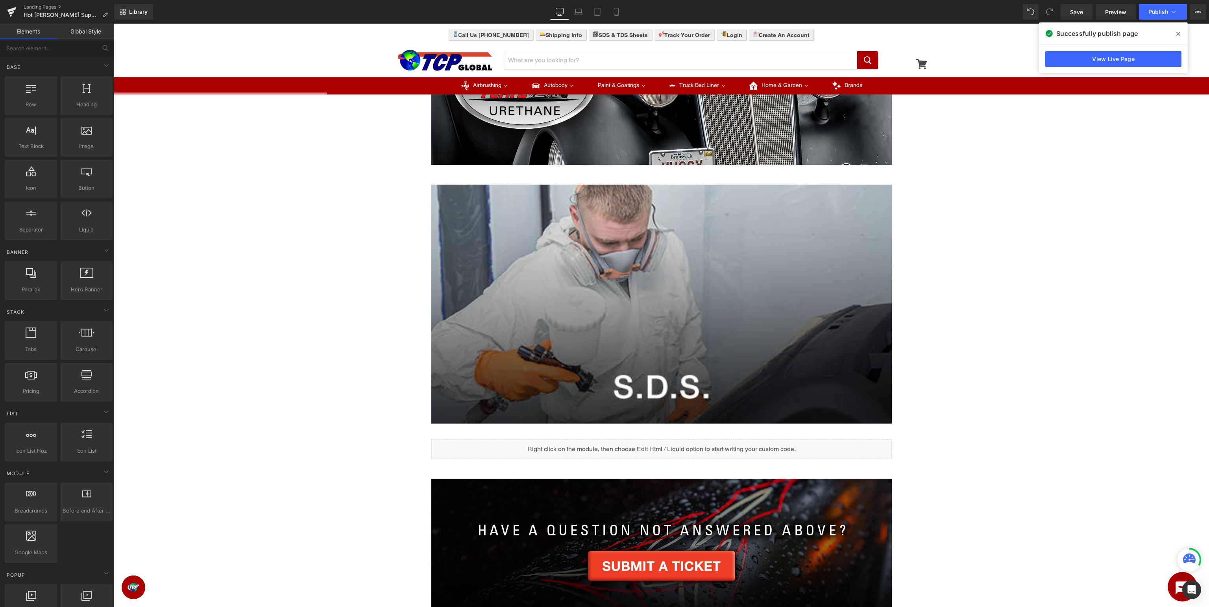
click at [1177, 35] on icon at bounding box center [1178, 34] width 4 height 4
click at [10, 10] on icon at bounding box center [11, 9] width 9 height 5
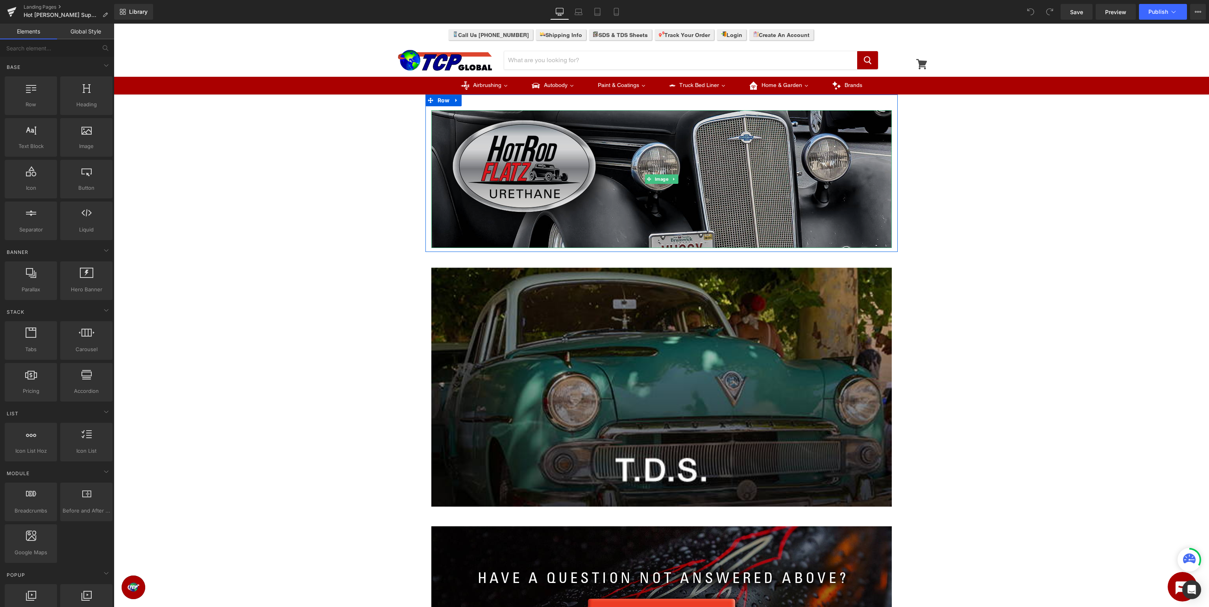
click at [652, 193] on img at bounding box center [661, 179] width 460 height 138
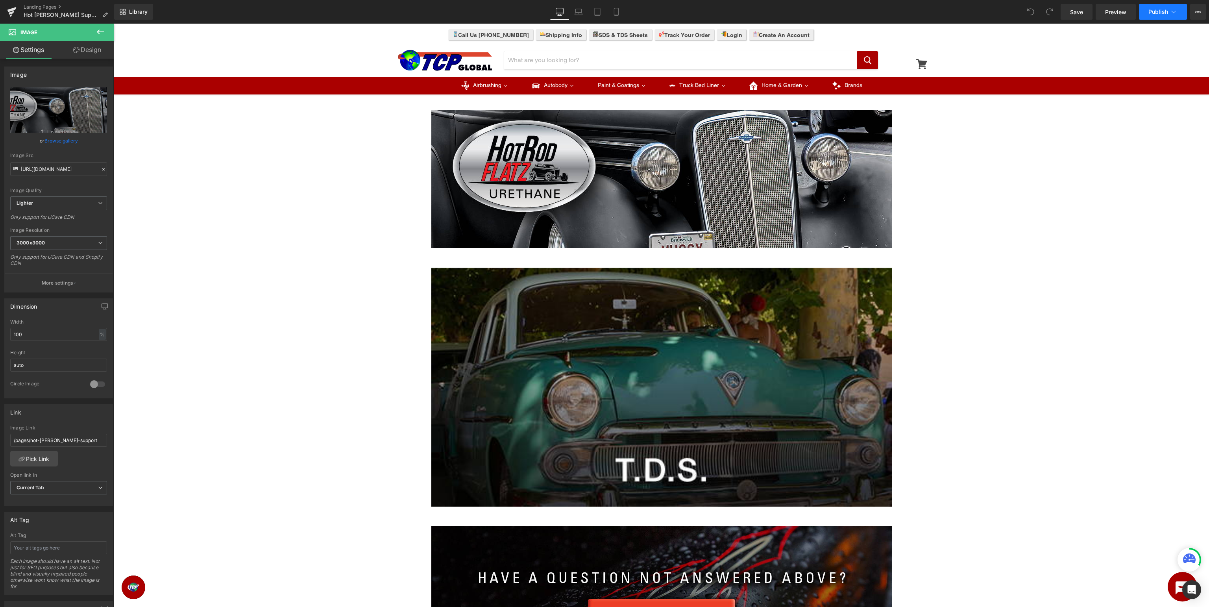
click at [1165, 9] on span "Publish" at bounding box center [1158, 12] width 20 height 6
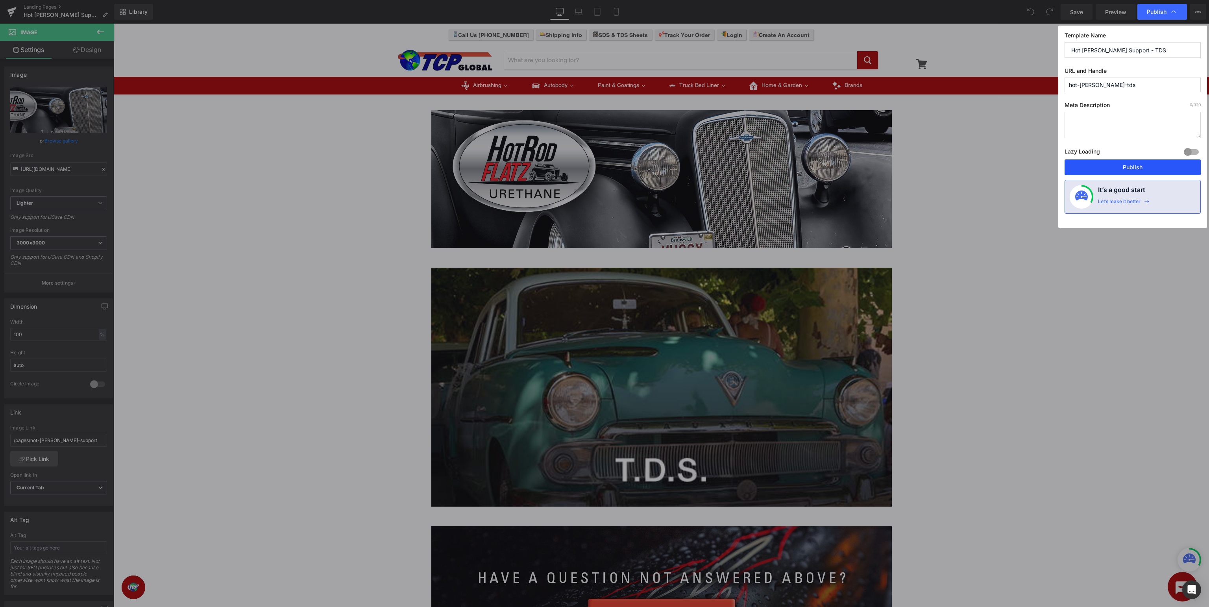
click at [1129, 169] on button "Publish" at bounding box center [1133, 167] width 136 height 16
